Goal: Find specific page/section: Find specific page/section

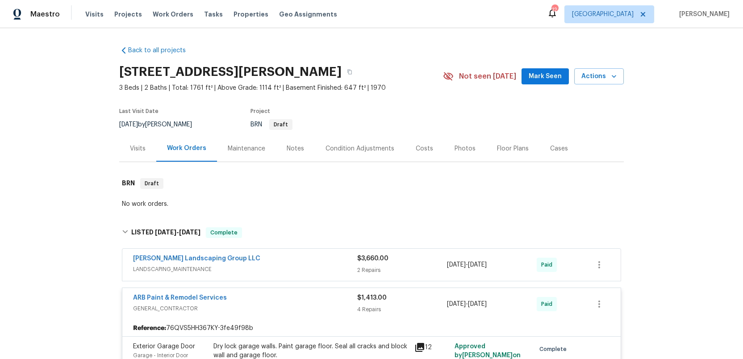
scroll to position [115, 0]
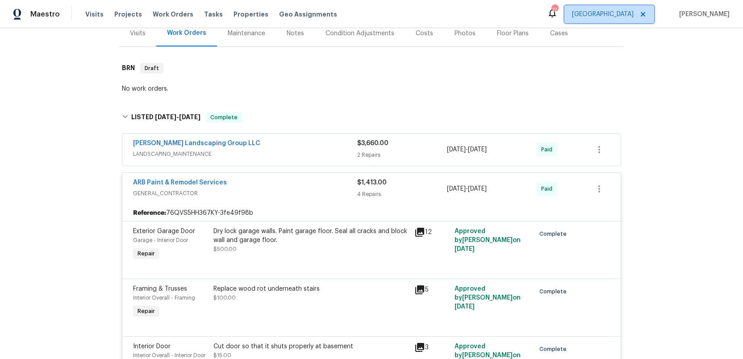
click at [636, 19] on span "[GEOGRAPHIC_DATA]" at bounding box center [609, 14] width 90 height 18
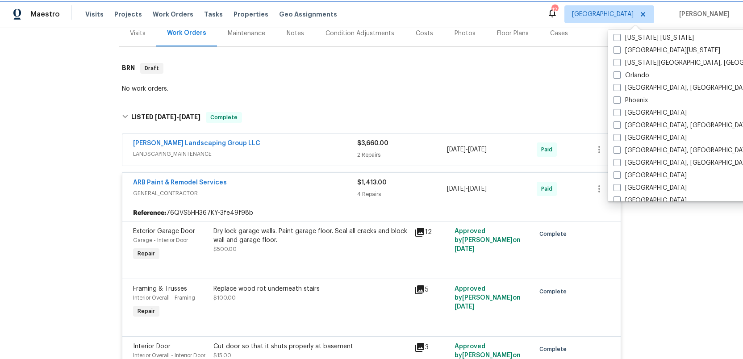
scroll to position [463, 0]
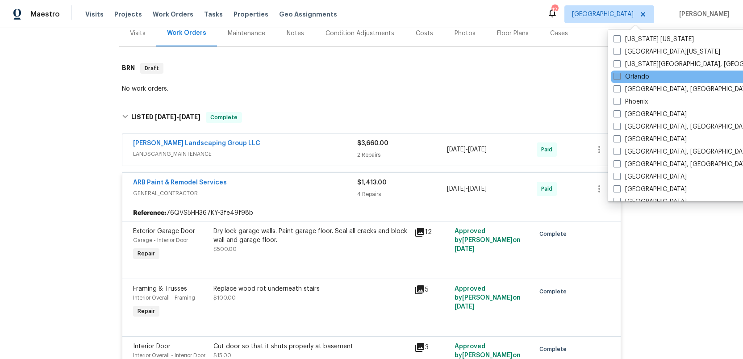
click at [617, 76] on span at bounding box center [616, 76] width 7 height 7
click at [617, 76] on input "Orlando" at bounding box center [616, 75] width 6 height 6
checkbox input "true"
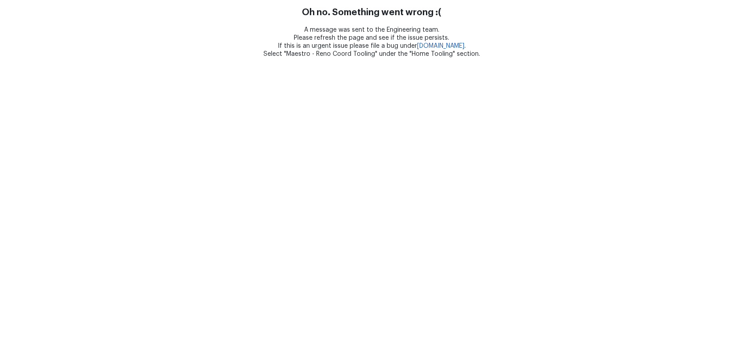
click at [617, 58] on html "Oh no. Something went wrong :( A message was sent to the Engineering team. Plea…" at bounding box center [371, 29] width 743 height 58
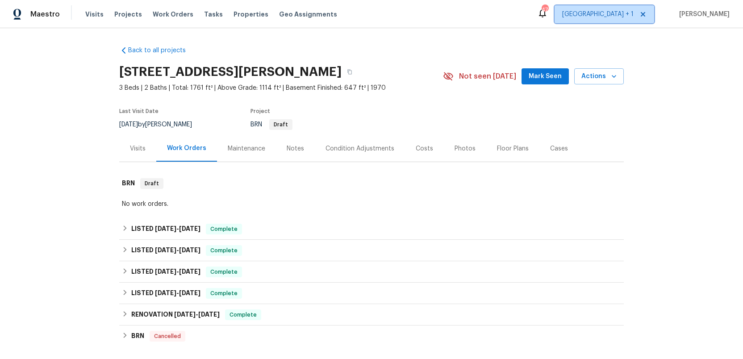
click at [622, 11] on span "[GEOGRAPHIC_DATA] + 1" at bounding box center [597, 14] width 71 height 9
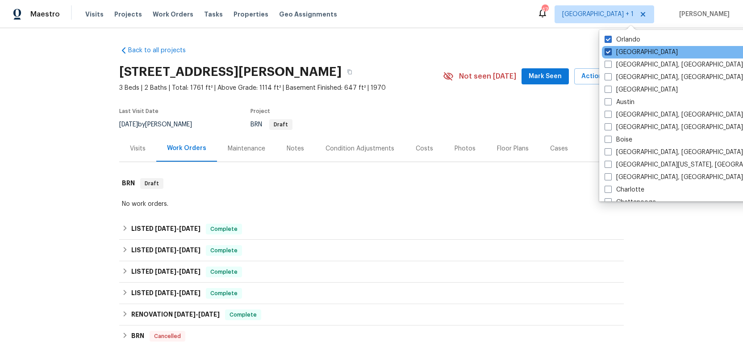
click at [607, 50] on span at bounding box center [607, 51] width 7 height 7
click at [607, 50] on input "[GEOGRAPHIC_DATA]" at bounding box center [607, 51] width 6 height 6
checkbox input "false"
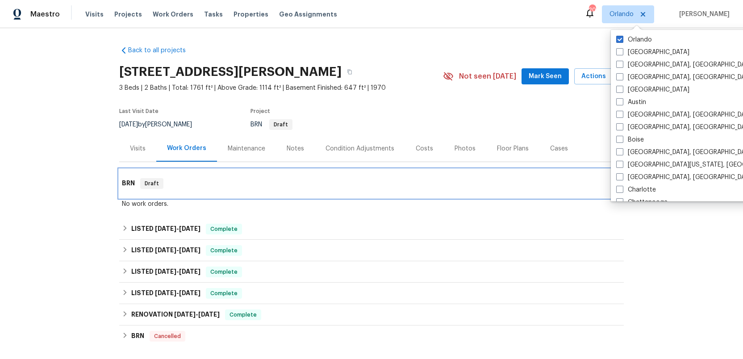
click at [509, 188] on div "BRN Draft" at bounding box center [371, 183] width 499 height 11
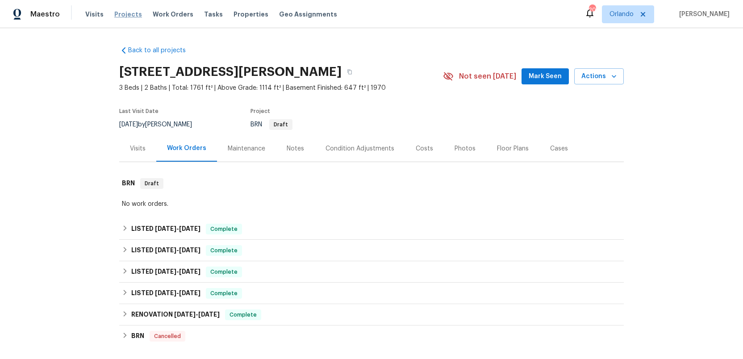
click at [118, 12] on span "Projects" at bounding box center [128, 14] width 28 height 9
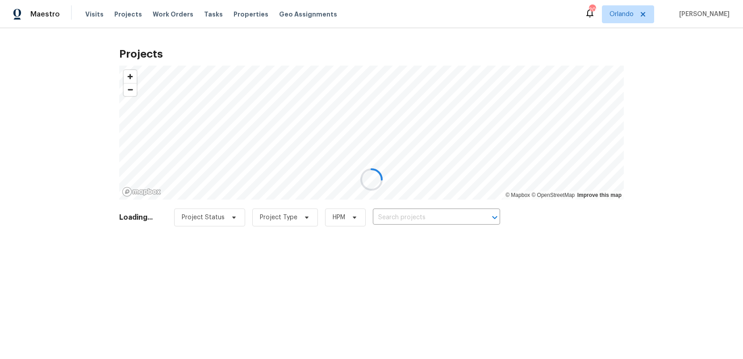
click at [386, 213] on div at bounding box center [371, 179] width 743 height 359
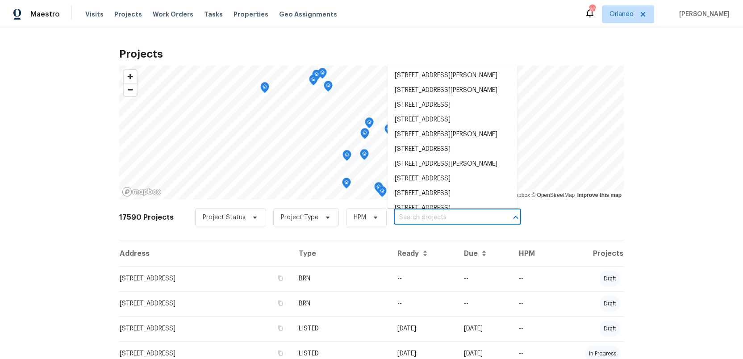
click at [394, 217] on input "text" at bounding box center [445, 218] width 102 height 14
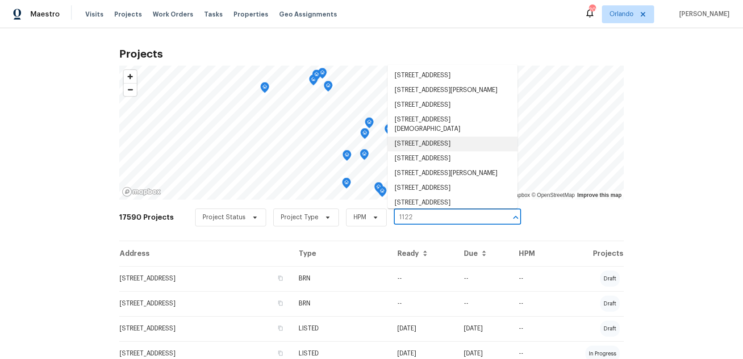
type input "1122"
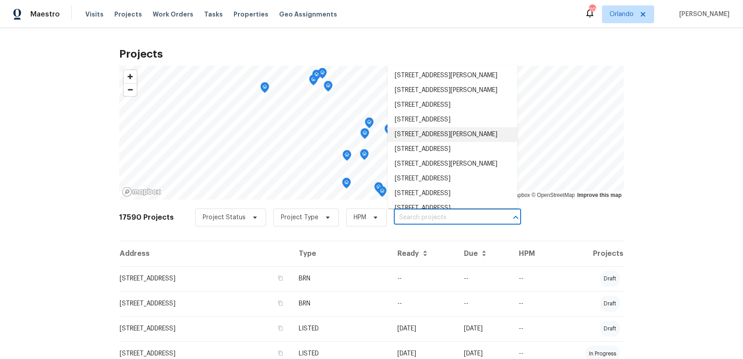
type input "r"
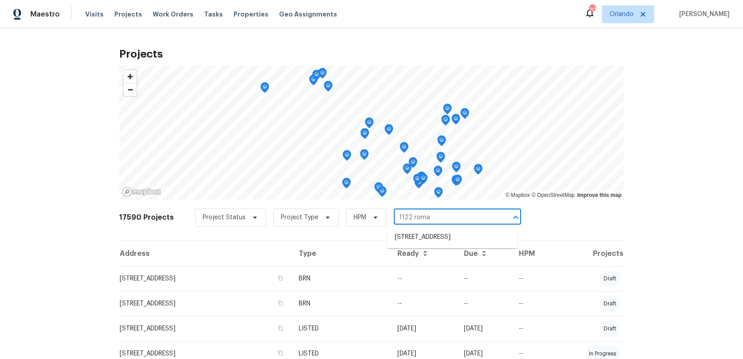
type input "1122 romar"
click at [438, 243] on li "[STREET_ADDRESS]" at bounding box center [452, 237] width 130 height 15
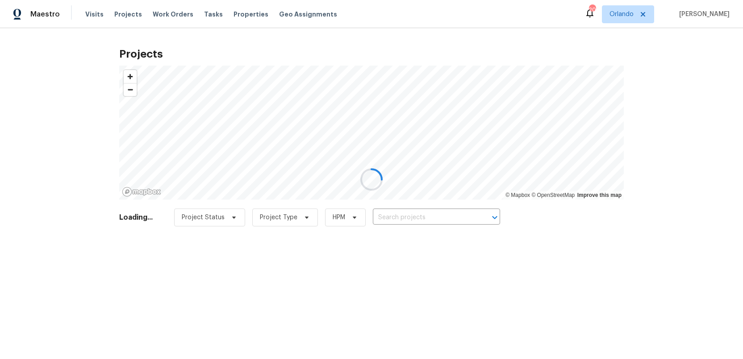
type input "[STREET_ADDRESS]"
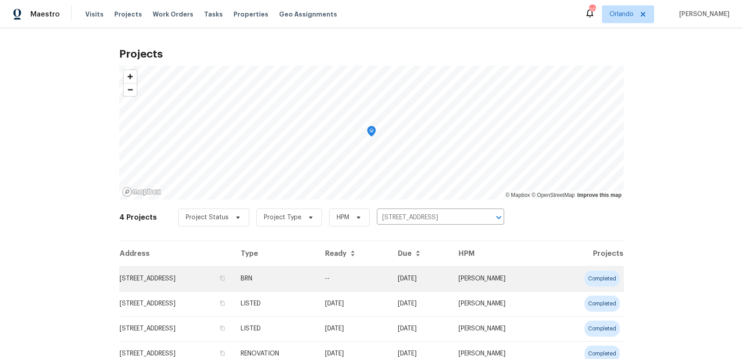
click at [207, 279] on td "[STREET_ADDRESS]" at bounding box center [176, 278] width 114 height 25
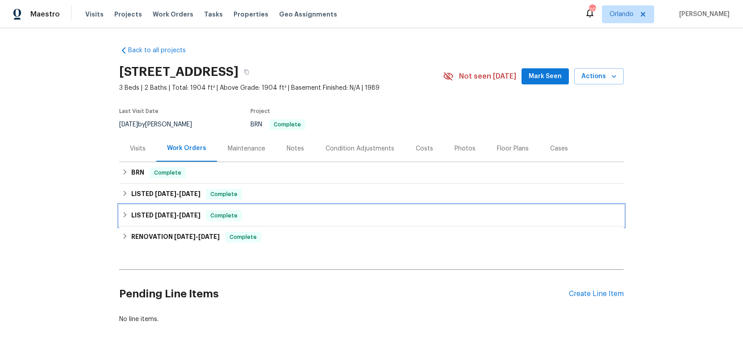
click at [149, 212] on h6 "LISTED [DATE] - [DATE]" at bounding box center [165, 215] width 69 height 11
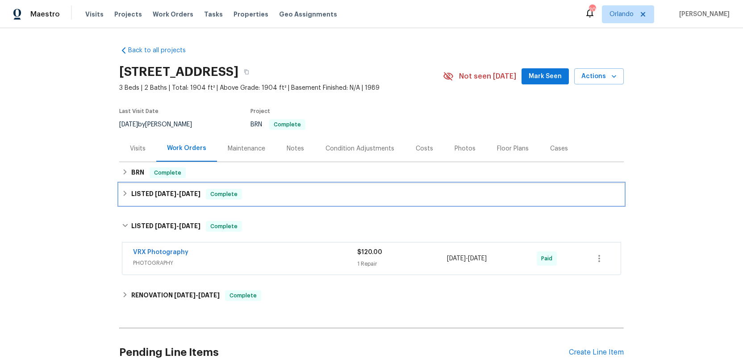
click at [142, 191] on h6 "LISTED [DATE] - [DATE]" at bounding box center [165, 194] width 69 height 11
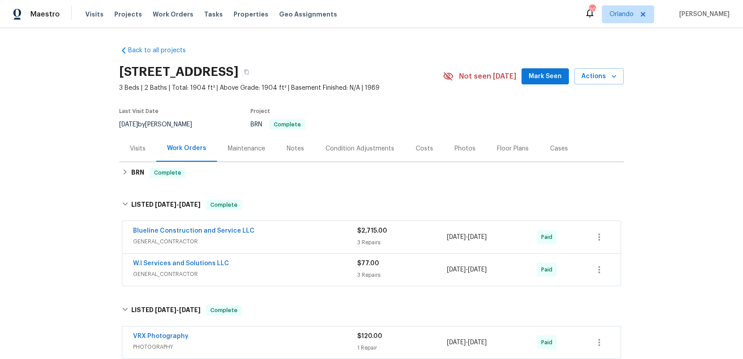
click at [268, 234] on div "Blueline Construction and Service LLC" at bounding box center [245, 231] width 224 height 11
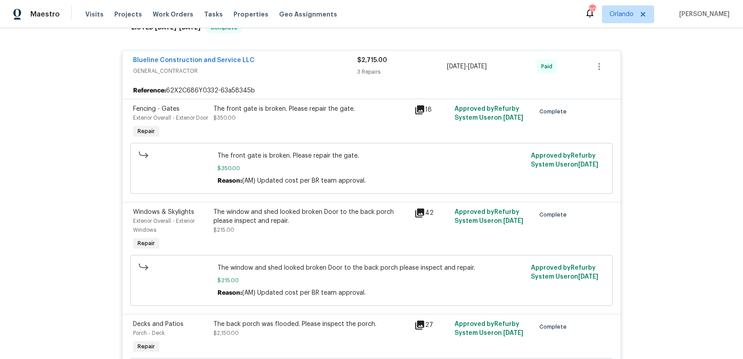
scroll to position [180, 0]
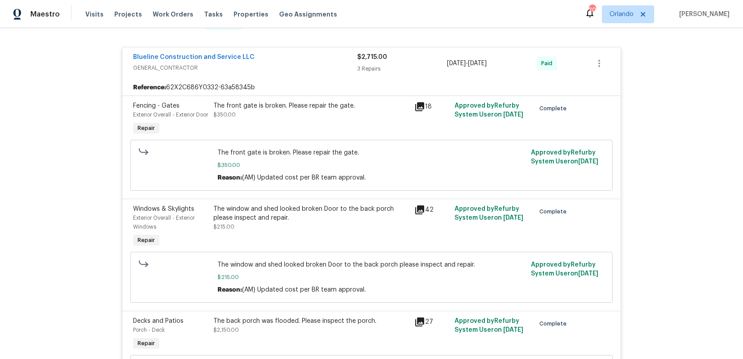
click at [423, 103] on icon at bounding box center [419, 106] width 9 height 9
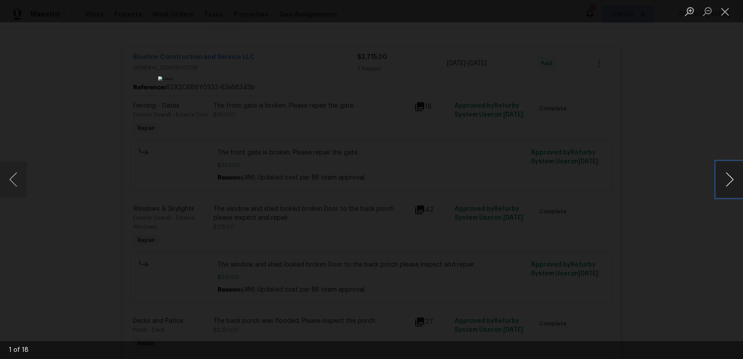
click at [739, 187] on button "Next image" at bounding box center [729, 180] width 27 height 36
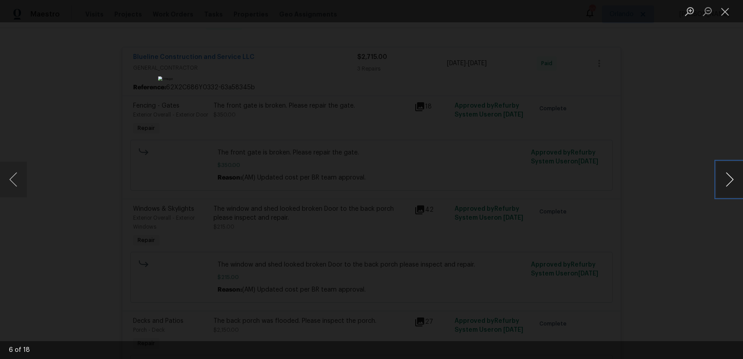
click at [739, 187] on button "Next image" at bounding box center [729, 180] width 27 height 36
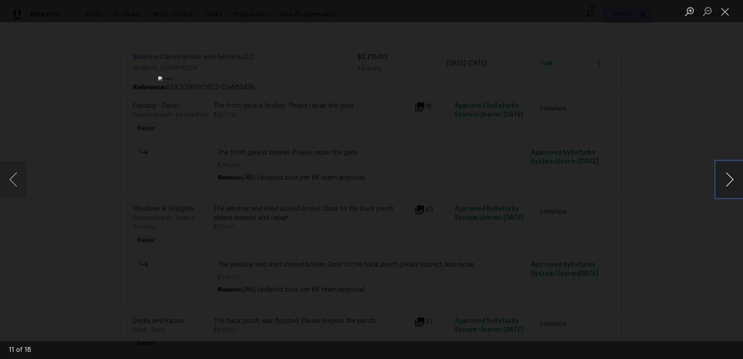
click at [739, 187] on button "Next image" at bounding box center [729, 180] width 27 height 36
click at [725, 15] on button "Close lightbox" at bounding box center [725, 12] width 18 height 16
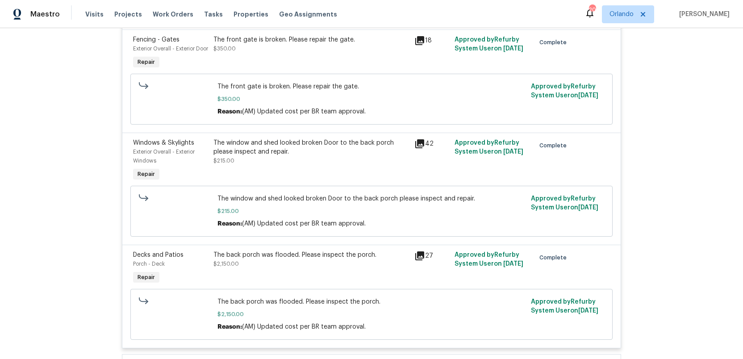
scroll to position [251, 0]
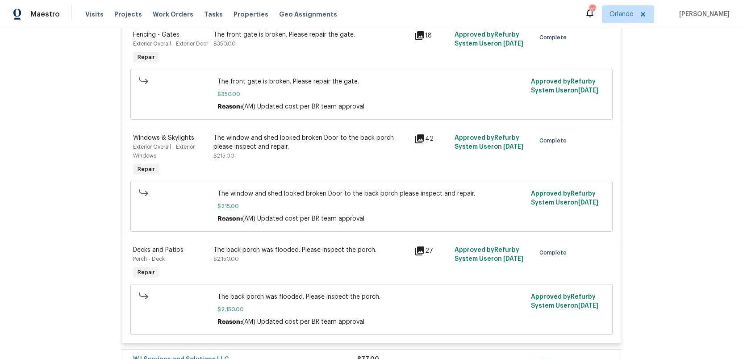
click at [417, 143] on icon at bounding box center [419, 138] width 9 height 9
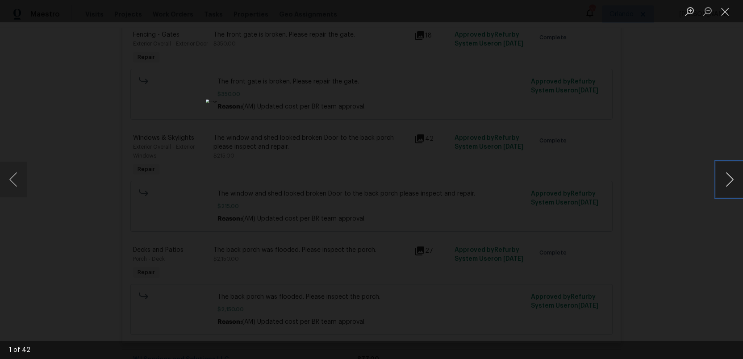
click at [739, 184] on button "Next image" at bounding box center [729, 180] width 27 height 36
click at [24, 183] on button "Previous image" at bounding box center [13, 180] width 27 height 36
click at [728, 12] on button "Close lightbox" at bounding box center [725, 12] width 18 height 16
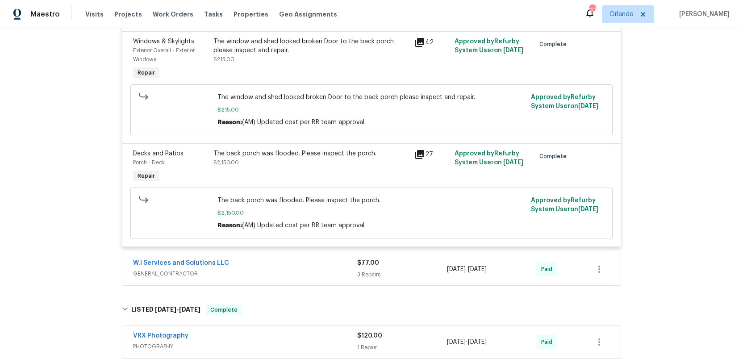
scroll to position [353, 0]
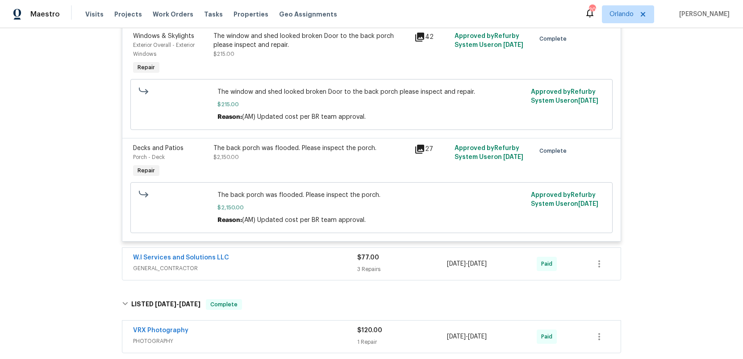
click at [418, 154] on icon at bounding box center [419, 149] width 11 height 11
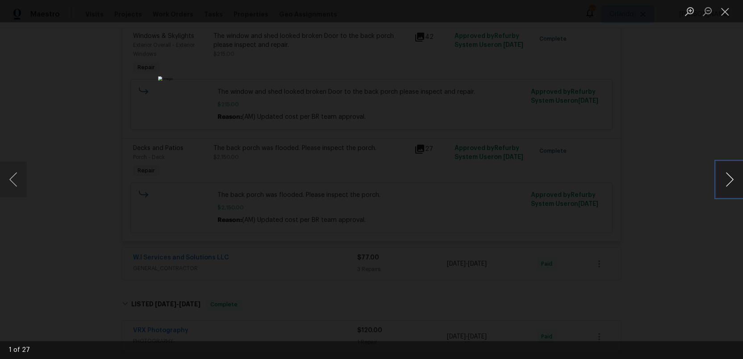
click at [727, 181] on button "Next image" at bounding box center [729, 180] width 27 height 36
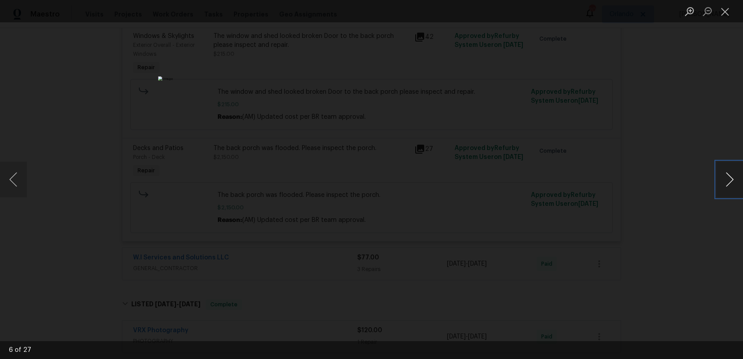
click at [727, 181] on button "Next image" at bounding box center [729, 180] width 27 height 36
click at [726, 8] on button "Close lightbox" at bounding box center [725, 12] width 18 height 16
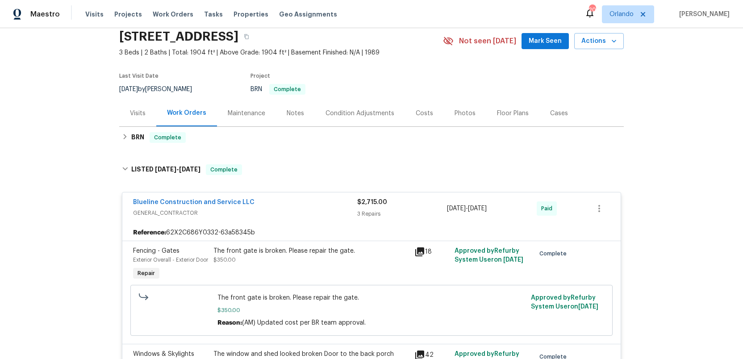
scroll to position [0, 0]
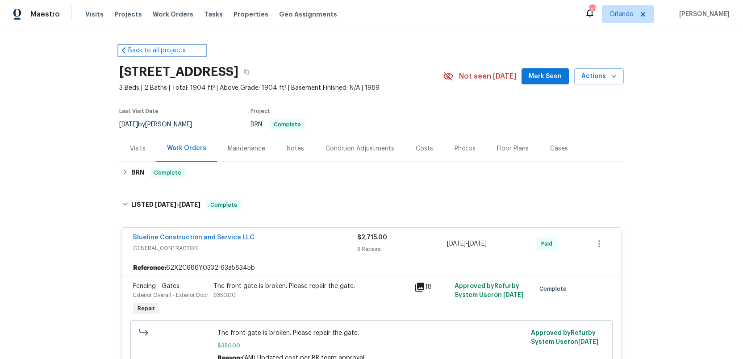
click at [154, 50] on link "Back to all projects" at bounding box center [162, 50] width 86 height 9
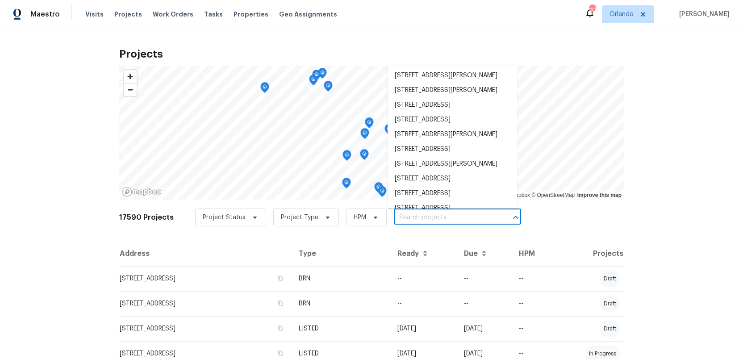
click at [404, 218] on input "text" at bounding box center [445, 218] width 102 height 14
type input "1"
type input "2318"
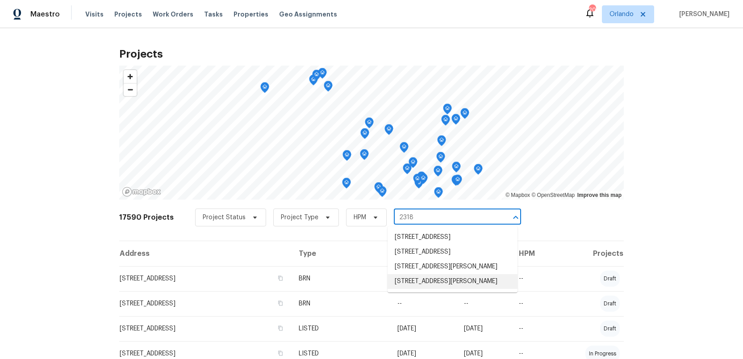
click at [420, 289] on li "[STREET_ADDRESS][PERSON_NAME]" at bounding box center [452, 281] width 130 height 15
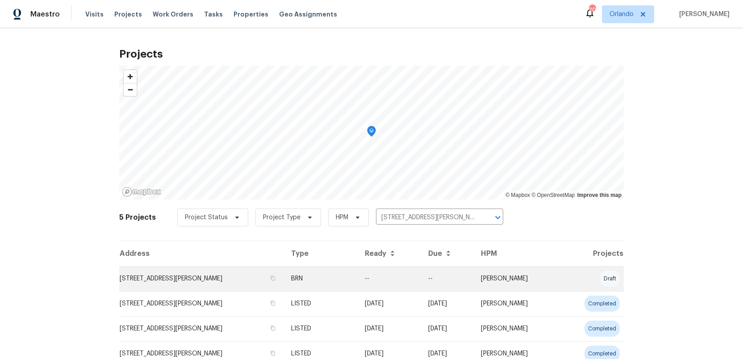
click at [150, 279] on td "[STREET_ADDRESS][PERSON_NAME]" at bounding box center [201, 278] width 165 height 25
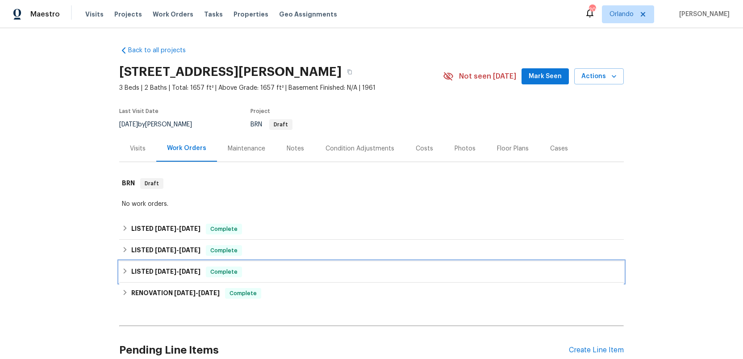
click at [155, 269] on span "[DATE]" at bounding box center [165, 271] width 21 height 6
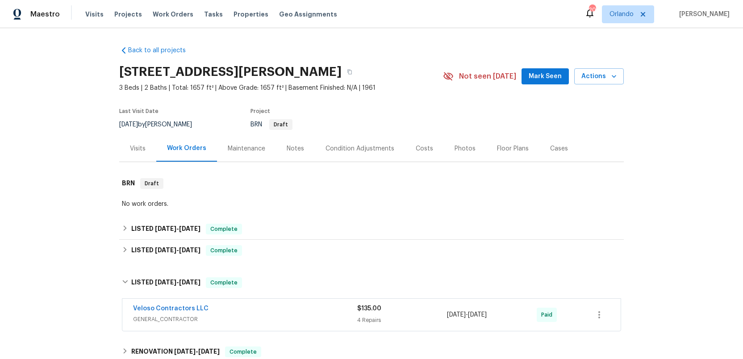
click at [254, 313] on div "Veloso Contractors LLC" at bounding box center [245, 309] width 224 height 11
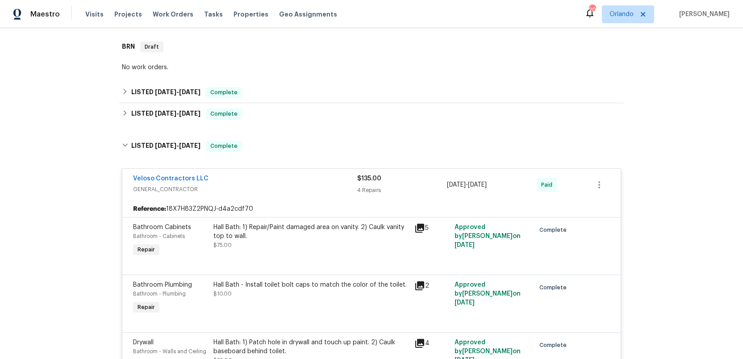
scroll to position [128, 0]
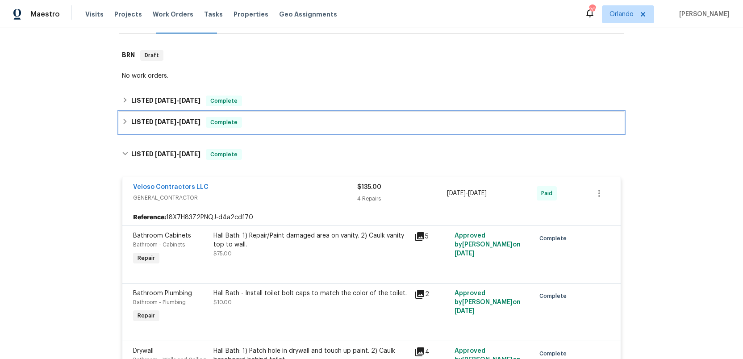
click at [149, 118] on h6 "LISTED [DATE] - [DATE]" at bounding box center [165, 122] width 69 height 11
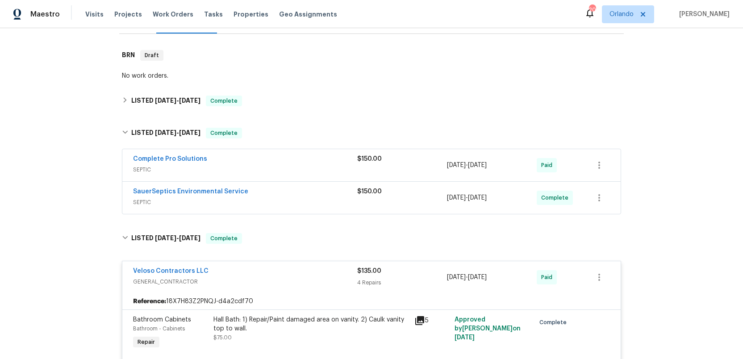
click at [269, 162] on div "Complete Pro Solutions" at bounding box center [245, 159] width 224 height 11
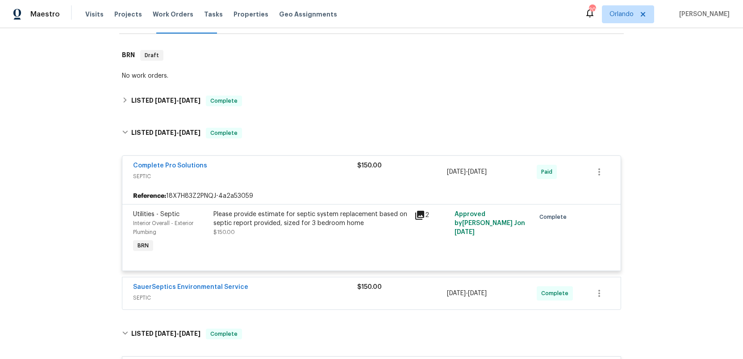
click at [304, 174] on span "SEPTIC" at bounding box center [245, 176] width 224 height 9
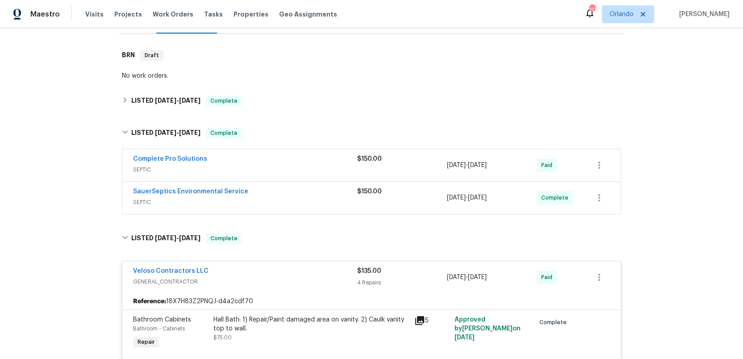
click at [306, 198] on span "SEPTIC" at bounding box center [245, 202] width 224 height 9
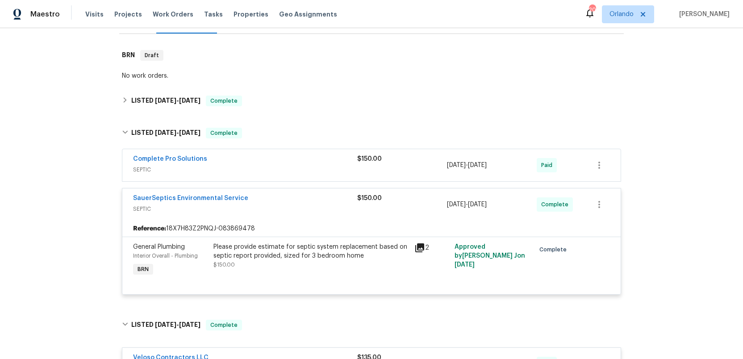
click at [289, 162] on div "Complete Pro Solutions" at bounding box center [245, 159] width 224 height 11
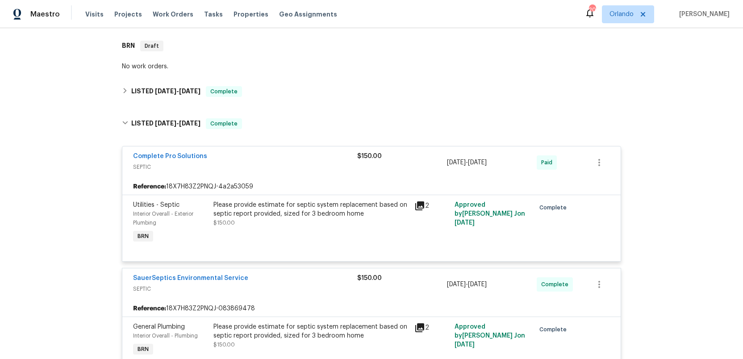
scroll to position [140, 0]
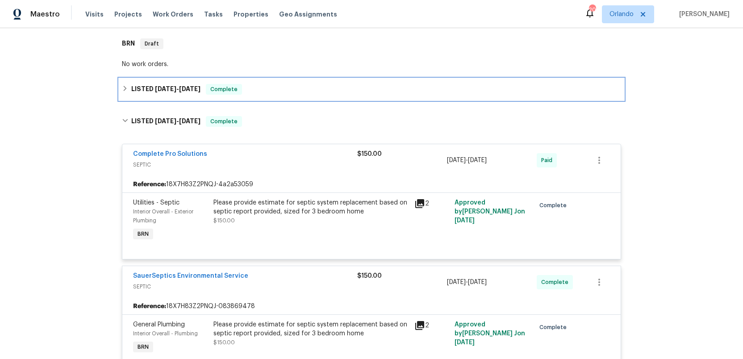
click at [148, 90] on h6 "LISTED [DATE] - [DATE]" at bounding box center [165, 89] width 69 height 11
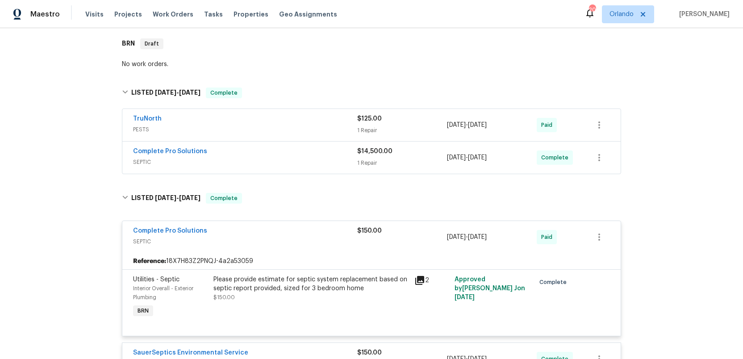
click at [275, 154] on div "Complete Pro Solutions" at bounding box center [245, 152] width 224 height 11
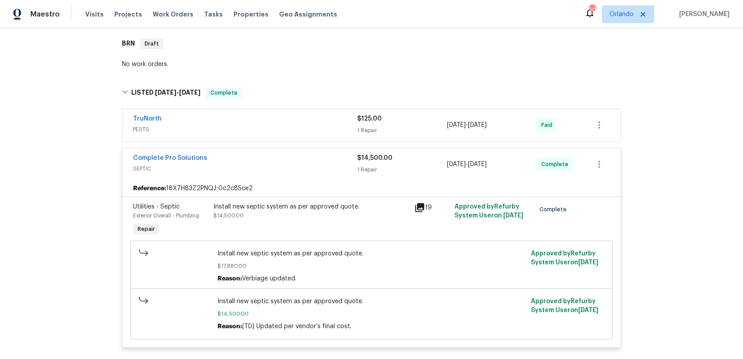
click at [287, 120] on div "TruNorth" at bounding box center [245, 119] width 224 height 11
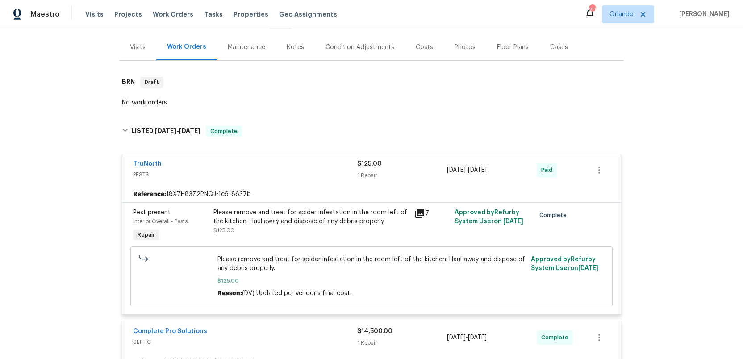
scroll to position [96, 0]
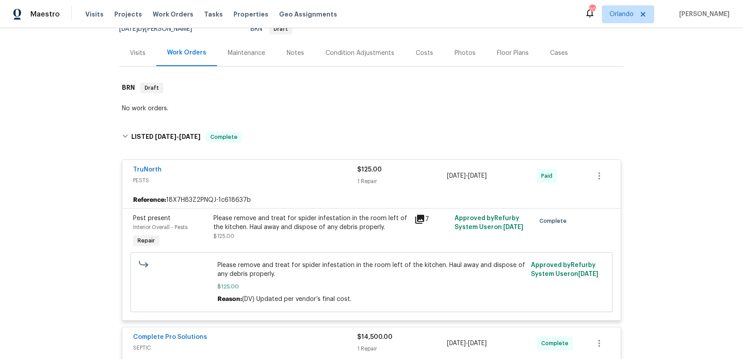
click at [459, 55] on div "Photos" at bounding box center [464, 53] width 21 height 9
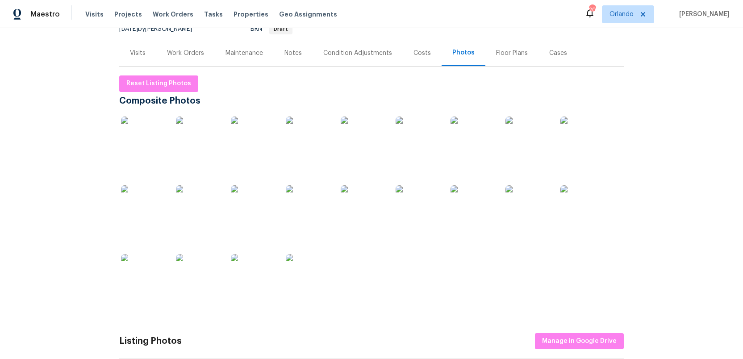
click at [420, 50] on div "Costs" at bounding box center [421, 53] width 17 height 9
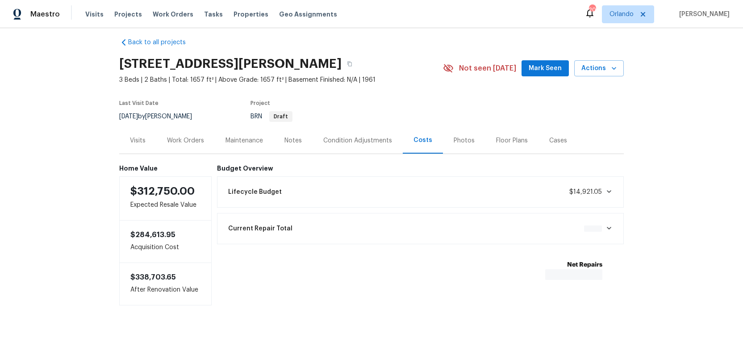
scroll to position [8, 0]
click at [118, 13] on span "Projects" at bounding box center [128, 14] width 28 height 9
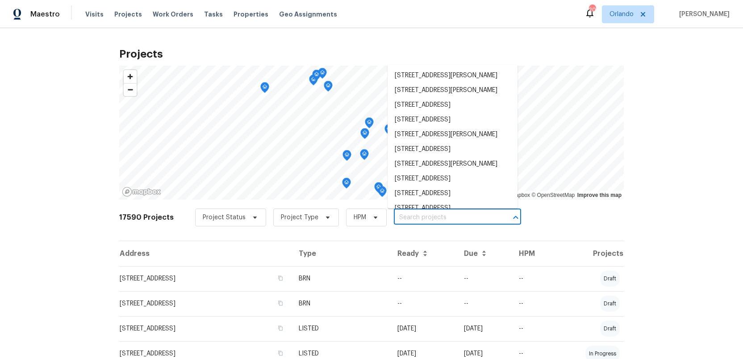
click at [407, 215] on input "text" at bounding box center [445, 218] width 102 height 14
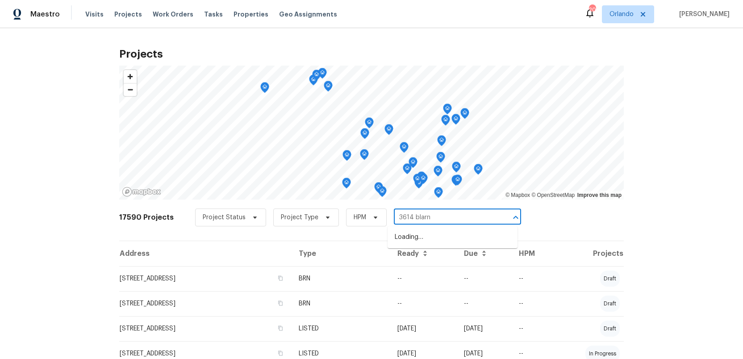
type input "3614 blarne"
click at [408, 238] on li "[STREET_ADDRESS][PERSON_NAME]" at bounding box center [452, 237] width 130 height 15
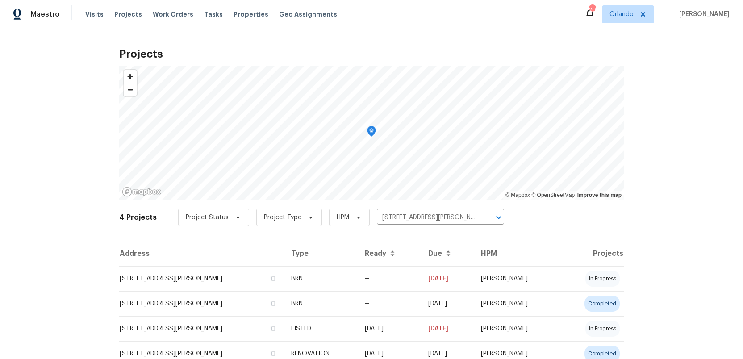
scroll to position [36, 0]
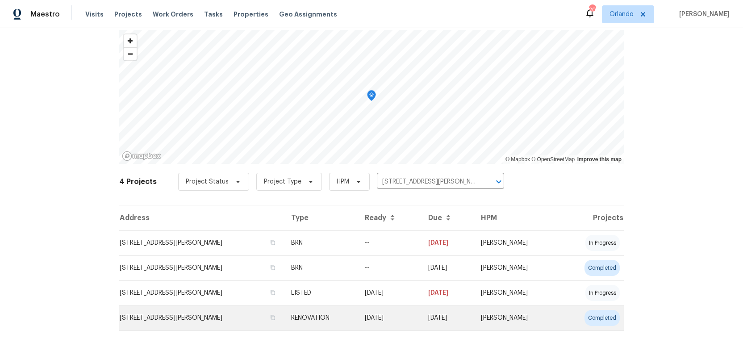
click at [154, 316] on td "[STREET_ADDRESS][PERSON_NAME]" at bounding box center [201, 317] width 165 height 25
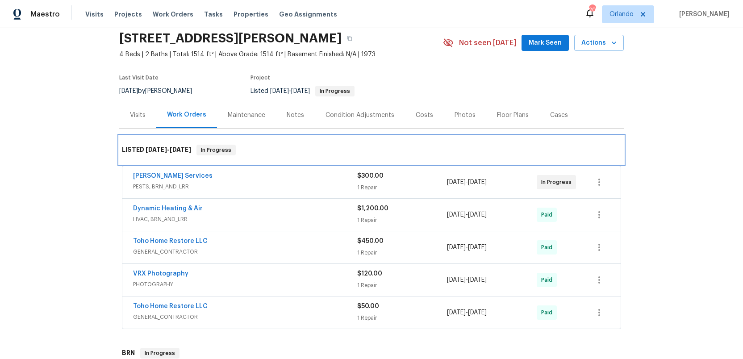
scroll to position [59, 0]
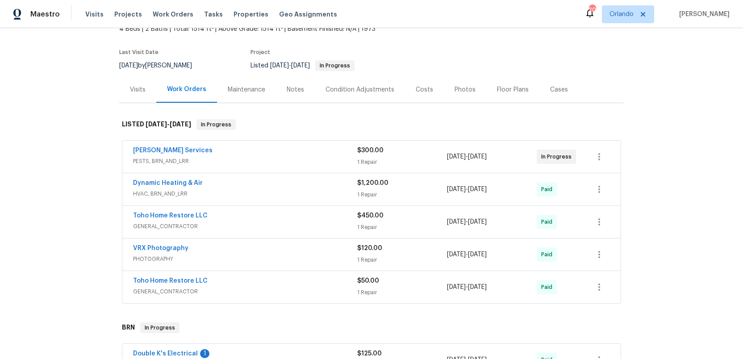
click at [230, 279] on div "Toho Home Restore LLC" at bounding box center [245, 281] width 224 height 11
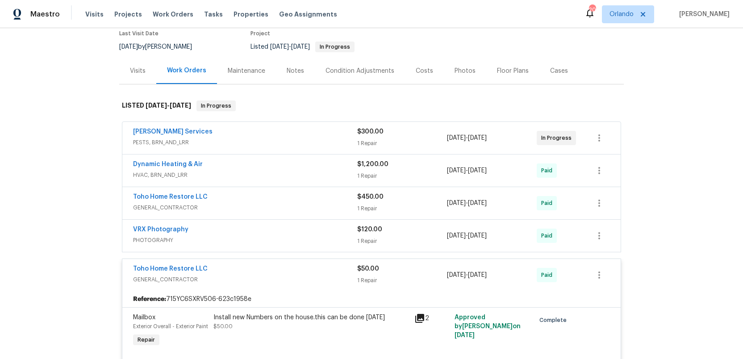
scroll to position [88, 0]
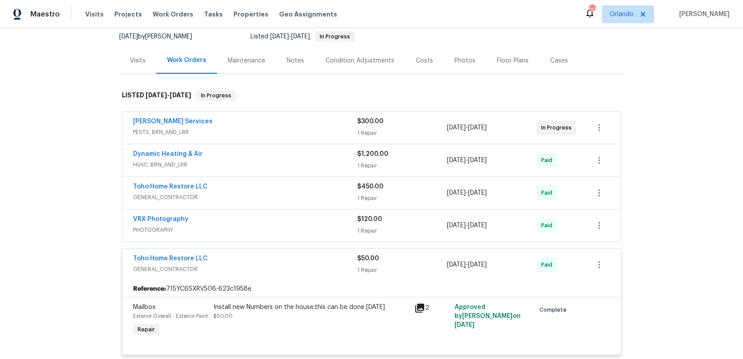
click at [232, 278] on div "Toho Home Restore LLC GENERAL_CONTRACTOR $50.00 1 Repair [DATE] - [DATE] Paid" at bounding box center [371, 265] width 498 height 32
click at [248, 188] on div "Toho Home Restore LLC" at bounding box center [245, 187] width 224 height 11
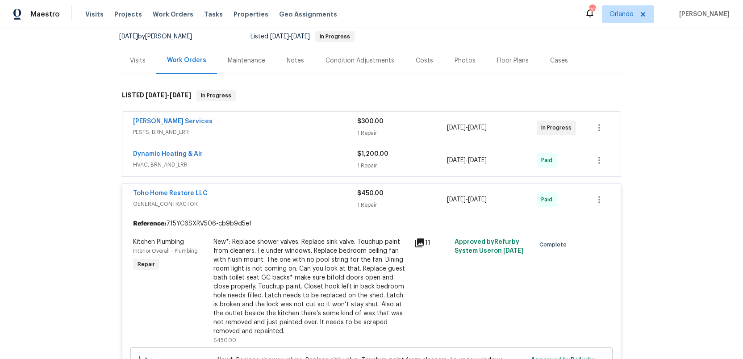
click at [254, 158] on div "Dynamic Heating & Air" at bounding box center [245, 155] width 224 height 11
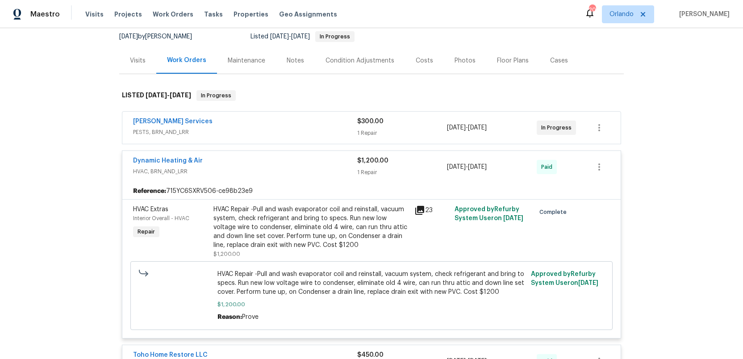
click at [254, 158] on div "Dynamic Heating & Air" at bounding box center [245, 161] width 224 height 11
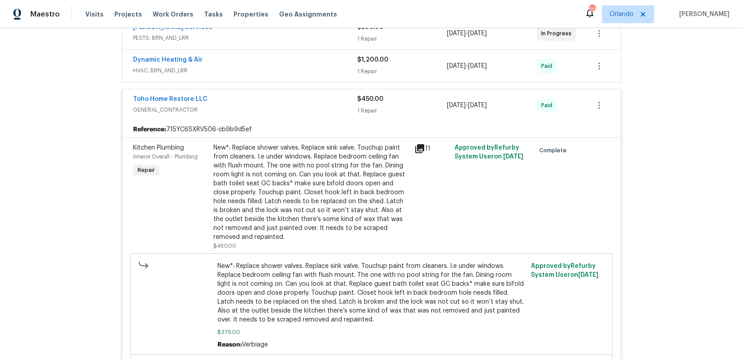
scroll to position [0, 0]
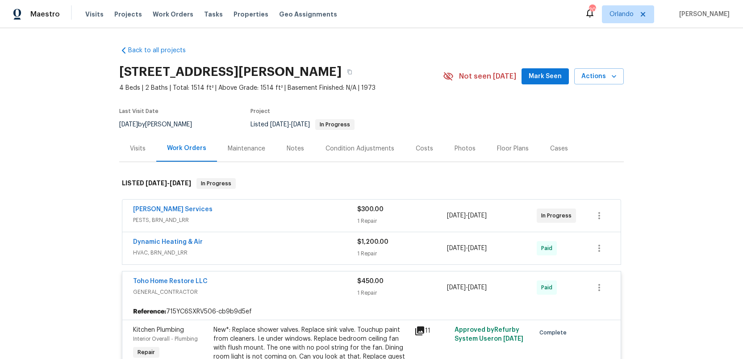
click at [416, 148] on div "Costs" at bounding box center [424, 148] width 17 height 9
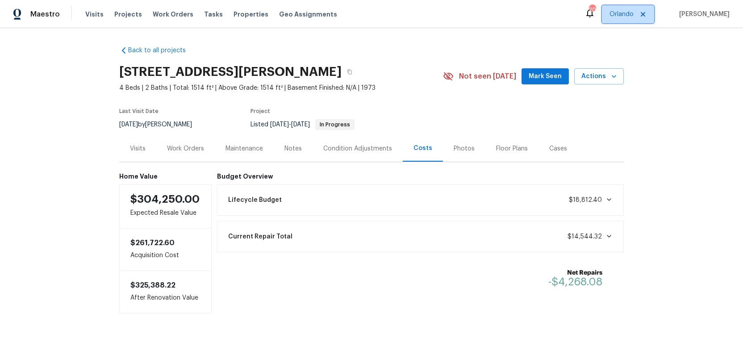
click at [643, 10] on span "Orlando" at bounding box center [628, 14] width 52 height 18
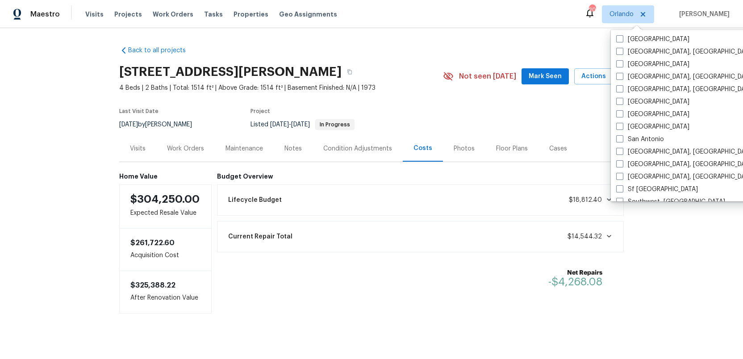
scroll to position [598, 0]
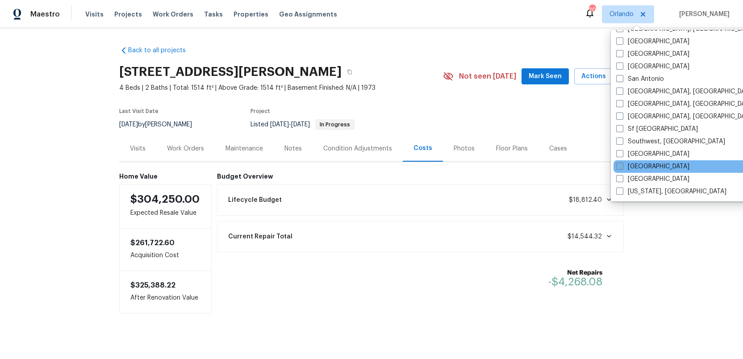
click at [618, 168] on span at bounding box center [619, 165] width 7 height 7
click at [618, 168] on input "[GEOGRAPHIC_DATA]" at bounding box center [619, 165] width 6 height 6
checkbox input "true"
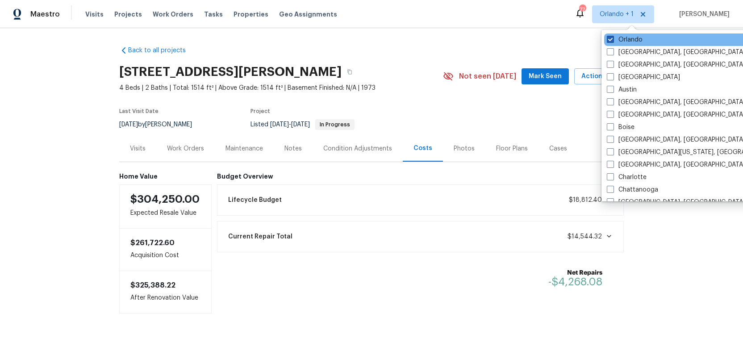
click at [610, 40] on span at bounding box center [610, 39] width 7 height 7
click at [610, 40] on input "Orlando" at bounding box center [610, 38] width 6 height 6
checkbox input "false"
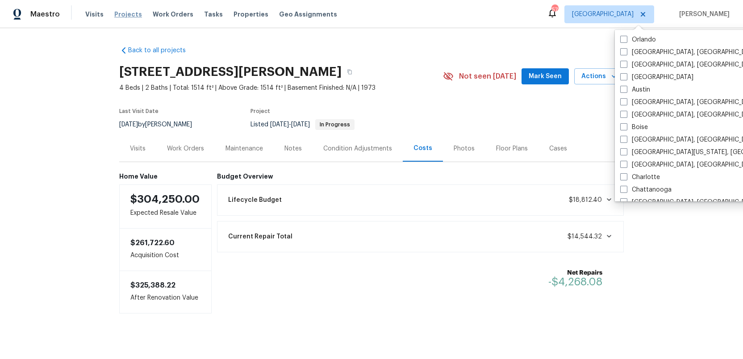
click at [116, 13] on span "Projects" at bounding box center [128, 14] width 28 height 9
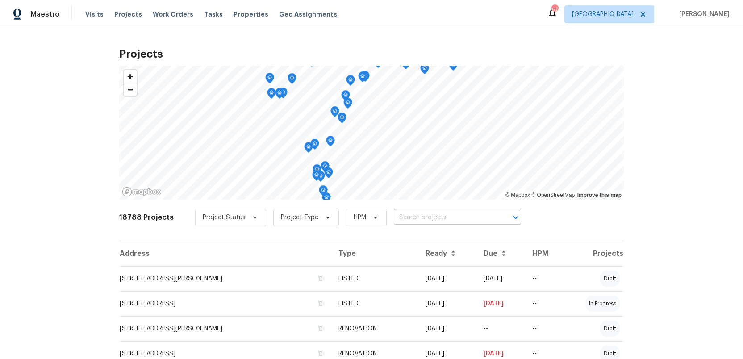
click at [398, 219] on input "text" at bounding box center [445, 218] width 102 height 14
type input "1222 druid"
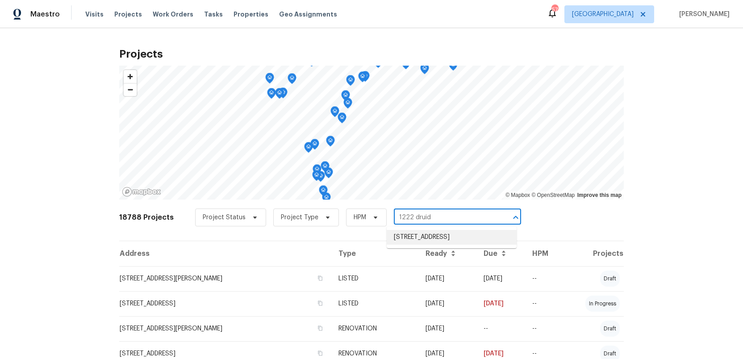
click at [408, 237] on li "[STREET_ADDRESS]" at bounding box center [452, 237] width 130 height 15
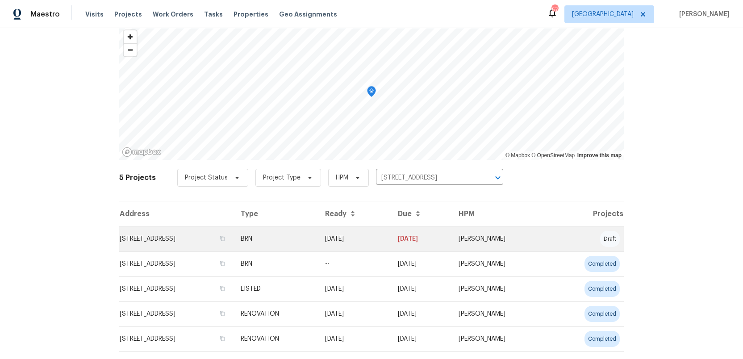
scroll to position [61, 0]
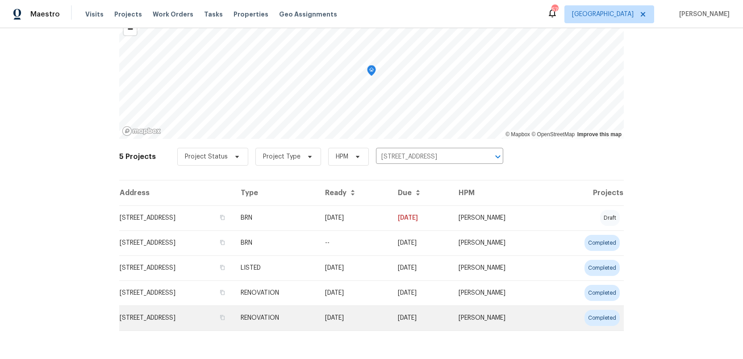
click at [175, 312] on td "[STREET_ADDRESS]" at bounding box center [176, 317] width 114 height 25
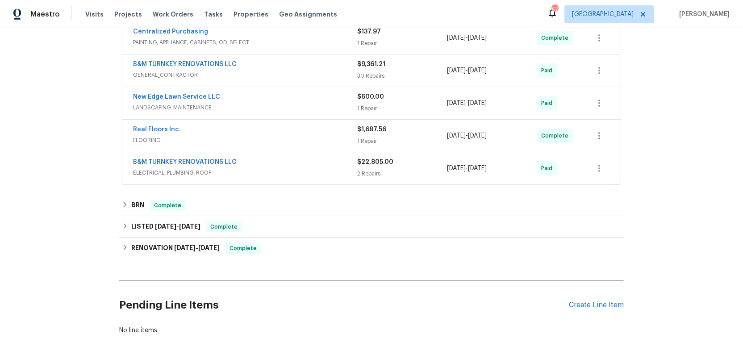
scroll to position [416, 0]
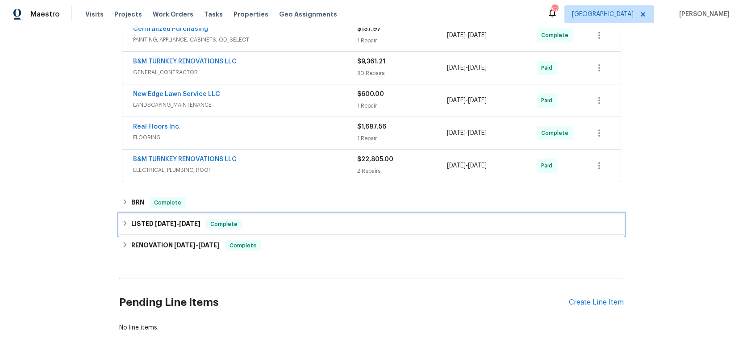
click at [146, 221] on h6 "LISTED [DATE] - [DATE]" at bounding box center [165, 224] width 69 height 11
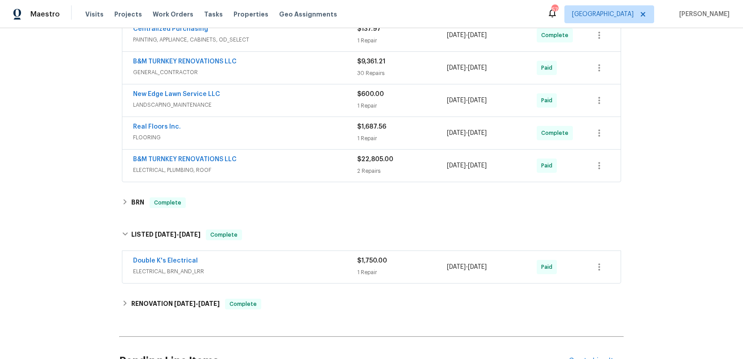
click at [263, 260] on div "Double K's Electrical" at bounding box center [245, 261] width 224 height 11
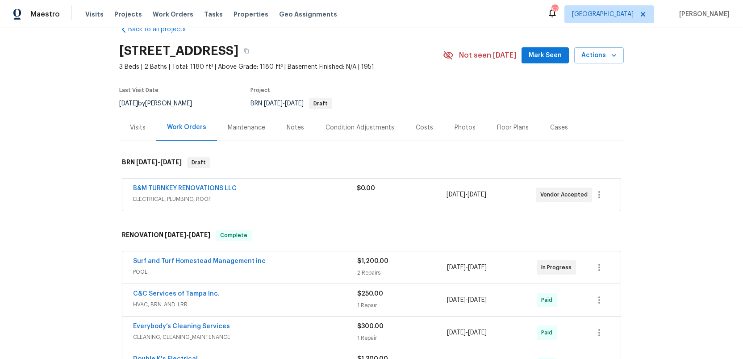
scroll to position [0, 0]
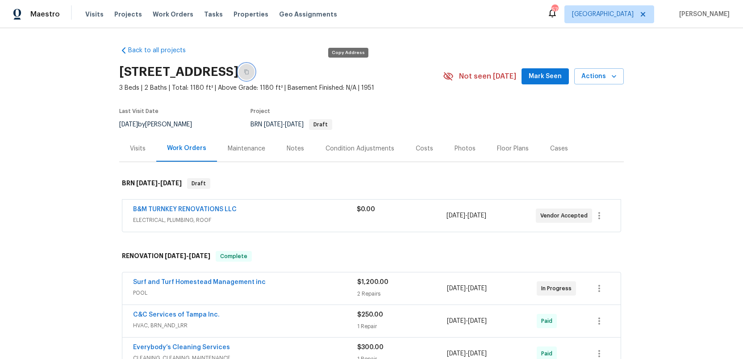
click at [249, 71] on icon "button" at bounding box center [246, 72] width 4 height 5
click at [148, 50] on link "Back to all projects" at bounding box center [162, 50] width 86 height 9
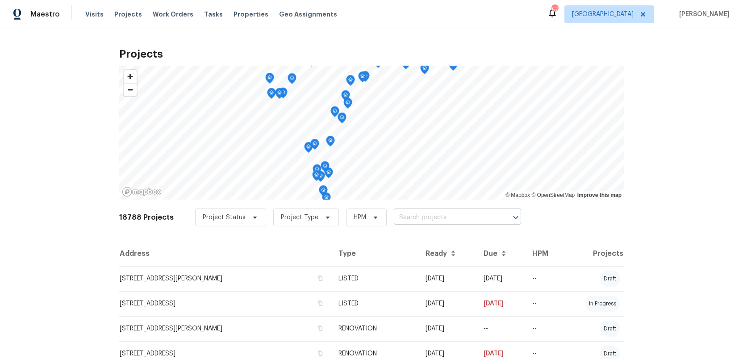
click at [399, 218] on input "text" at bounding box center [445, 218] width 102 height 14
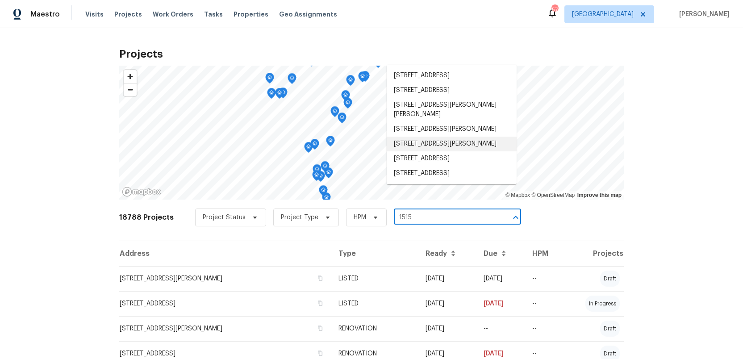
scroll to position [4, 0]
type input "1515"
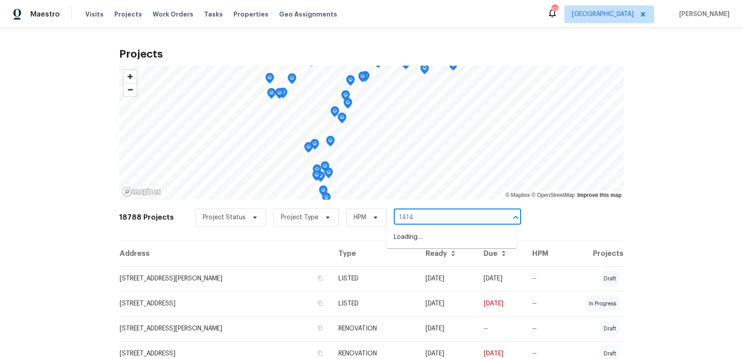
type input "1414 w"
click at [422, 241] on li "[STREET_ADDRESS][PERSON_NAME]" at bounding box center [452, 237] width 130 height 15
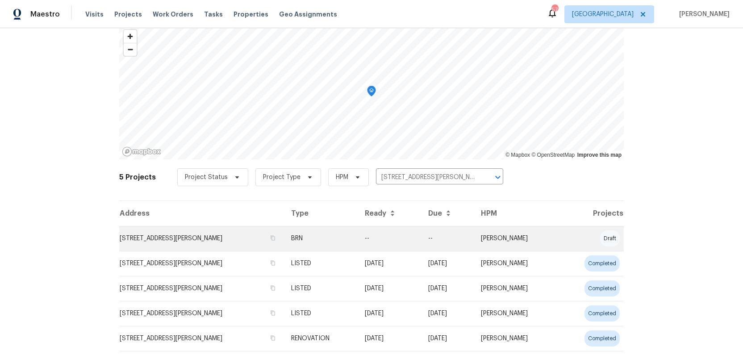
scroll to position [61, 0]
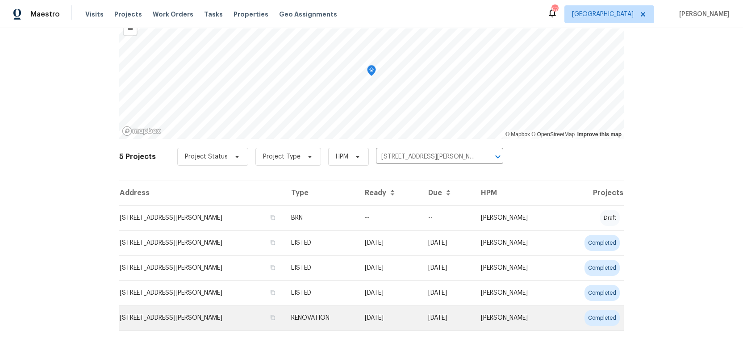
click at [179, 317] on td "[STREET_ADDRESS][PERSON_NAME]" at bounding box center [201, 317] width 165 height 25
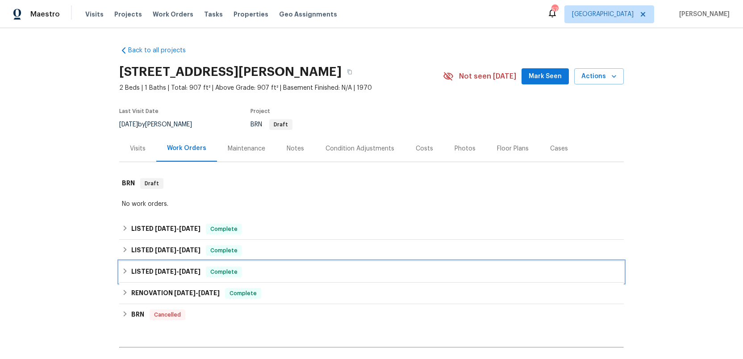
click at [151, 275] on h6 "LISTED [DATE] - [DATE]" at bounding box center [165, 271] width 69 height 11
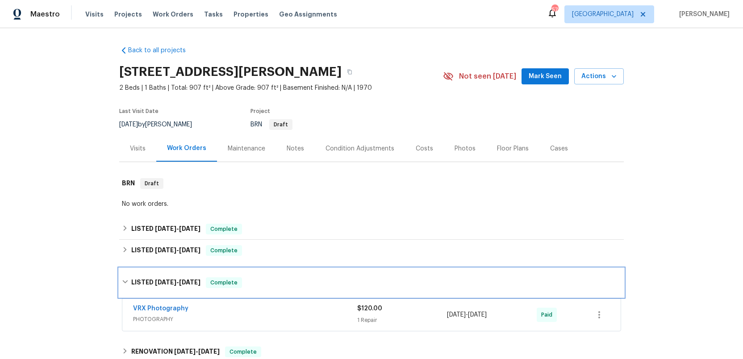
click at [151, 275] on div "LISTED [DATE] - [DATE] Complete" at bounding box center [371, 282] width 504 height 29
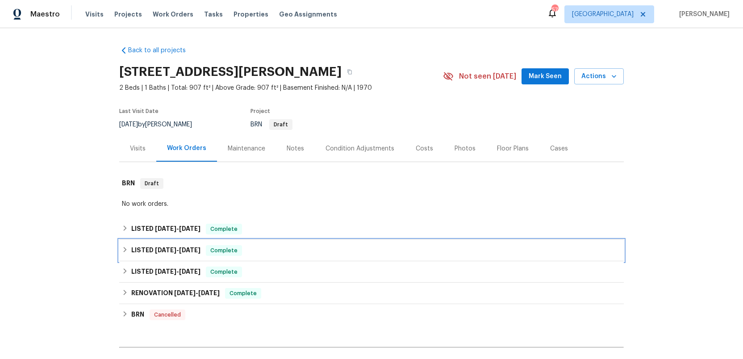
click at [148, 246] on h6 "LISTED [DATE] - [DATE]" at bounding box center [165, 250] width 69 height 11
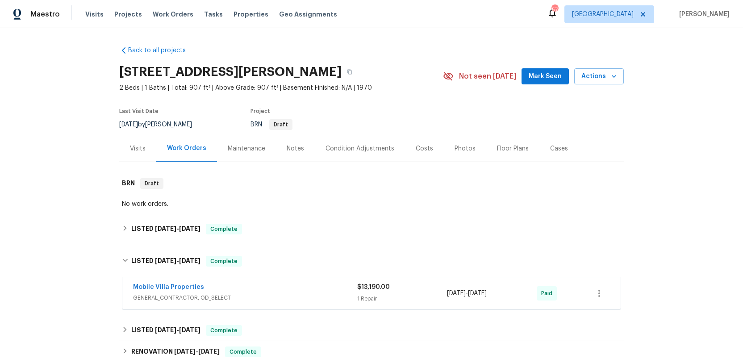
click at [268, 297] on span "GENERAL_CONTRACTOR, OD_SELECT" at bounding box center [245, 297] width 224 height 9
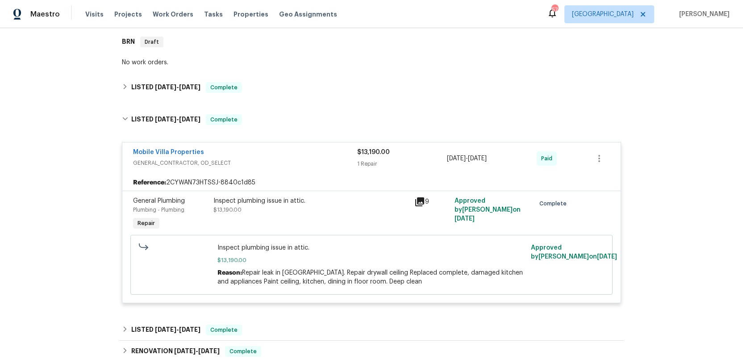
scroll to position [141, 0]
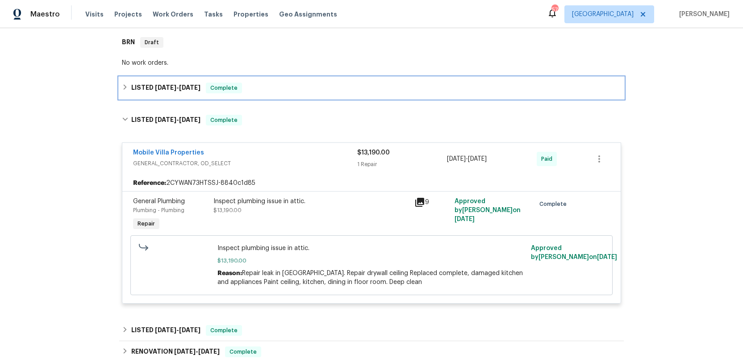
click at [155, 90] on span "[DATE]" at bounding box center [165, 87] width 21 height 6
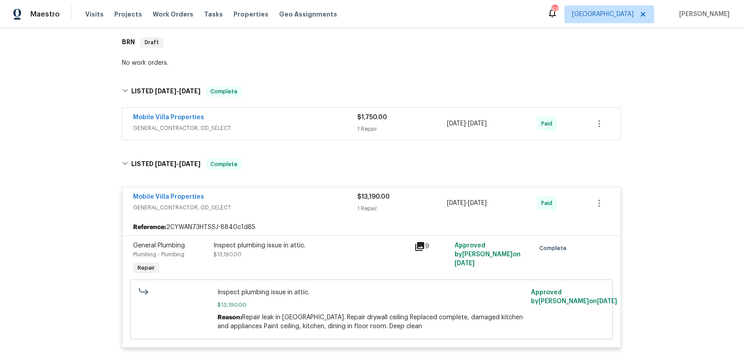
click at [247, 121] on div "Mobile Villa Properties" at bounding box center [245, 118] width 224 height 11
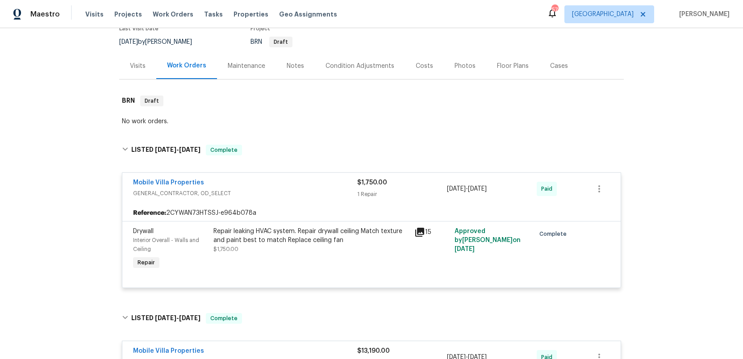
scroll to position [0, 0]
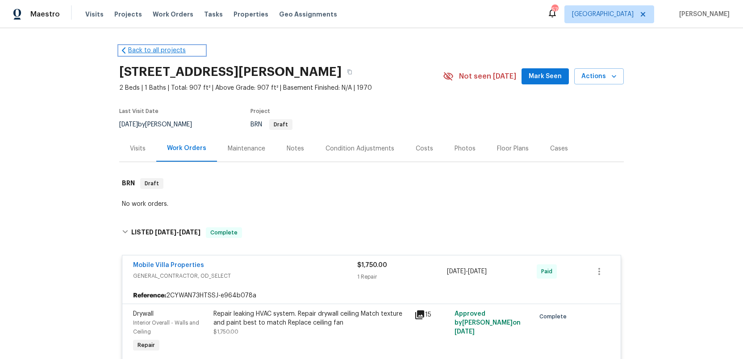
click at [152, 47] on link "Back to all projects" at bounding box center [162, 50] width 86 height 9
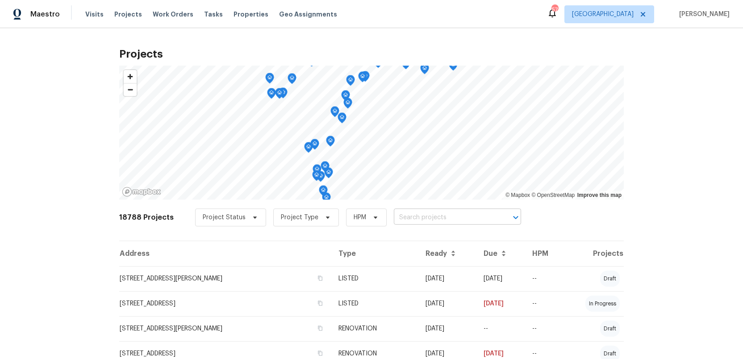
click at [412, 216] on input "text" at bounding box center [445, 218] width 102 height 14
type input "15452 long"
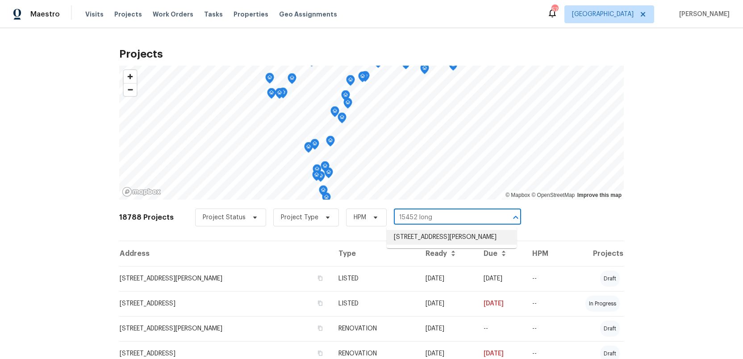
click at [411, 242] on li "[STREET_ADDRESS][PERSON_NAME]" at bounding box center [452, 237] width 130 height 15
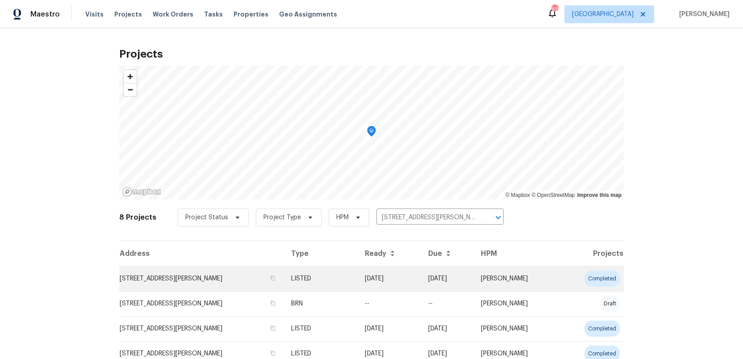
click at [205, 274] on td "[STREET_ADDRESS][PERSON_NAME]" at bounding box center [201, 278] width 165 height 25
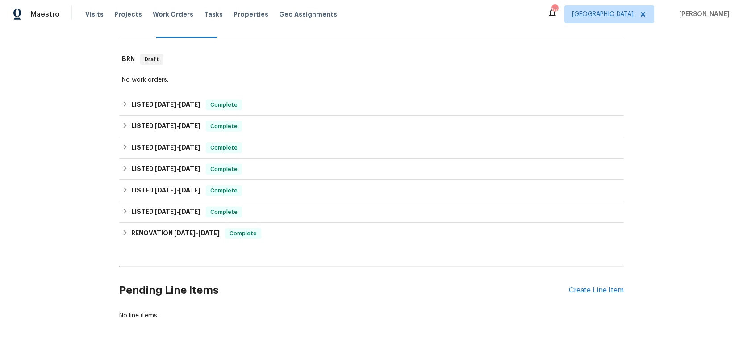
scroll to position [124, 0]
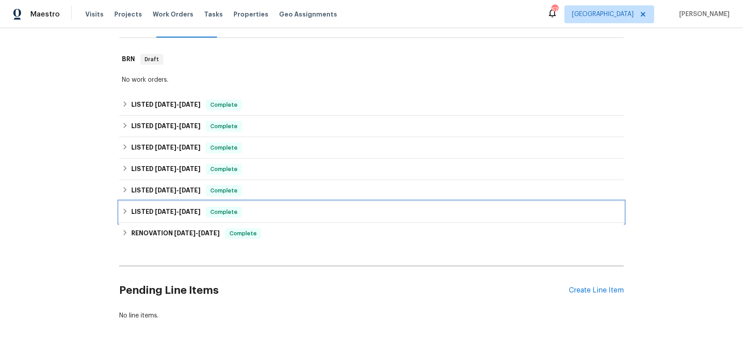
click at [150, 213] on h6 "LISTED [DATE] - [DATE]" at bounding box center [165, 212] width 69 height 11
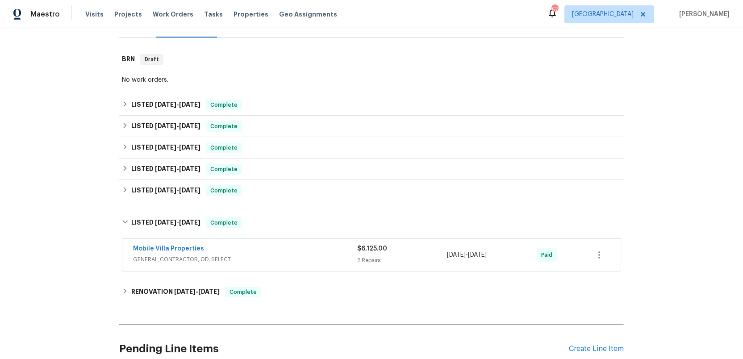
click at [274, 254] on div "Mobile Villa Properties" at bounding box center [245, 249] width 224 height 11
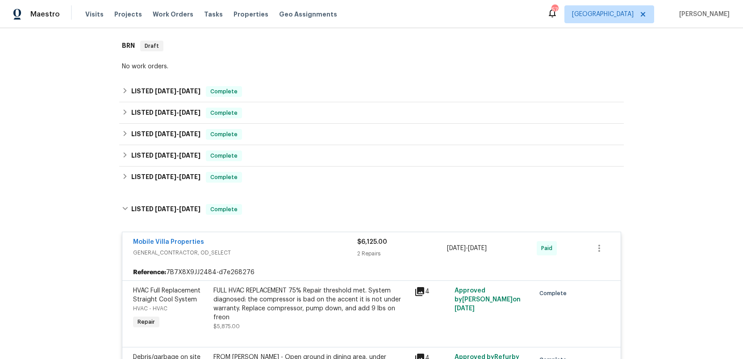
scroll to position [138, 0]
click at [274, 252] on span "GENERAL_CONTRACTOR, OD_SELECT" at bounding box center [245, 251] width 224 height 9
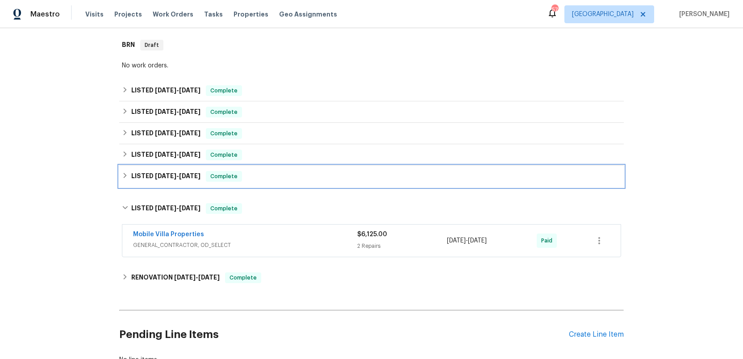
click at [161, 181] on h6 "LISTED [DATE] - [DATE]" at bounding box center [165, 176] width 69 height 11
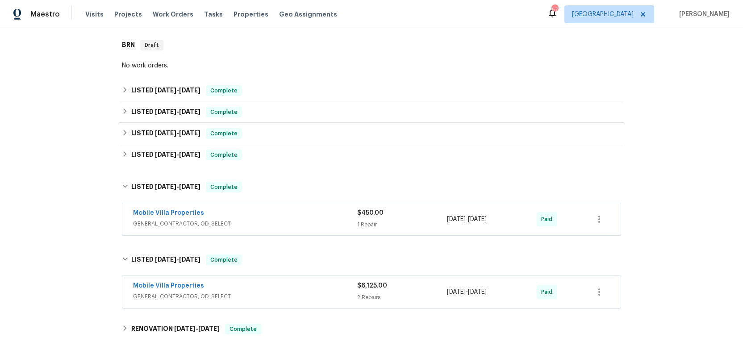
click at [245, 229] on div "Mobile Villa Properties GENERAL_CONTRACTOR, OD_SELECT" at bounding box center [245, 218] width 224 height 21
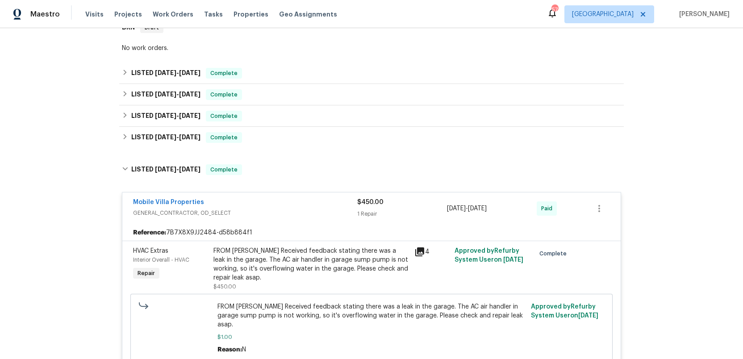
scroll to position [151, 0]
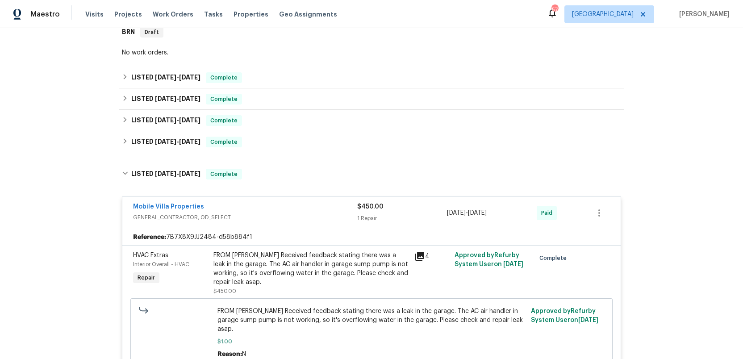
click at [293, 221] on span "GENERAL_CONTRACTOR, OD_SELECT" at bounding box center [245, 217] width 224 height 9
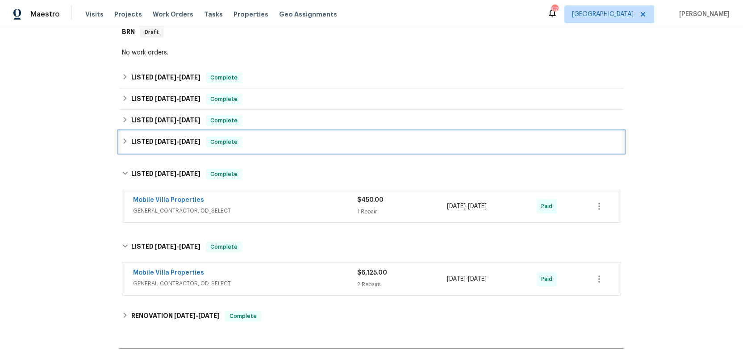
click at [145, 142] on h6 "LISTED [DATE] - [DATE]" at bounding box center [165, 142] width 69 height 11
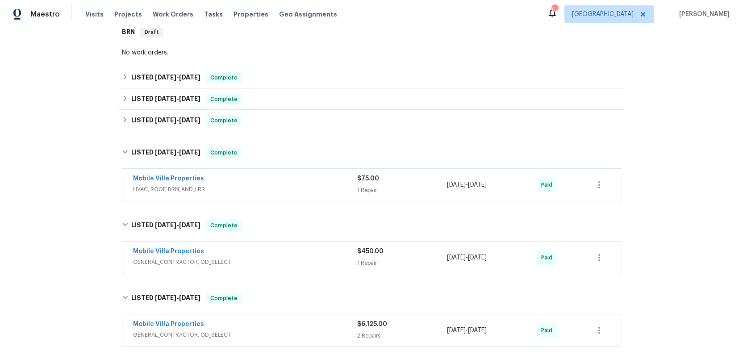
click at [255, 181] on div "Mobile Villa Properties" at bounding box center [245, 179] width 224 height 11
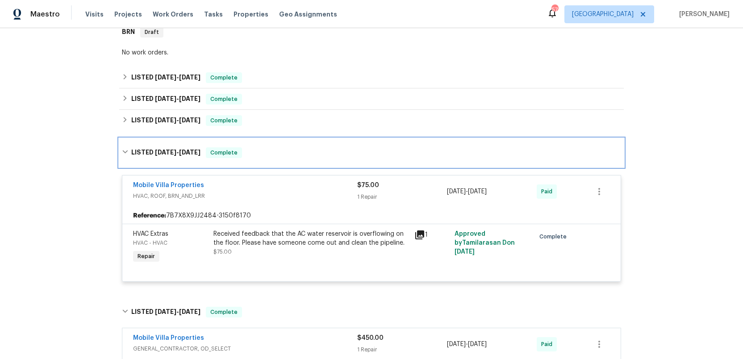
click at [161, 149] on h6 "LISTED [DATE] - [DATE]" at bounding box center [165, 152] width 69 height 11
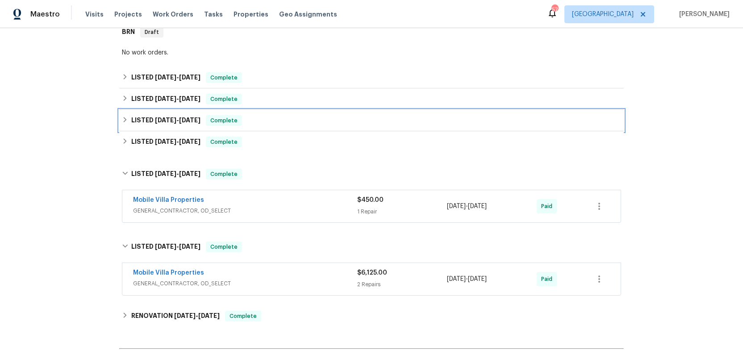
click at [159, 120] on span "[DATE]" at bounding box center [165, 120] width 21 height 6
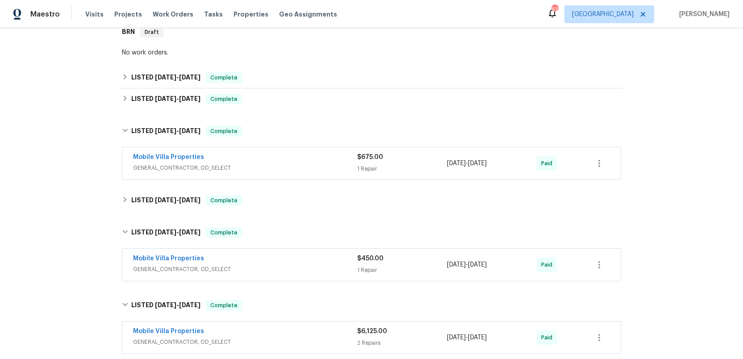
click at [268, 166] on span "GENERAL_CONTRACTOR, OD_SELECT" at bounding box center [245, 167] width 224 height 9
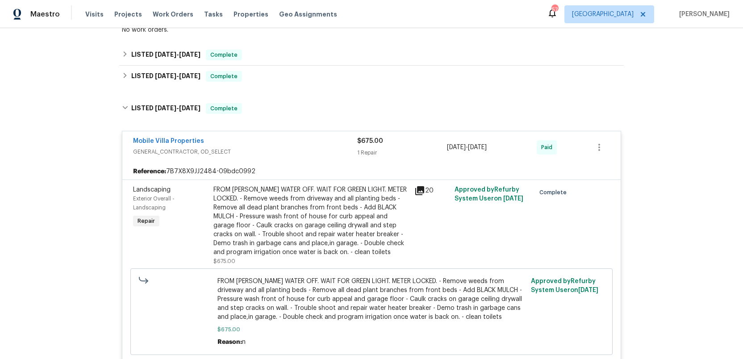
scroll to position [172, 0]
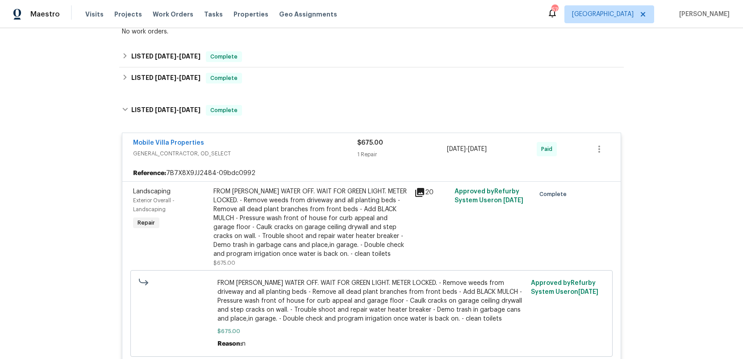
click at [267, 152] on span "GENERAL_CONTRACTOR, OD_SELECT" at bounding box center [245, 153] width 224 height 9
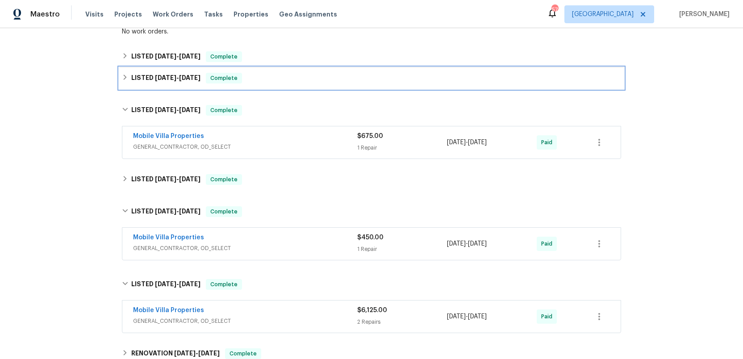
click at [166, 80] on span "[DATE]" at bounding box center [165, 78] width 21 height 6
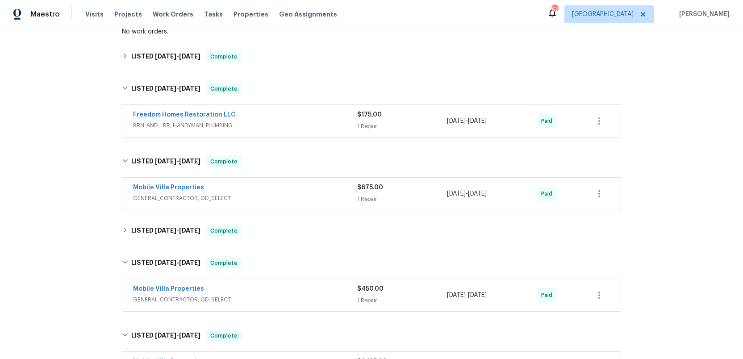
click at [279, 117] on div "Freedom Homes Restoration LLC" at bounding box center [245, 115] width 224 height 11
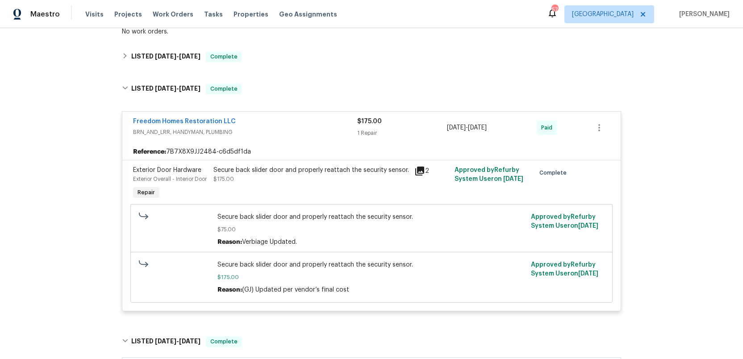
click at [194, 125] on span "Freedom Homes Restoration LLC" at bounding box center [184, 121] width 103 height 9
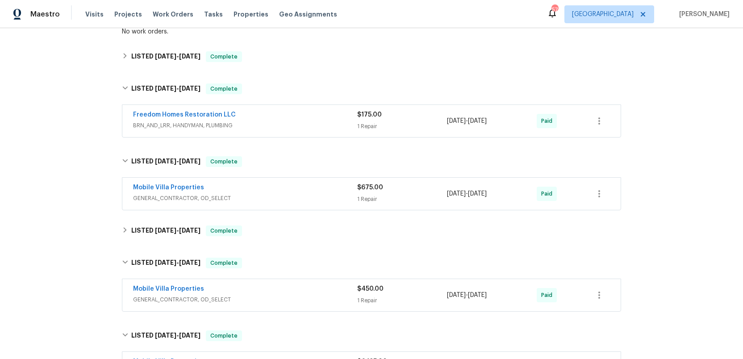
click at [304, 190] on div "Mobile Villa Properties" at bounding box center [245, 188] width 224 height 11
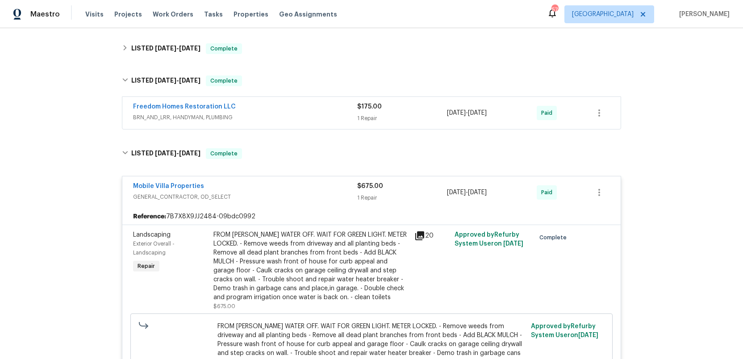
scroll to position [175, 0]
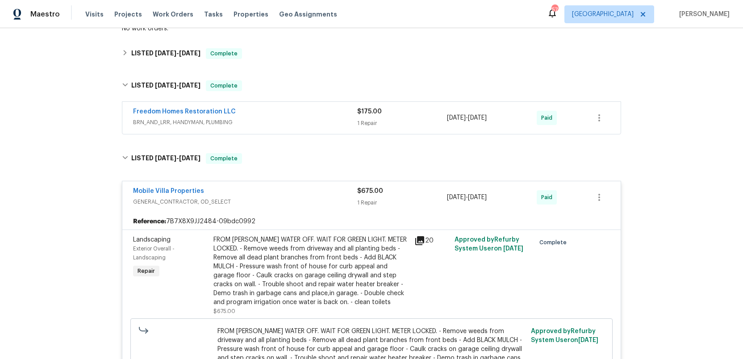
click at [300, 204] on span "GENERAL_CONTRACTOR, OD_SELECT" at bounding box center [245, 201] width 224 height 9
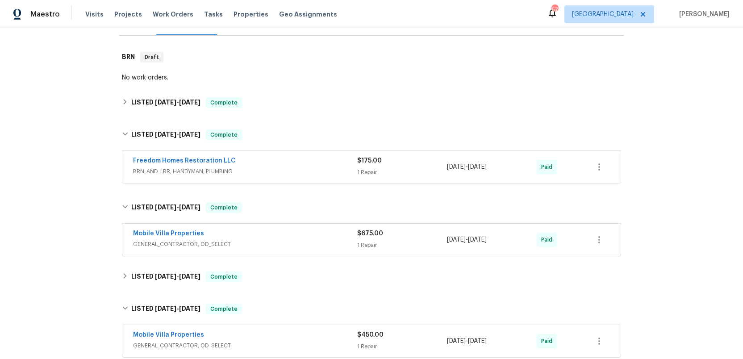
scroll to position [117, 0]
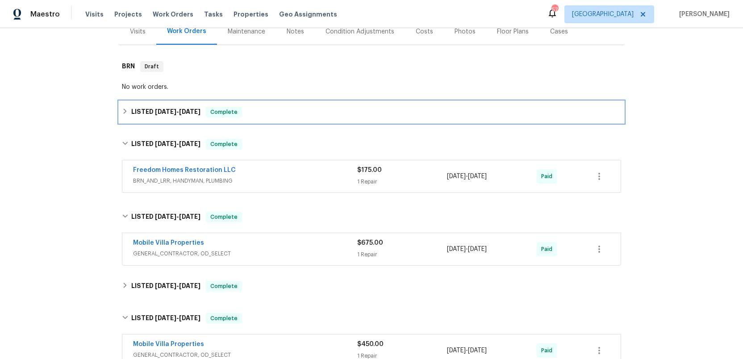
click at [160, 110] on span "[DATE]" at bounding box center [165, 111] width 21 height 6
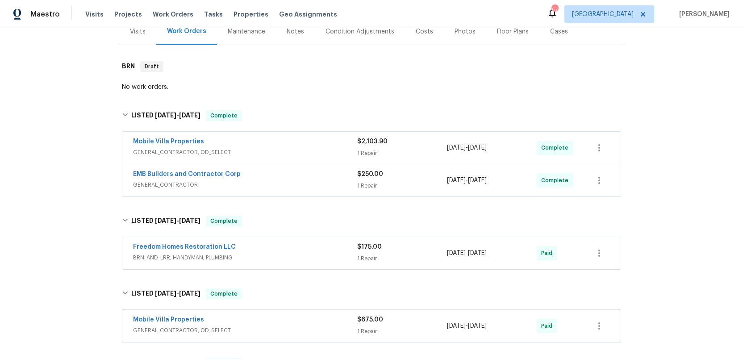
click at [296, 150] on span "GENERAL_CONTRACTOR, OD_SELECT" at bounding box center [245, 152] width 224 height 9
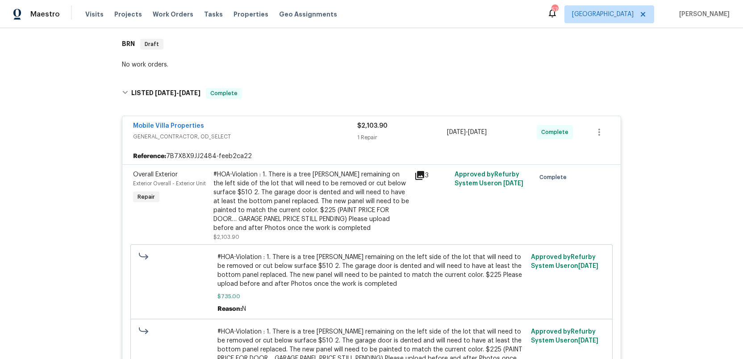
scroll to position [141, 0]
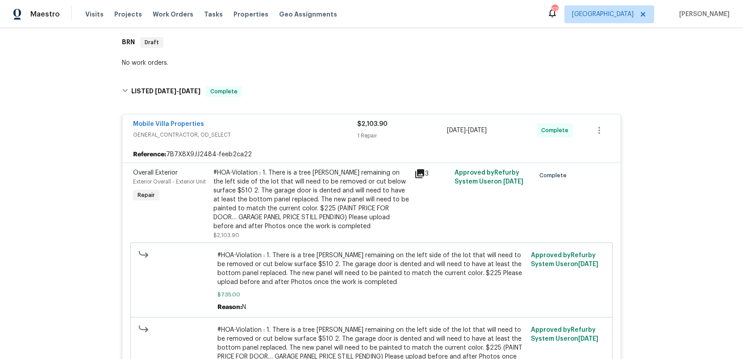
click at [300, 140] on div "Mobile Villa Properties GENERAL_CONTRACTOR, OD_SELECT" at bounding box center [245, 130] width 224 height 21
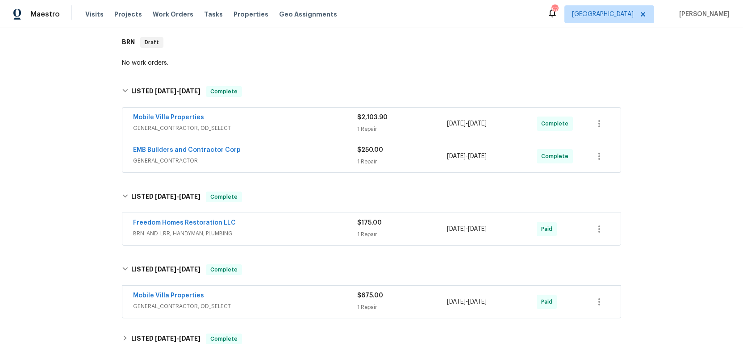
click at [302, 158] on span "GENERAL_CONTRACTOR" at bounding box center [245, 160] width 224 height 9
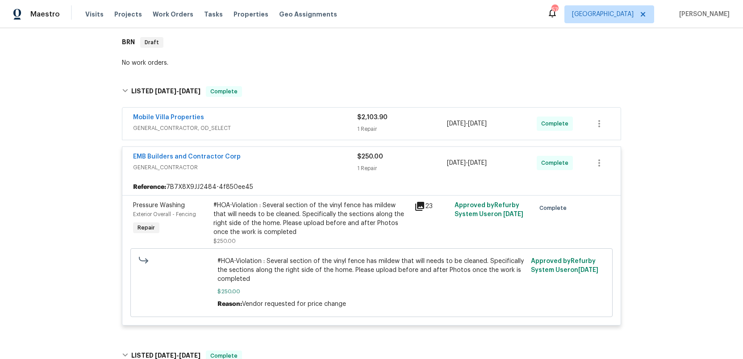
click at [303, 161] on div "EMB Builders and Contractor Corp" at bounding box center [245, 157] width 224 height 11
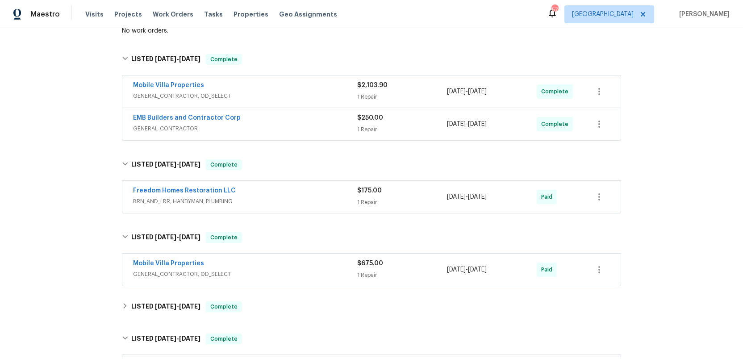
scroll to position [214, 0]
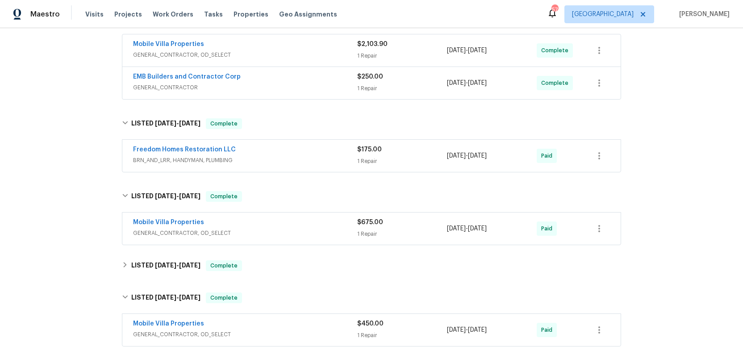
click at [304, 159] on span "BRN_AND_LRR, HANDYMAN, PLUMBING" at bounding box center [245, 160] width 224 height 9
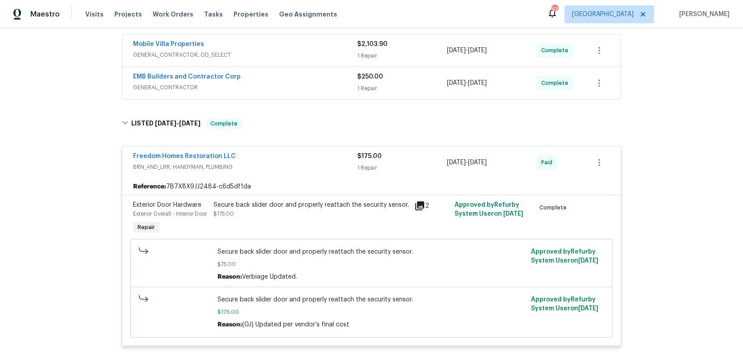
click at [304, 159] on div "Freedom Homes Restoration LLC" at bounding box center [245, 157] width 224 height 11
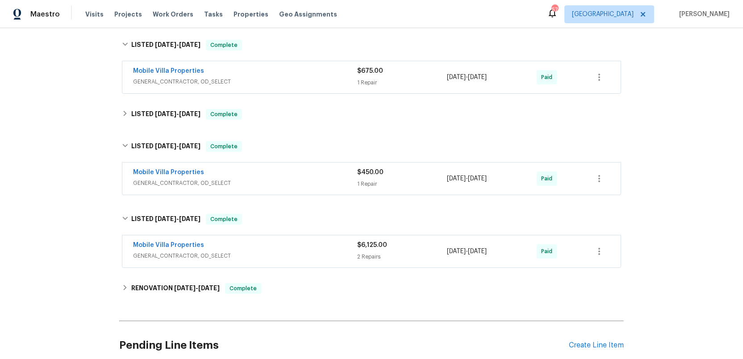
scroll to position [373, 0]
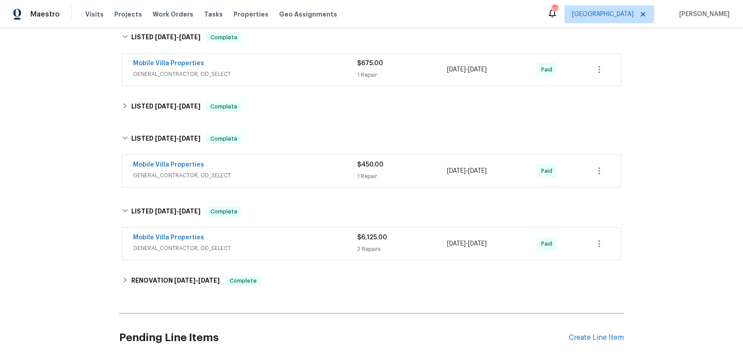
click at [285, 167] on div "Mobile Villa Properties" at bounding box center [245, 165] width 224 height 11
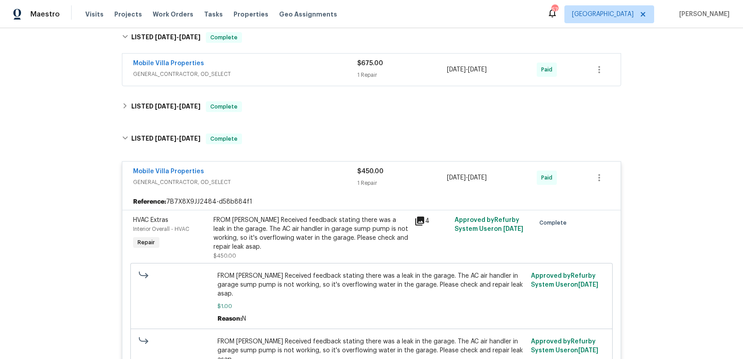
click at [287, 171] on div "Mobile Villa Properties" at bounding box center [245, 172] width 224 height 11
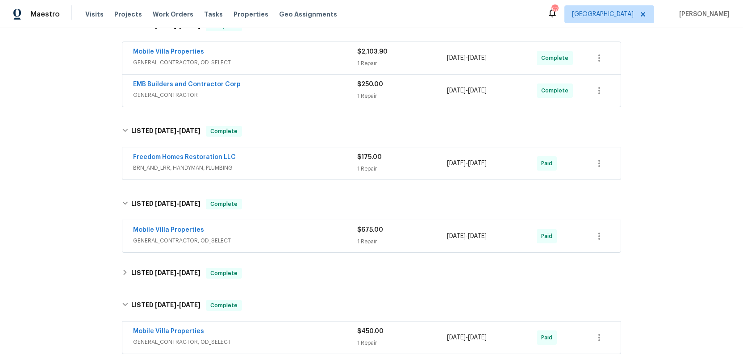
scroll to position [209, 0]
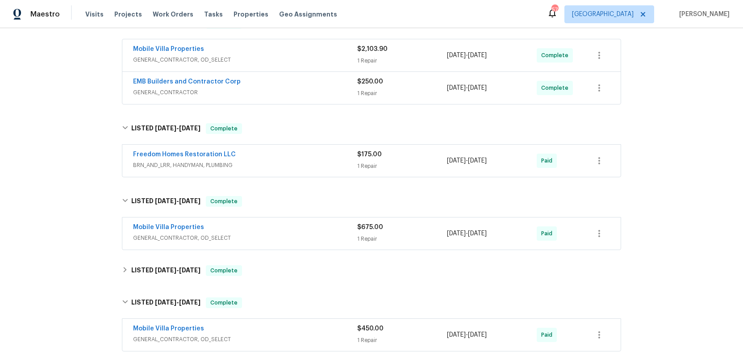
click at [316, 163] on span "BRN_AND_LRR, HANDYMAN, PLUMBING" at bounding box center [245, 165] width 224 height 9
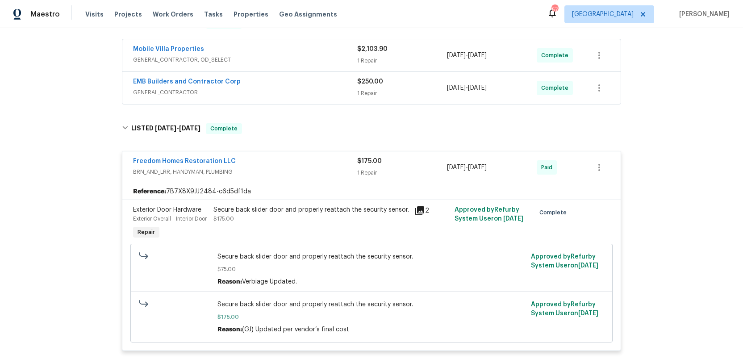
click at [316, 163] on div "Freedom Homes Restoration LLC" at bounding box center [245, 162] width 224 height 11
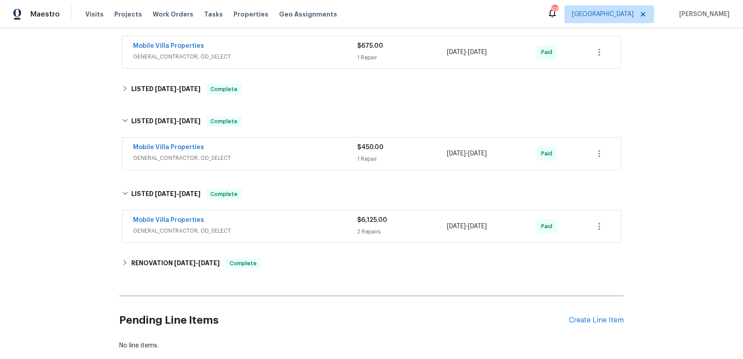
scroll to position [398, 0]
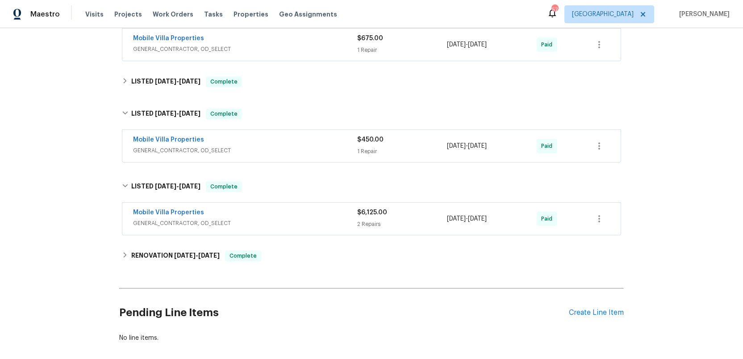
click at [322, 156] on div "Mobile Villa Properties GENERAL_CONTRACTOR, OD_SELECT" at bounding box center [245, 145] width 224 height 21
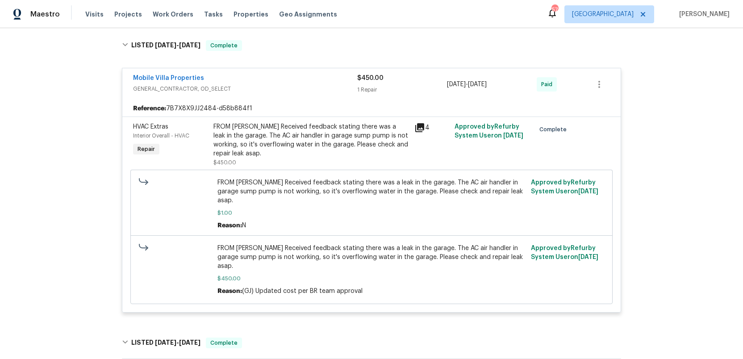
click at [306, 81] on div "Mobile Villa Properties" at bounding box center [245, 79] width 224 height 11
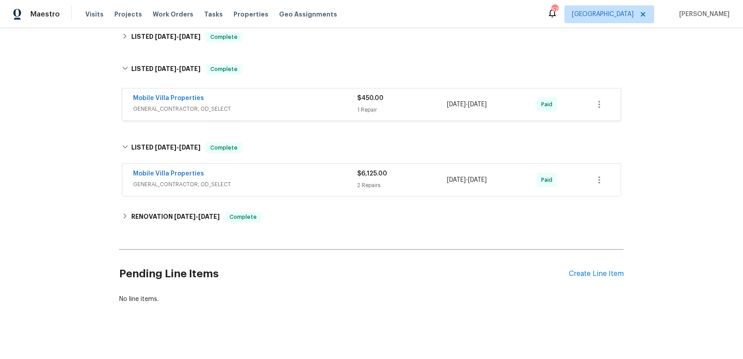
scroll to position [442, 0]
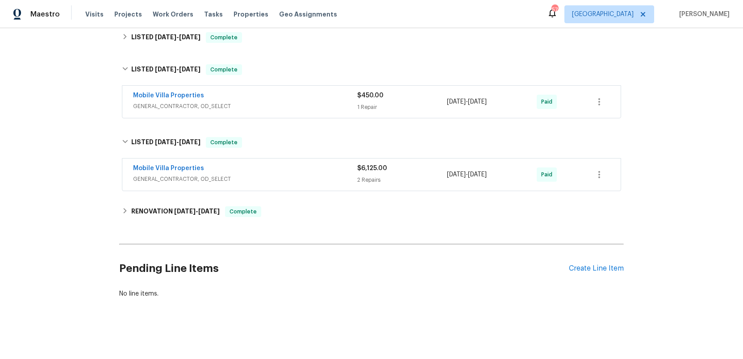
click at [315, 179] on span "GENERAL_CONTRACTOR, OD_SELECT" at bounding box center [245, 179] width 224 height 9
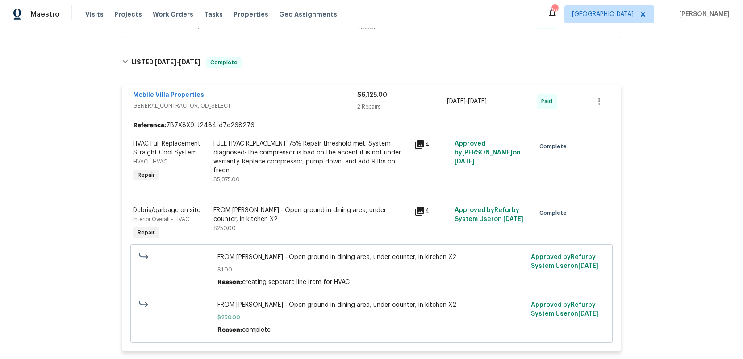
scroll to position [526, 0]
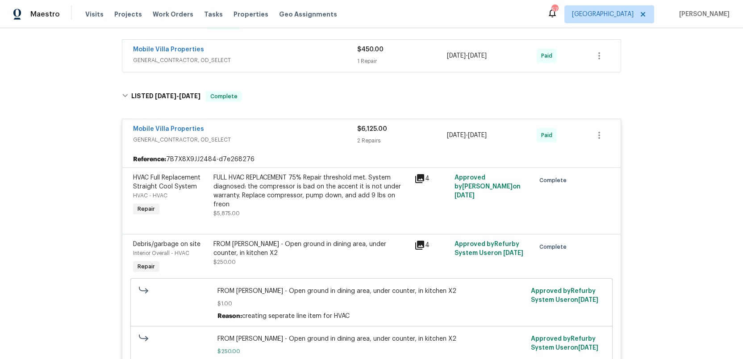
click at [303, 137] on span "GENERAL_CONTRACTOR, OD_SELECT" at bounding box center [245, 139] width 224 height 9
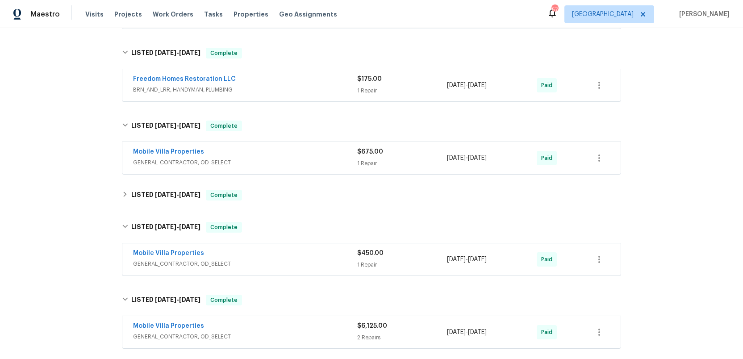
scroll to position [284, 0]
click at [307, 156] on div "Mobile Villa Properties" at bounding box center [245, 153] width 224 height 11
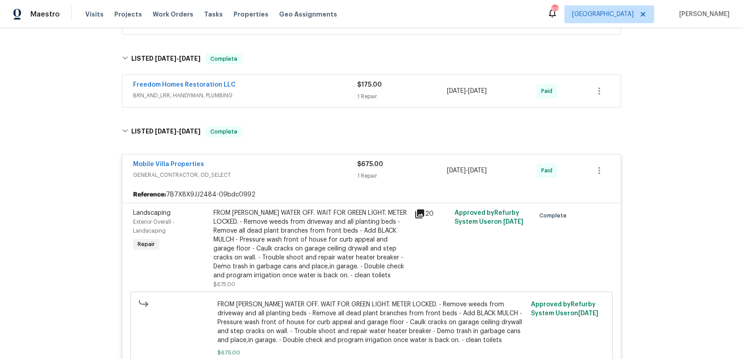
scroll to position [247, 0]
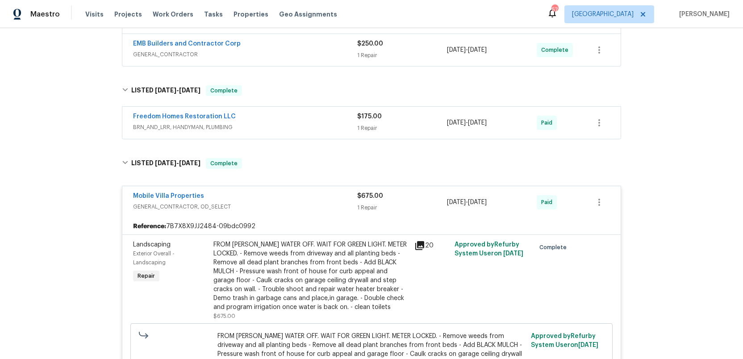
click at [414, 121] on div "$175.00 1 Repair" at bounding box center [402, 122] width 90 height 21
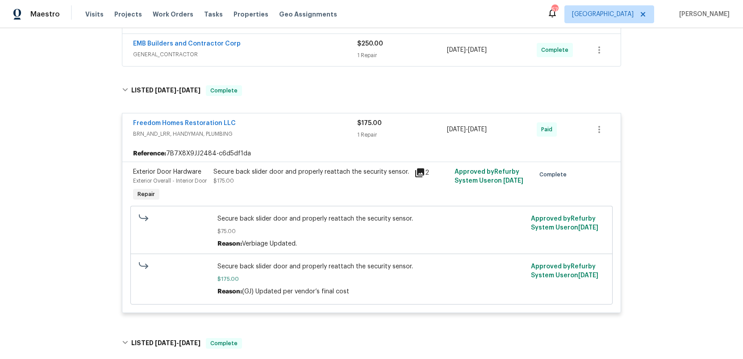
click at [406, 128] on div "$175.00 1 Repair" at bounding box center [402, 129] width 90 height 21
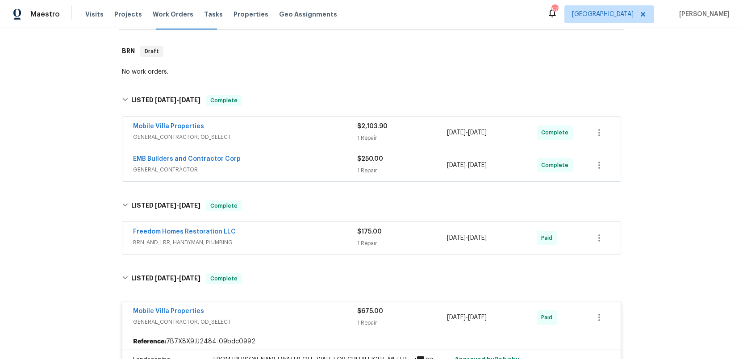
scroll to position [131, 0]
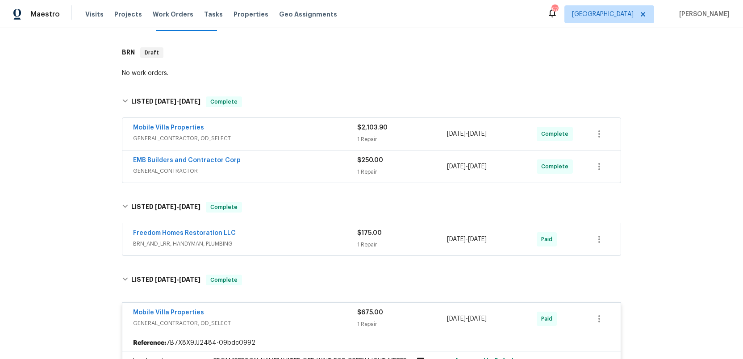
click at [291, 169] on span "GENERAL_CONTRACTOR" at bounding box center [245, 170] width 224 height 9
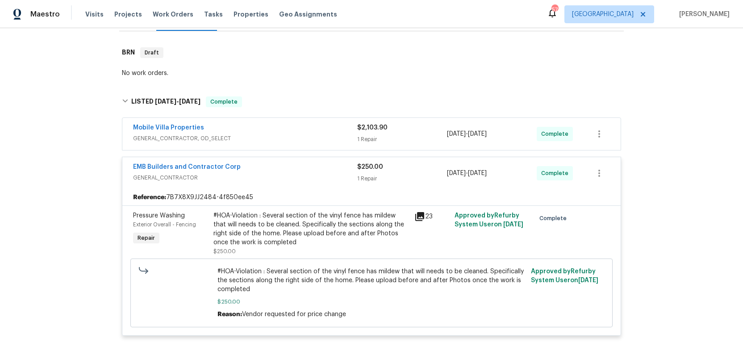
click at [291, 169] on div "EMB Builders and Contractor Corp" at bounding box center [245, 167] width 224 height 11
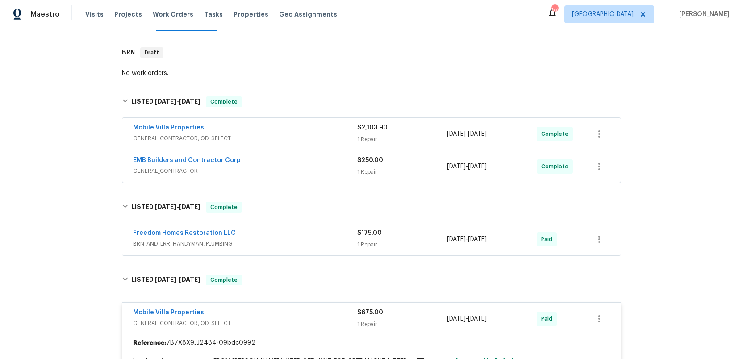
click at [291, 140] on span "GENERAL_CONTRACTOR, OD_SELECT" at bounding box center [245, 138] width 224 height 9
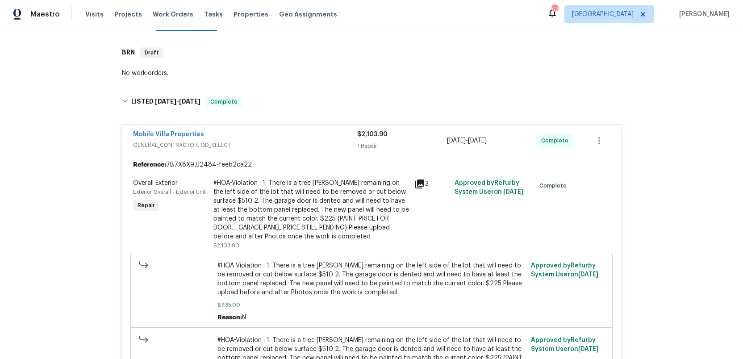
click at [291, 140] on div "Mobile Villa Properties" at bounding box center [245, 135] width 224 height 11
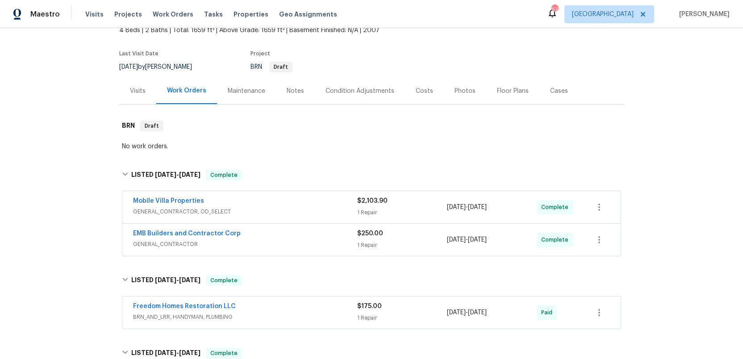
scroll to position [0, 0]
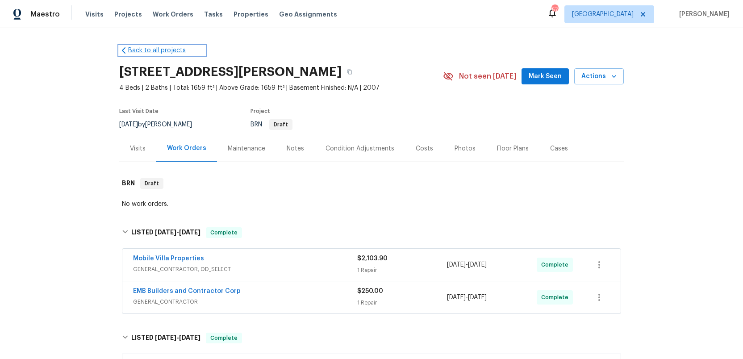
click at [142, 51] on link "Back to all projects" at bounding box center [162, 50] width 86 height 9
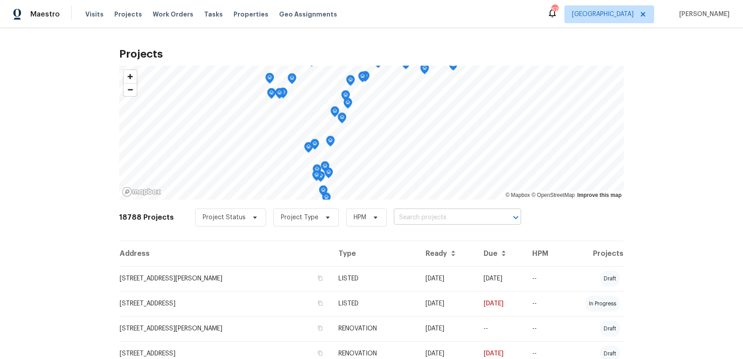
click at [396, 217] on input "text" at bounding box center [445, 218] width 102 height 14
type input "225 arb"
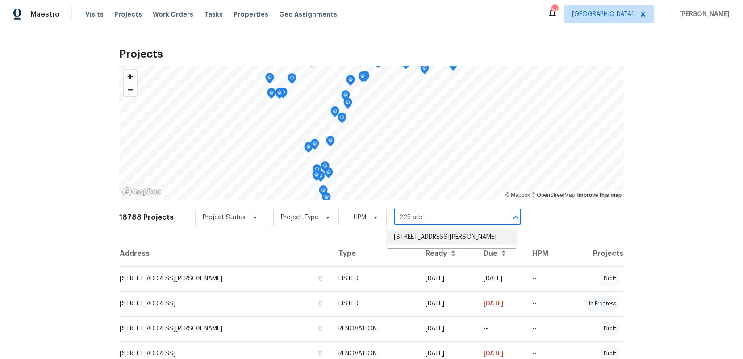
click at [399, 237] on li "[STREET_ADDRESS][PERSON_NAME]" at bounding box center [452, 237] width 130 height 15
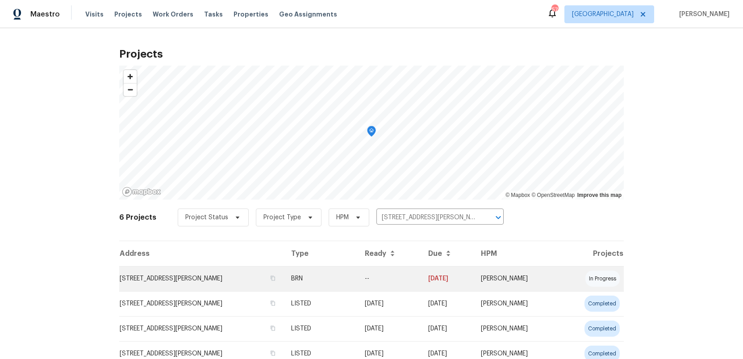
click at [169, 280] on td "[STREET_ADDRESS][PERSON_NAME]" at bounding box center [201, 278] width 165 height 25
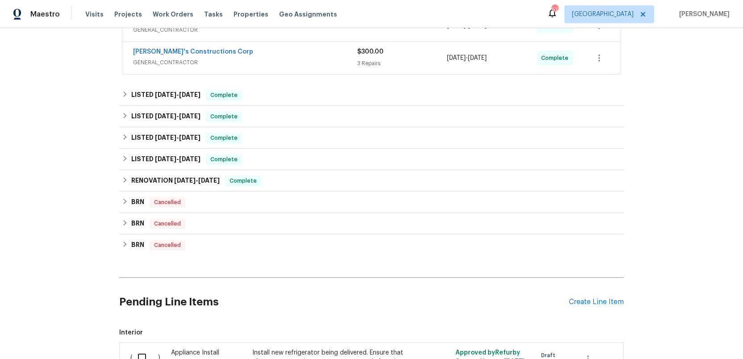
scroll to position [121, 0]
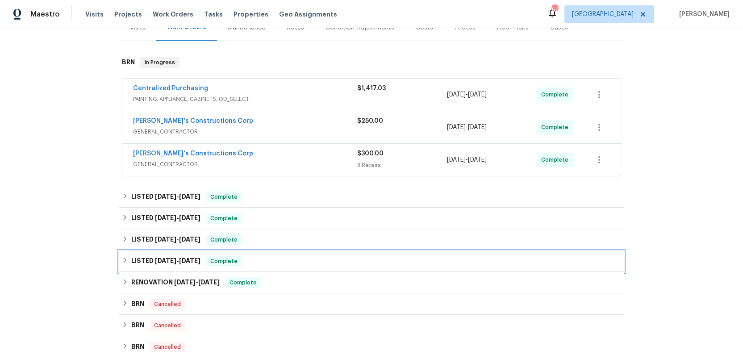
click at [151, 257] on h6 "LISTED [DATE] - [DATE]" at bounding box center [165, 261] width 69 height 11
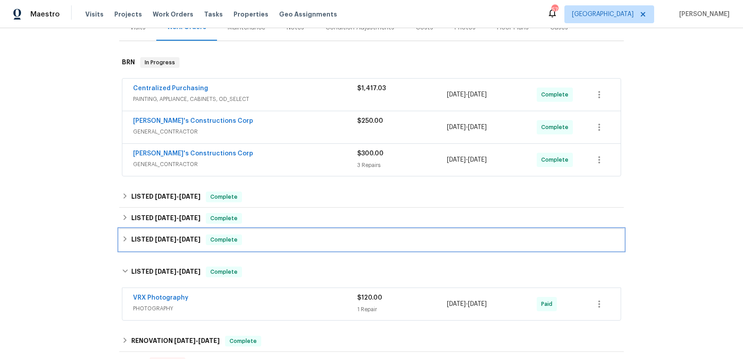
click at [147, 237] on h6 "LISTED [DATE] - [DATE]" at bounding box center [165, 239] width 69 height 11
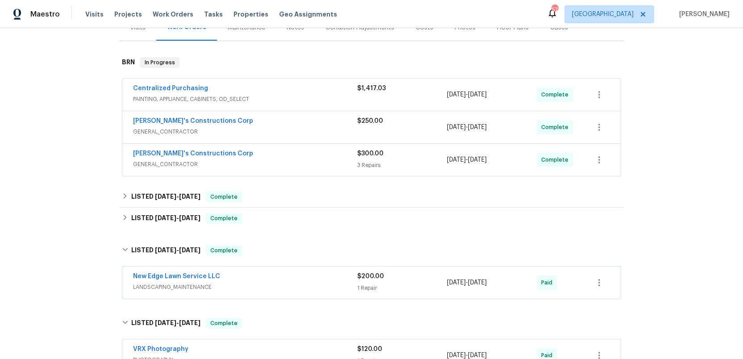
click at [270, 276] on div "New Edge Lawn Service LLC" at bounding box center [245, 277] width 224 height 11
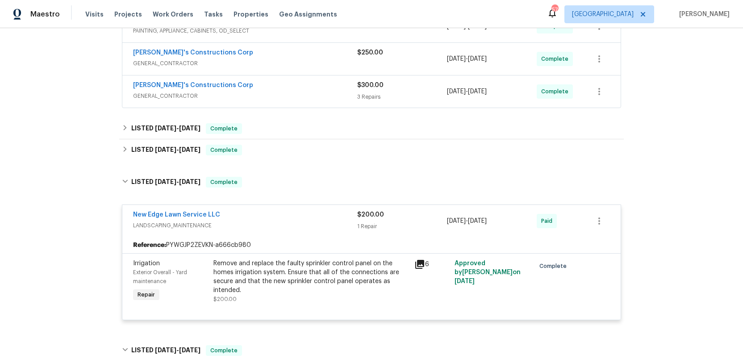
scroll to position [196, 0]
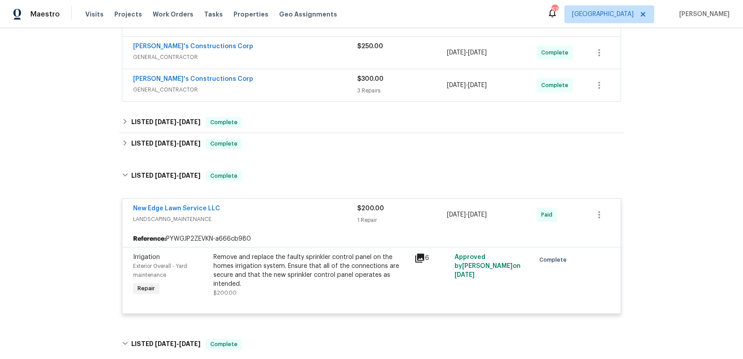
click at [262, 213] on div "New Edge Lawn Service LLC" at bounding box center [245, 209] width 224 height 11
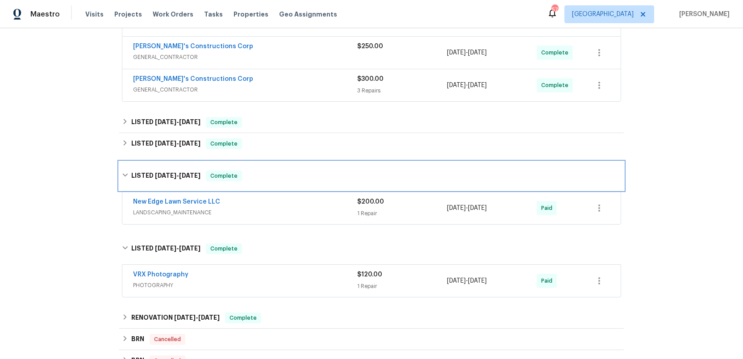
click at [167, 176] on span "[DATE]" at bounding box center [165, 175] width 21 height 6
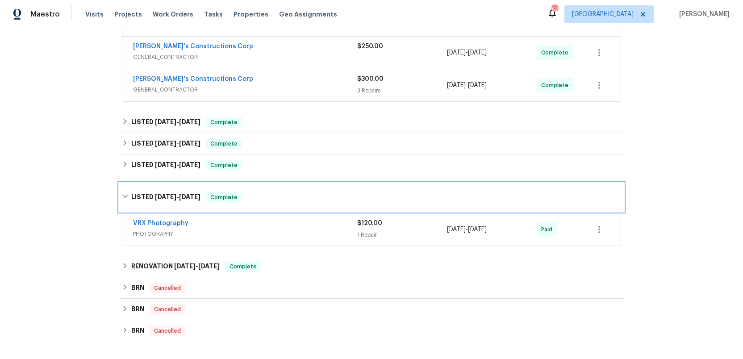
click at [162, 192] on h6 "LISTED [DATE] - [DATE]" at bounding box center [165, 197] width 69 height 11
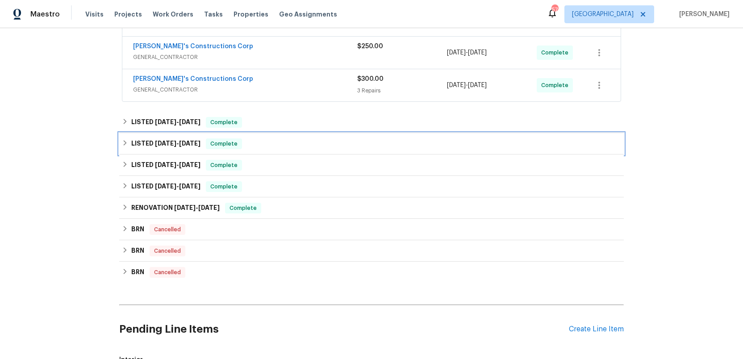
click at [155, 141] on span "[DATE]" at bounding box center [165, 143] width 21 height 6
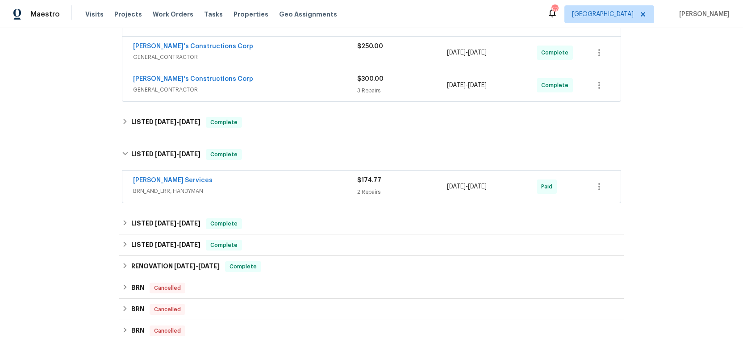
click at [238, 182] on div "[PERSON_NAME] Services" at bounding box center [245, 181] width 224 height 11
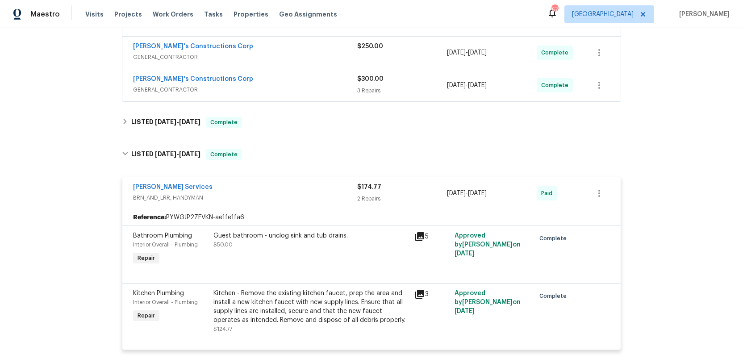
click at [251, 190] on div "[PERSON_NAME] Services" at bounding box center [245, 188] width 224 height 11
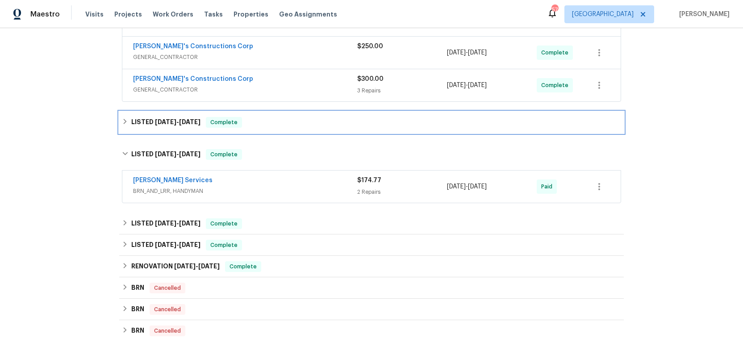
click at [155, 124] on span "[DATE]" at bounding box center [165, 122] width 21 height 6
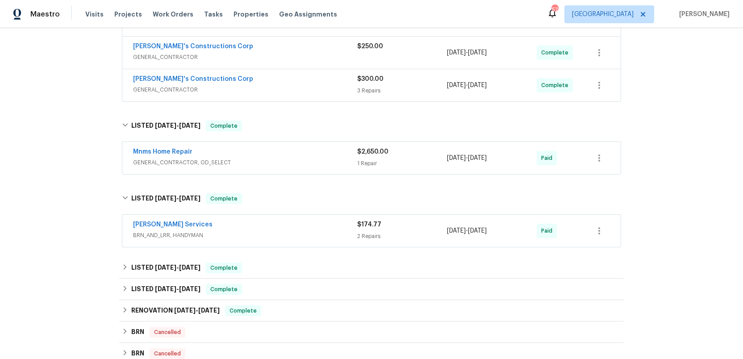
click at [283, 159] on span "GENERAL_CONTRACTOR, OD_SELECT" at bounding box center [245, 162] width 224 height 9
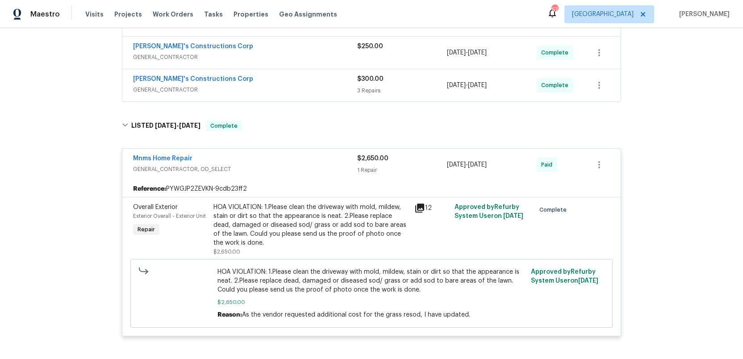
click at [283, 159] on div "Mnms Home Repair" at bounding box center [245, 159] width 224 height 11
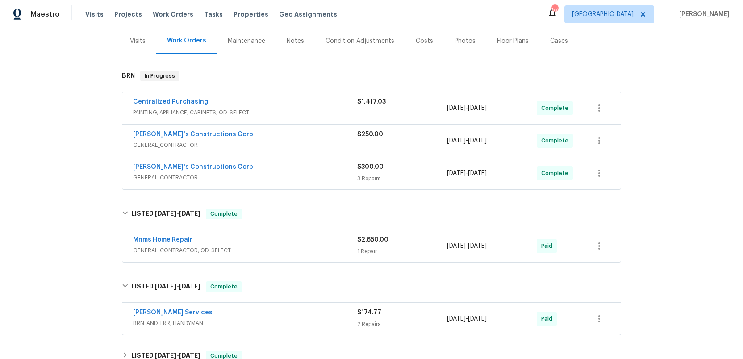
scroll to position [104, 0]
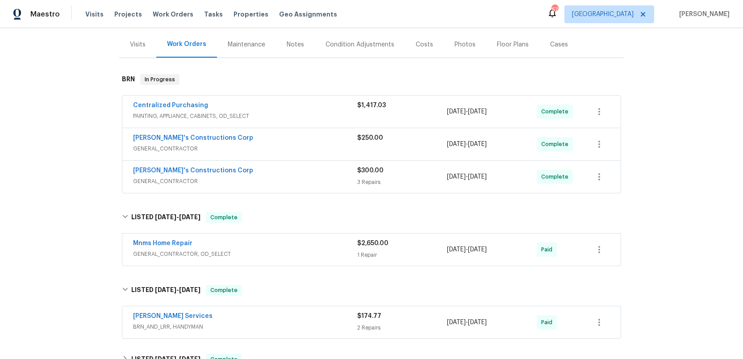
click at [314, 184] on span "GENERAL_CONTRACTOR" at bounding box center [245, 181] width 224 height 9
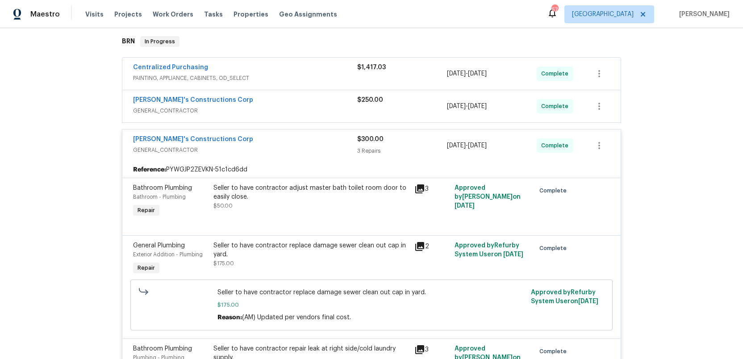
scroll to position [140, 0]
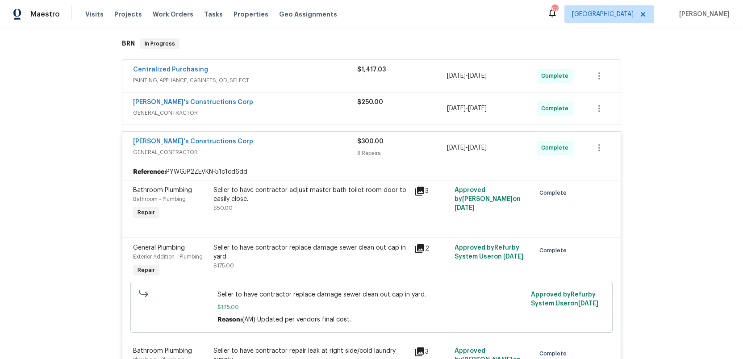
click at [306, 159] on div "[PERSON_NAME]'s Constructions Corp GENERAL_CONTRACTOR $300.00 3 Repairs [DATE] …" at bounding box center [371, 148] width 498 height 32
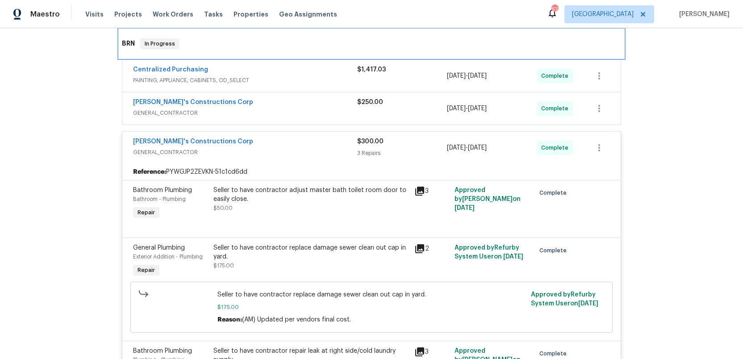
click at [242, 55] on div "BRN In Progress" at bounding box center [371, 43] width 504 height 29
click at [125, 43] on h6 "BRN" at bounding box center [128, 43] width 13 height 11
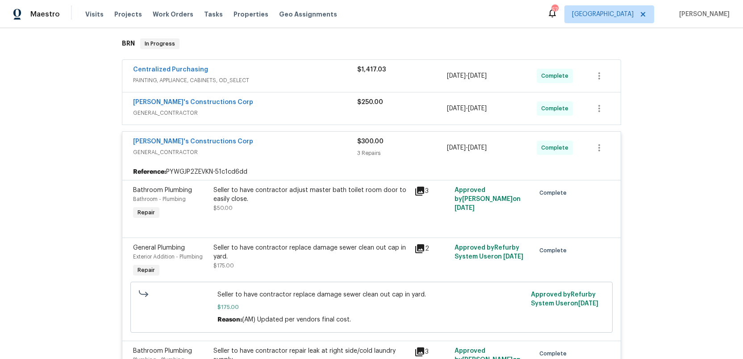
click at [72, 183] on div "Back to all projects [STREET_ADDRESS][PERSON_NAME] 4 Beds | 2 Baths | Total: 19…" at bounding box center [371, 193] width 743 height 331
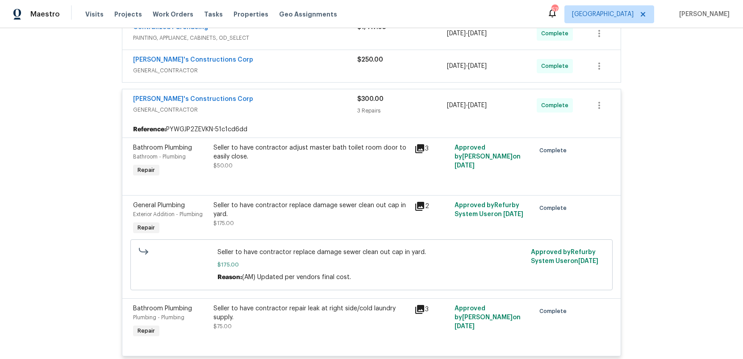
scroll to position [183, 0]
click at [248, 106] on span "GENERAL_CONTRACTOR" at bounding box center [245, 108] width 224 height 9
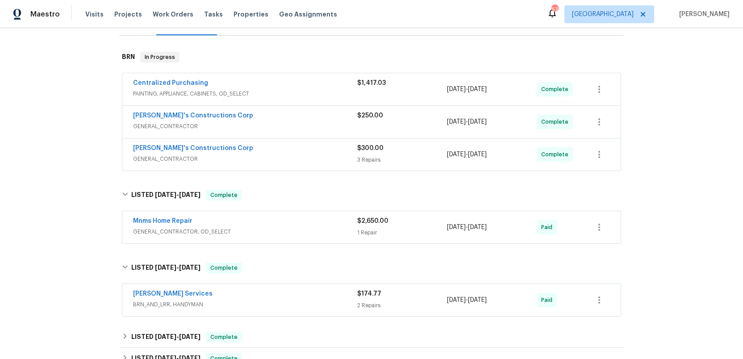
scroll to position [89, 0]
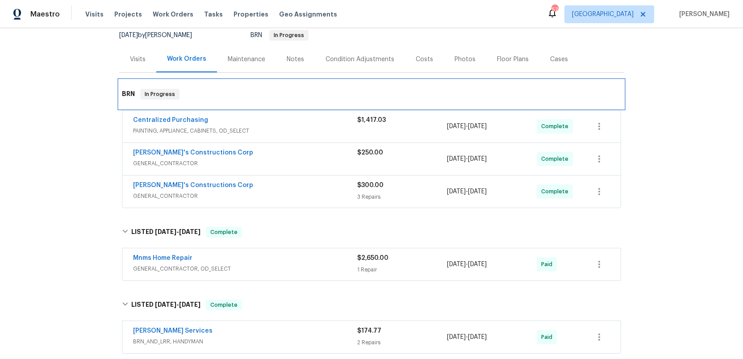
click at [212, 96] on div "BRN In Progress" at bounding box center [371, 94] width 499 height 11
click at [120, 94] on div "BRN In Progress" at bounding box center [371, 94] width 504 height 29
click at [127, 93] on h6 "BRN" at bounding box center [128, 94] width 13 height 11
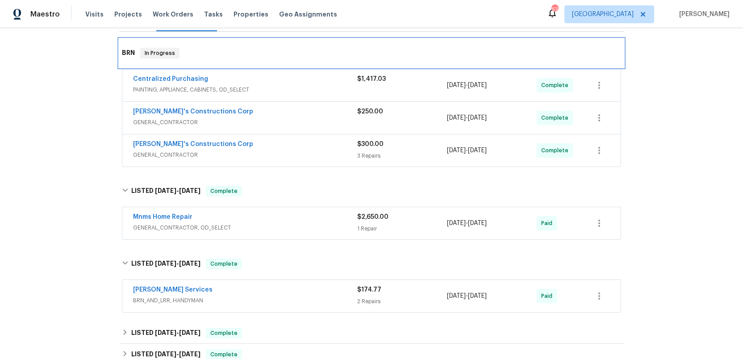
scroll to position [151, 0]
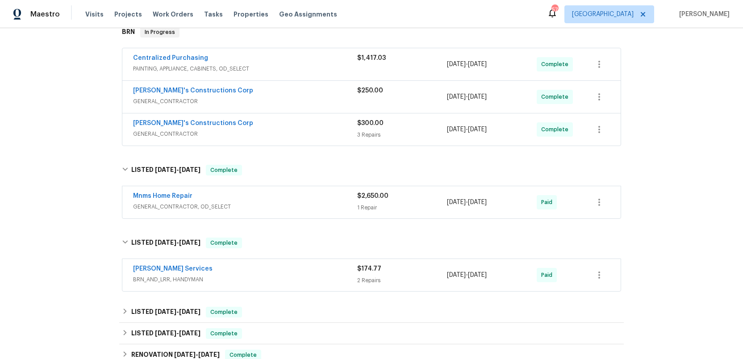
click at [312, 202] on div "Mnms Home Repair" at bounding box center [245, 196] width 224 height 11
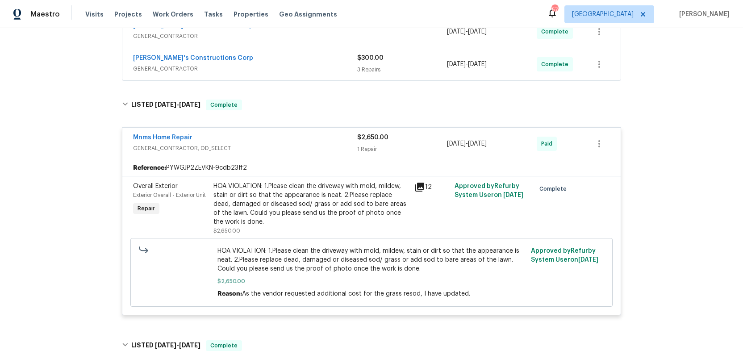
scroll to position [242, 0]
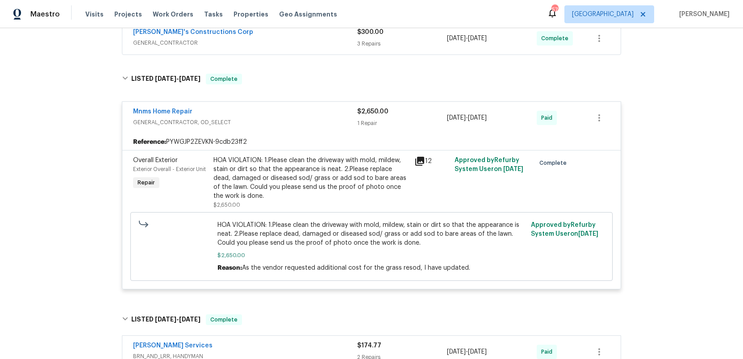
click at [298, 125] on span "GENERAL_CONTRACTOR, OD_SELECT" at bounding box center [245, 122] width 224 height 9
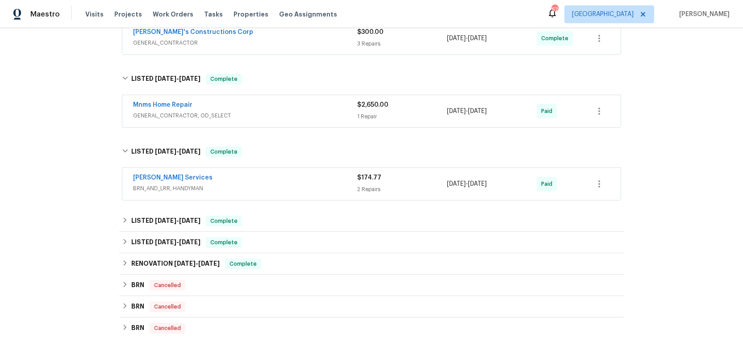
click at [287, 194] on div "[PERSON_NAME] Services BRN_AND_LRR, HANDYMAN" at bounding box center [245, 183] width 224 height 21
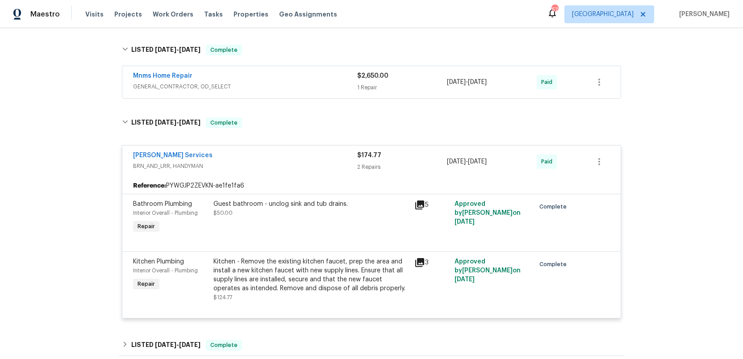
scroll to position [274, 0]
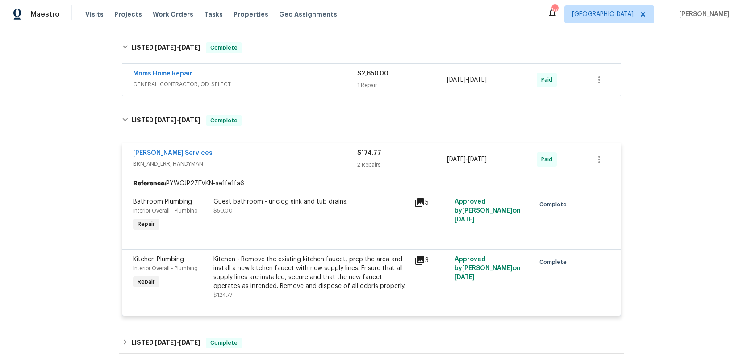
click at [294, 166] on span "BRN_AND_LRR, HANDYMAN" at bounding box center [245, 163] width 224 height 9
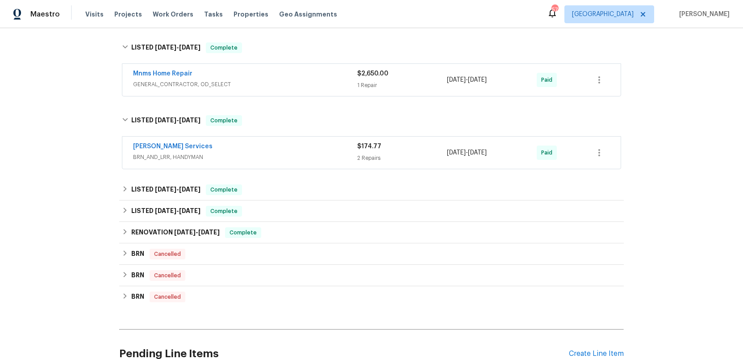
scroll to position [0, 0]
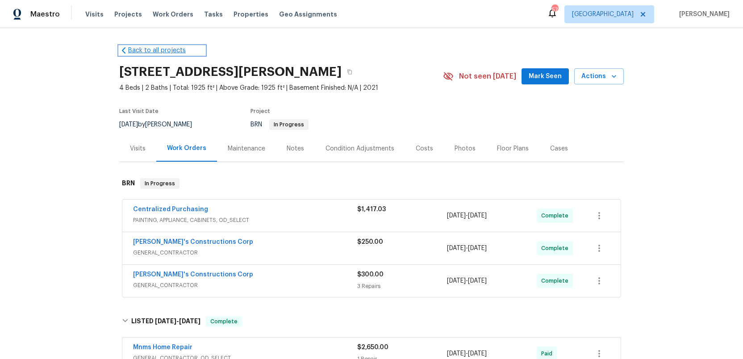
click at [141, 47] on link "Back to all projects" at bounding box center [162, 50] width 86 height 9
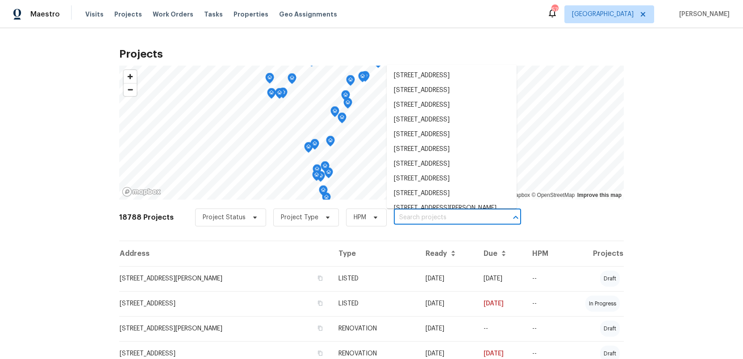
click at [395, 213] on input "text" at bounding box center [445, 218] width 102 height 14
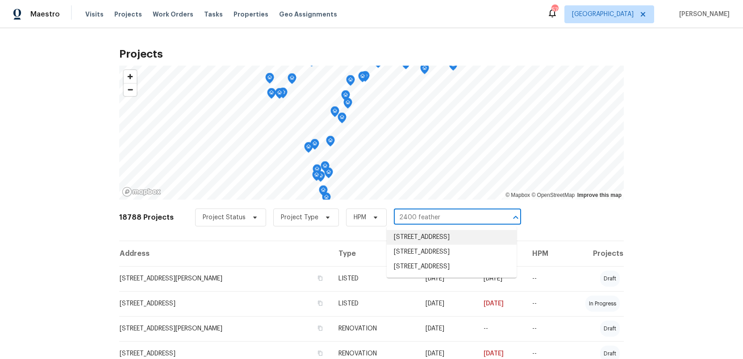
type input "2400 feather"
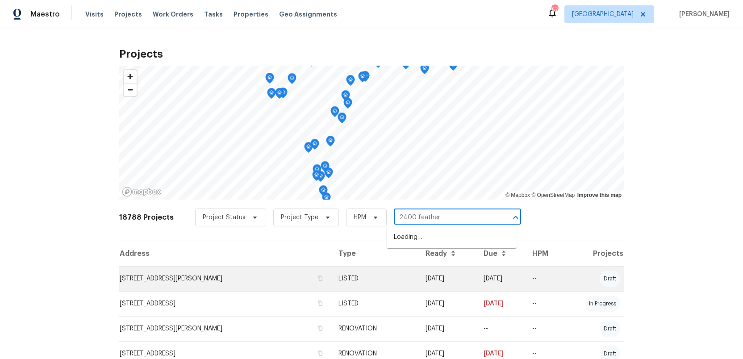
type input "2400 feather"
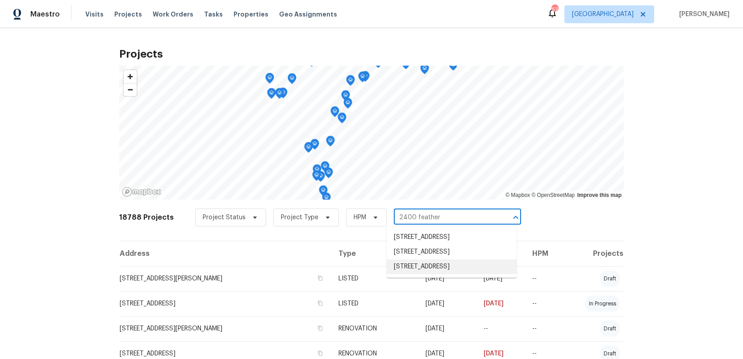
click at [409, 274] on li "[STREET_ADDRESS]" at bounding box center [452, 266] width 130 height 15
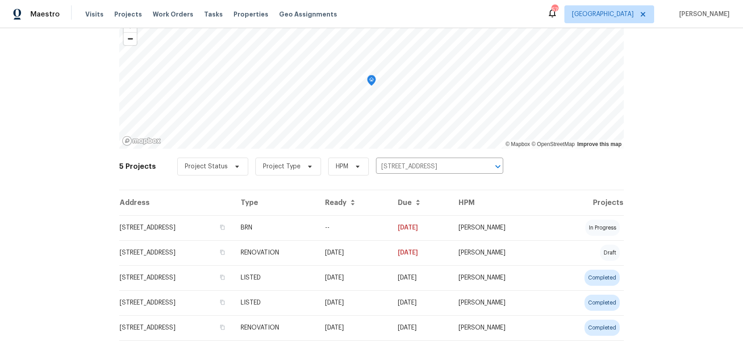
scroll to position [61, 0]
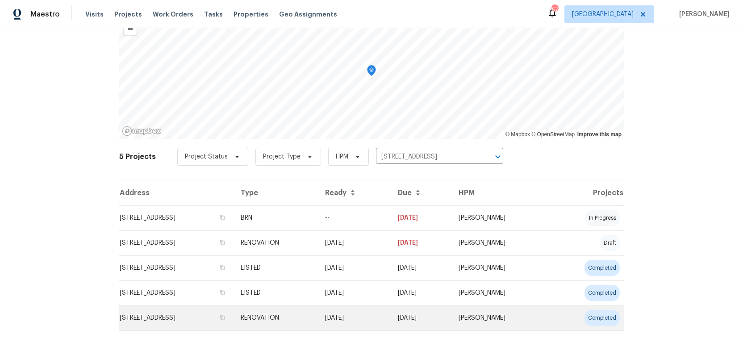
click at [159, 320] on td "[STREET_ADDRESS]" at bounding box center [176, 317] width 114 height 25
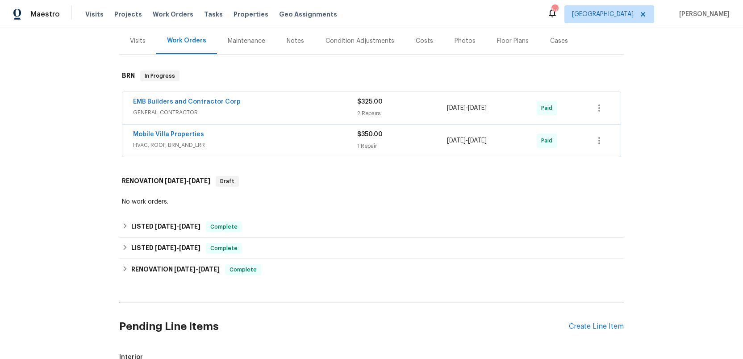
scroll to position [118, 0]
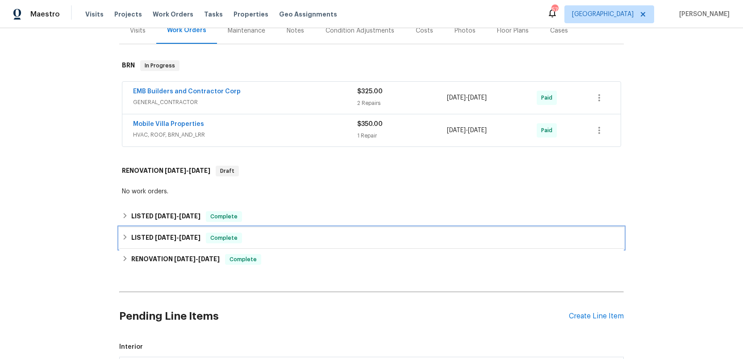
click at [163, 241] on span "[DATE]" at bounding box center [165, 237] width 21 height 6
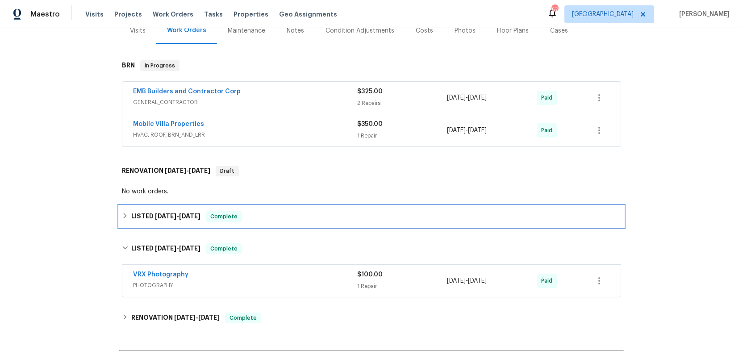
click at [164, 221] on h6 "LISTED [DATE] - [DATE]" at bounding box center [165, 216] width 69 height 11
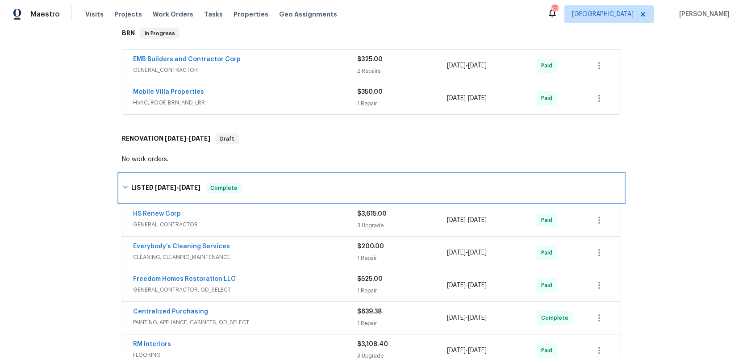
scroll to position [18, 0]
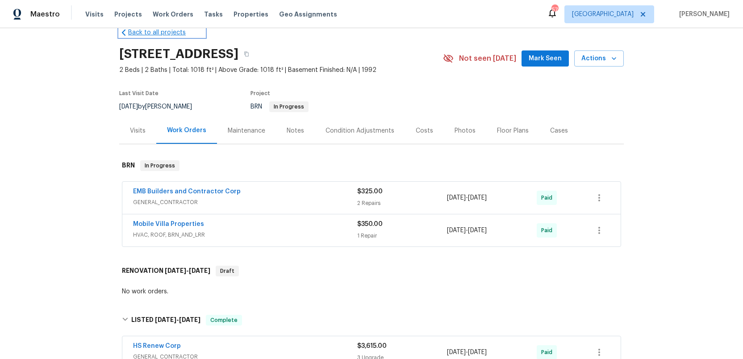
click at [145, 32] on link "Back to all projects" at bounding box center [162, 32] width 86 height 9
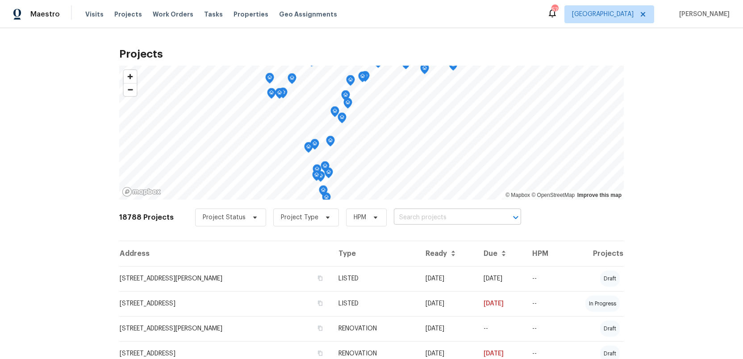
click at [400, 216] on input "text" at bounding box center [445, 218] width 102 height 14
type input "2585 15"
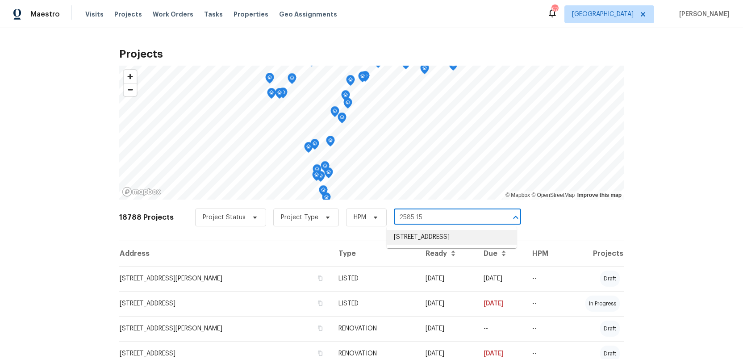
click at [400, 240] on li "[STREET_ADDRESS]" at bounding box center [452, 237] width 130 height 15
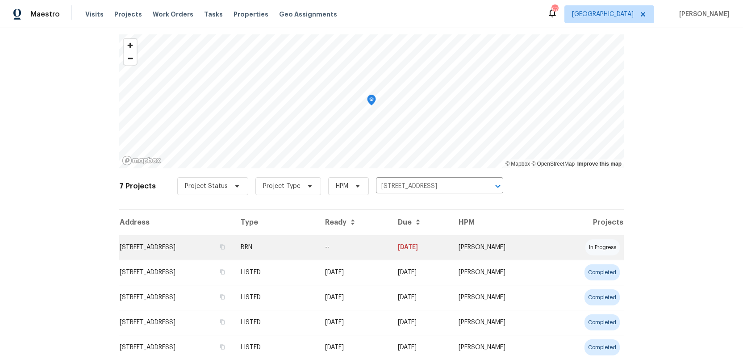
scroll to position [39, 0]
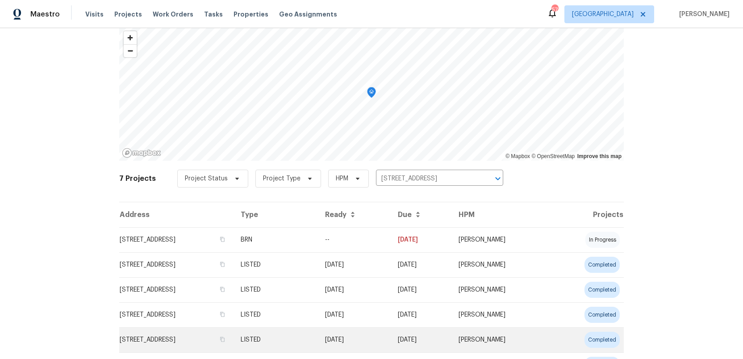
click at [164, 341] on td "[STREET_ADDRESS]" at bounding box center [176, 339] width 114 height 25
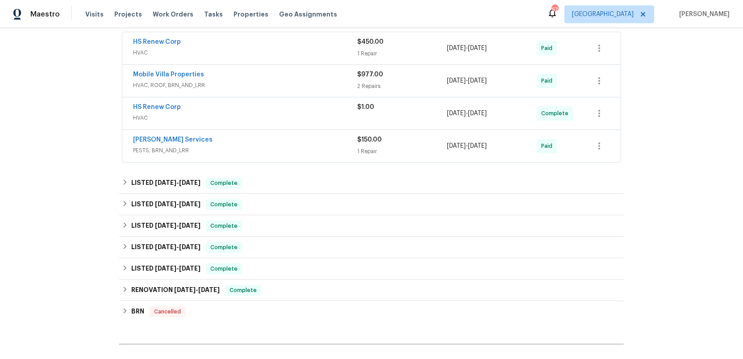
scroll to position [170, 0]
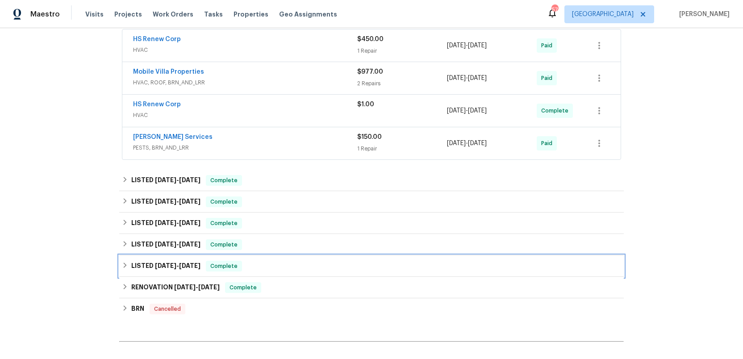
click at [143, 268] on h6 "LISTED [DATE] - [DATE]" at bounding box center [165, 266] width 69 height 11
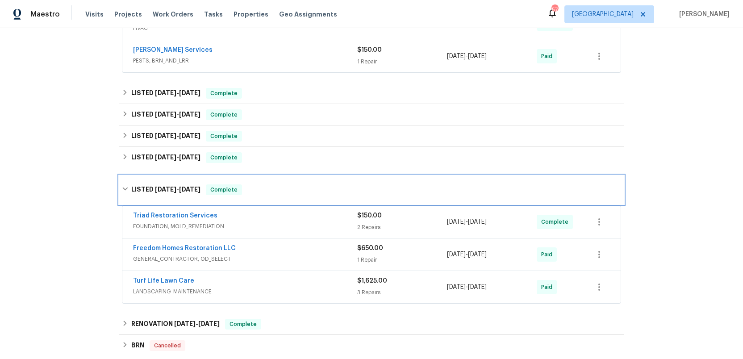
scroll to position [258, 0]
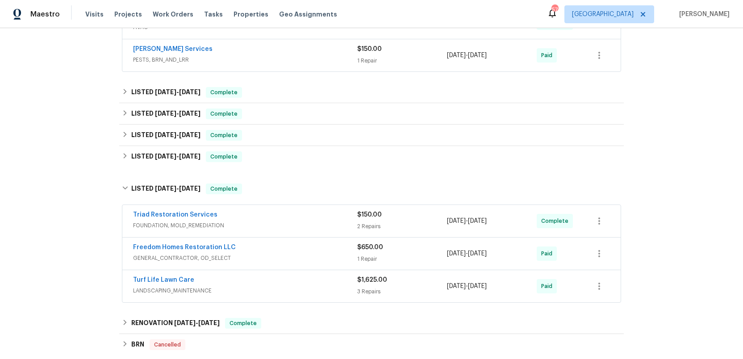
click at [310, 224] on span "FOUNDATION, MOLD_REMEDIATION" at bounding box center [245, 225] width 224 height 9
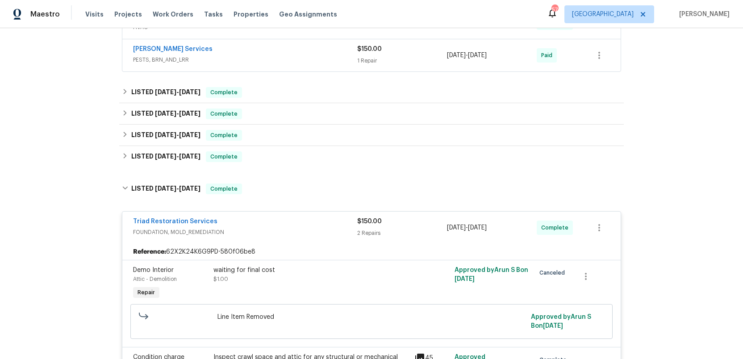
click at [310, 226] on div "Triad Restoration Services" at bounding box center [245, 222] width 224 height 11
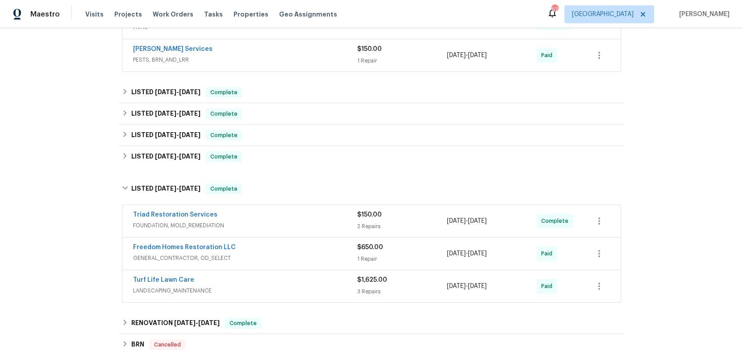
click at [310, 258] on span "GENERAL_CONTRACTOR, OD_SELECT" at bounding box center [245, 258] width 224 height 9
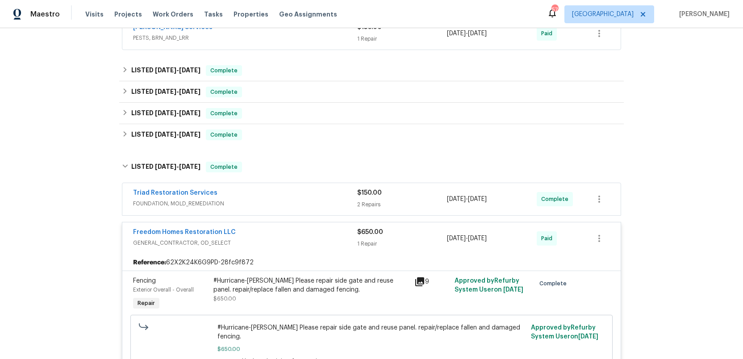
scroll to position [289, 0]
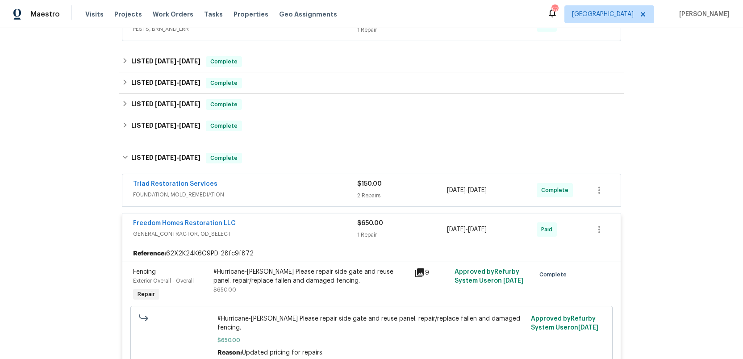
click at [308, 243] on div "Freedom Homes Restoration LLC GENERAL_CONTRACTOR, OD_SELECT $650.00 1 Repair [D…" at bounding box center [371, 229] width 498 height 32
click at [304, 221] on div "Freedom Homes Restoration LLC" at bounding box center [245, 224] width 224 height 11
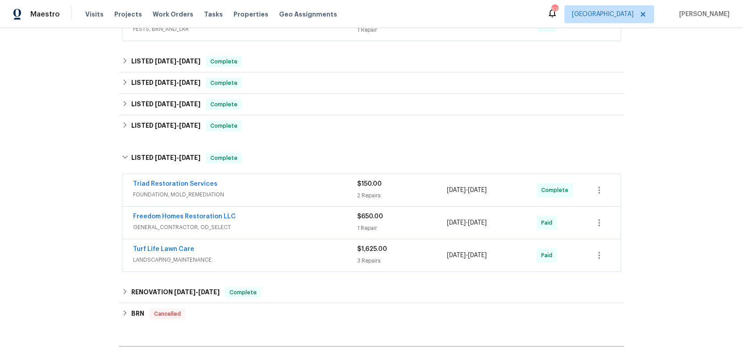
click at [305, 258] on span "LANDSCAPING_MAINTENANCE" at bounding box center [245, 259] width 224 height 9
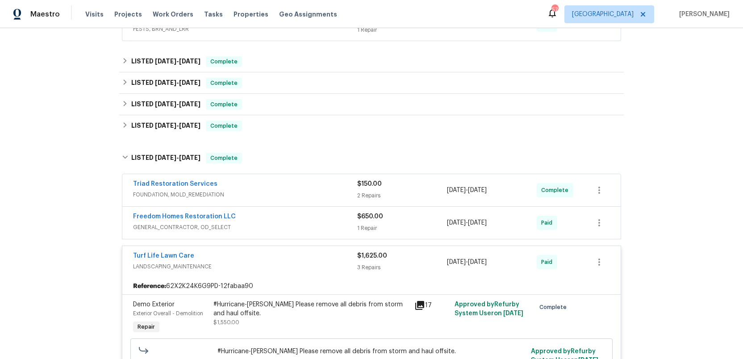
click at [305, 258] on div "Turf Life Lawn Care" at bounding box center [245, 256] width 224 height 11
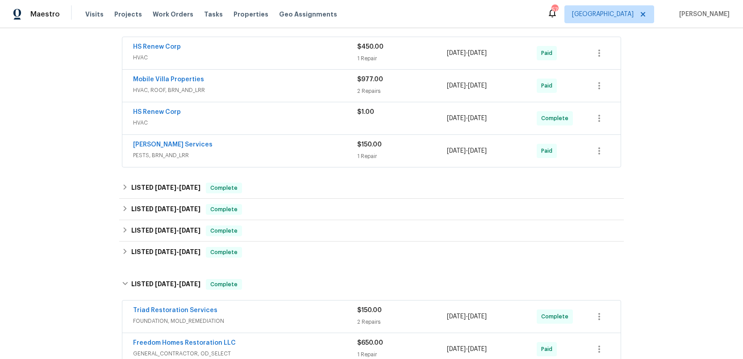
scroll to position [165, 0]
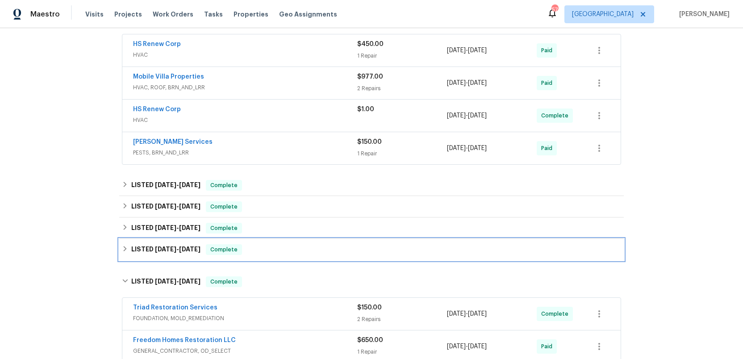
click at [150, 246] on h6 "LISTED [DATE] - [DATE]" at bounding box center [165, 249] width 69 height 11
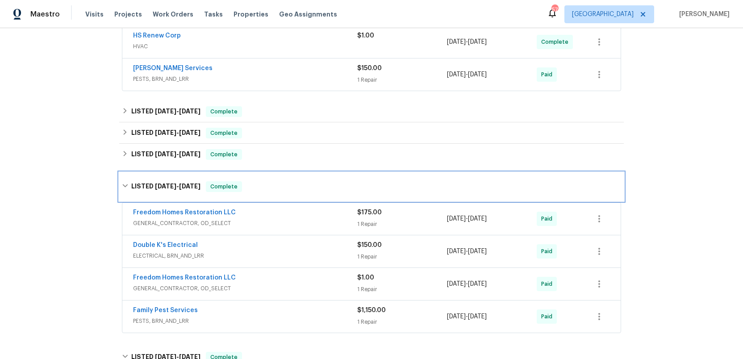
scroll to position [252, 0]
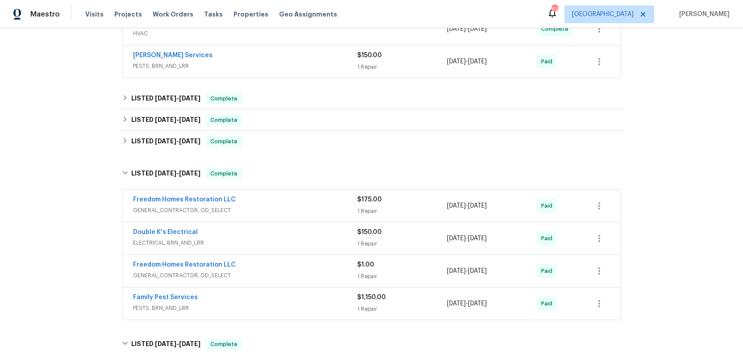
click at [290, 300] on div "Family Pest Services" at bounding box center [245, 298] width 224 height 11
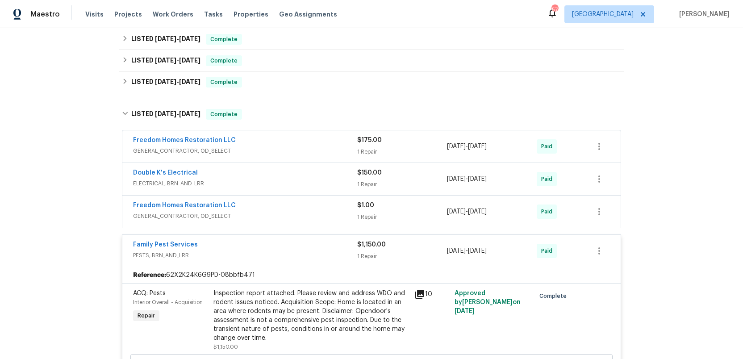
scroll to position [321, 0]
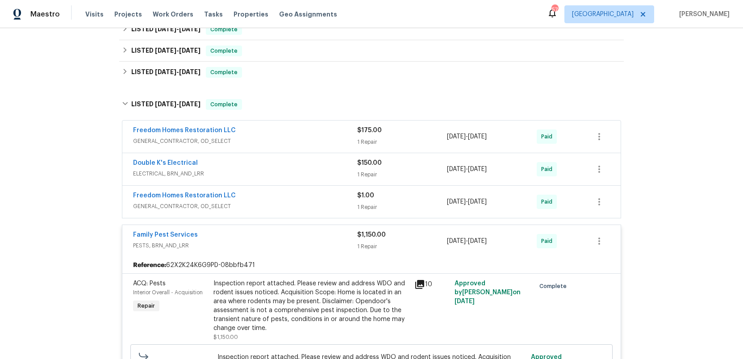
click at [284, 241] on span "PESTS, BRN_AND_LRR" at bounding box center [245, 245] width 224 height 9
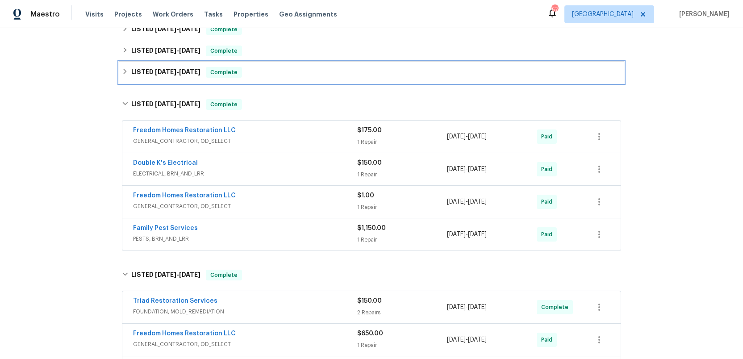
click at [173, 71] on span "[DATE]" at bounding box center [165, 72] width 21 height 6
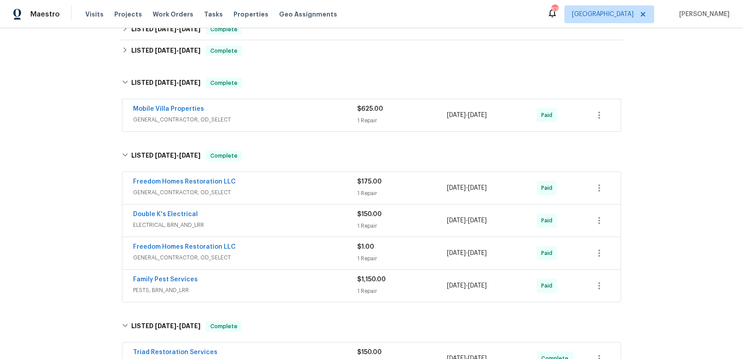
click at [290, 108] on div "Mobile Villa Properties" at bounding box center [245, 109] width 224 height 11
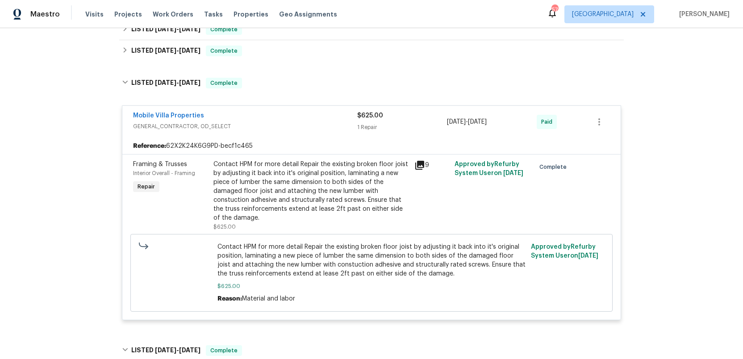
click at [291, 117] on div "Mobile Villa Properties" at bounding box center [245, 116] width 224 height 11
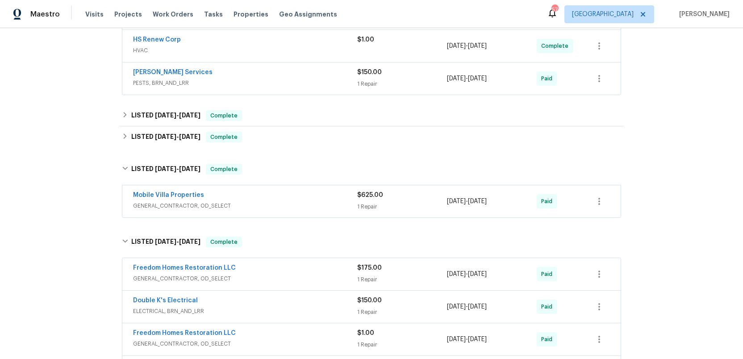
scroll to position [228, 0]
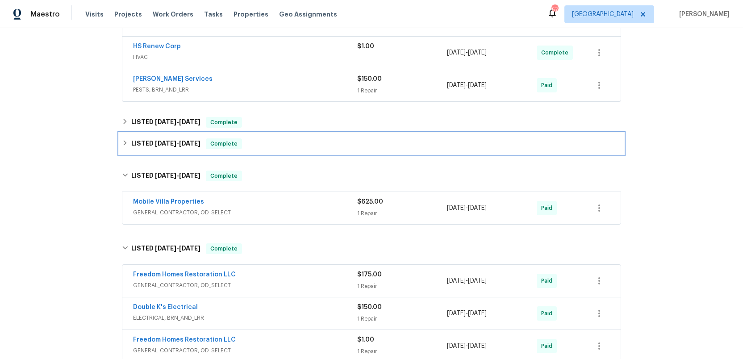
click at [166, 142] on span "[DATE]" at bounding box center [165, 143] width 21 height 6
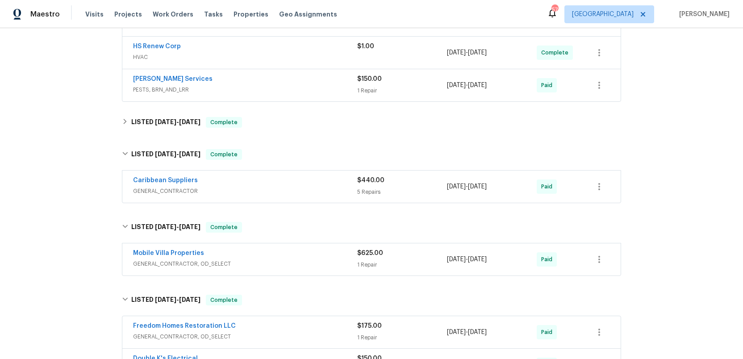
click at [325, 192] on span "GENERAL_CONTRACTOR" at bounding box center [245, 191] width 224 height 9
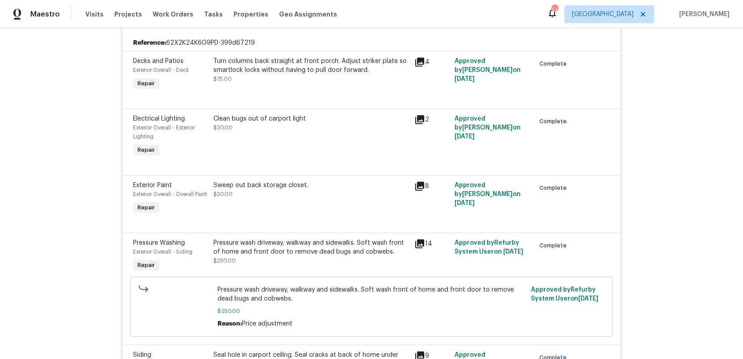
scroll to position [404, 0]
click at [420, 245] on icon at bounding box center [419, 242] width 11 height 11
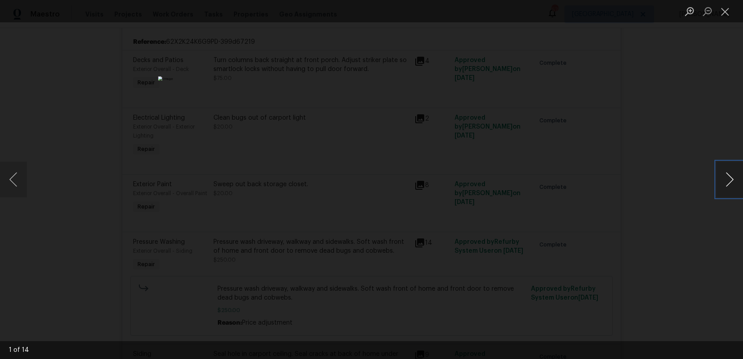
click at [729, 177] on button "Next image" at bounding box center [729, 180] width 27 height 36
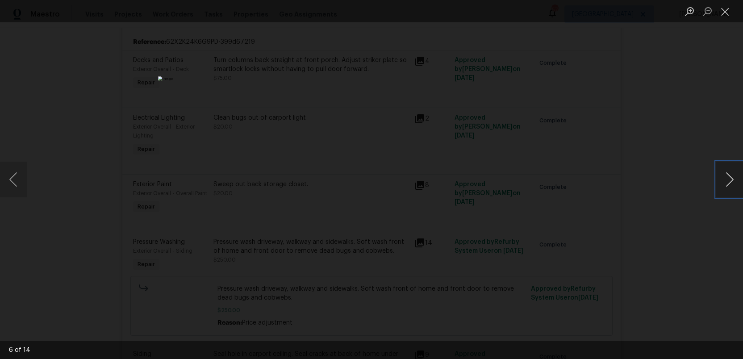
click at [729, 177] on button "Next image" at bounding box center [729, 180] width 27 height 36
click at [724, 17] on button "Close lightbox" at bounding box center [725, 12] width 18 height 16
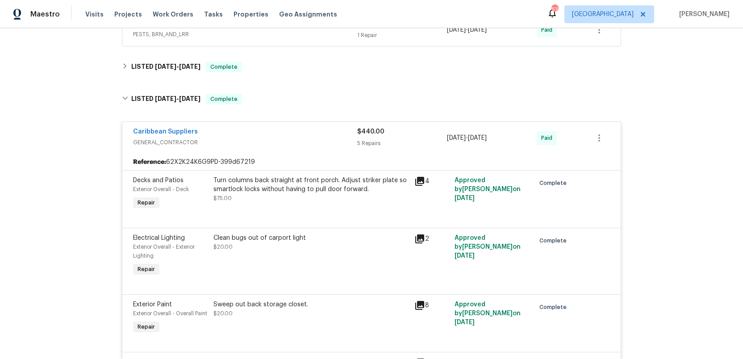
scroll to position [274, 0]
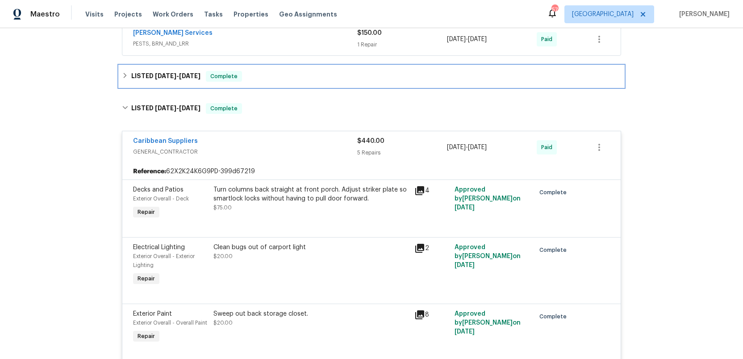
click at [150, 77] on h6 "LISTED [DATE] - [DATE]" at bounding box center [165, 76] width 69 height 11
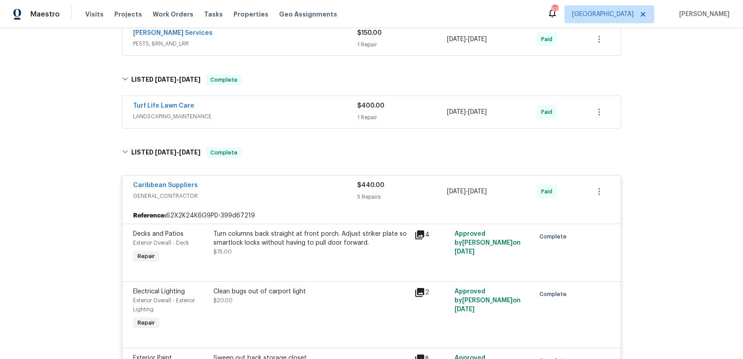
click at [285, 114] on span "LANDSCAPING_MAINTENANCE" at bounding box center [245, 116] width 224 height 9
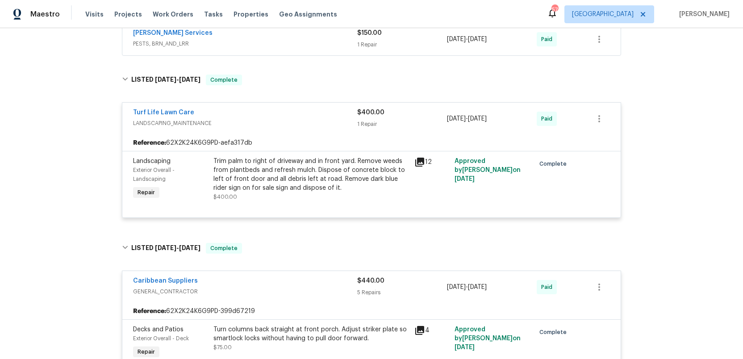
click at [418, 161] on icon at bounding box center [419, 162] width 9 height 9
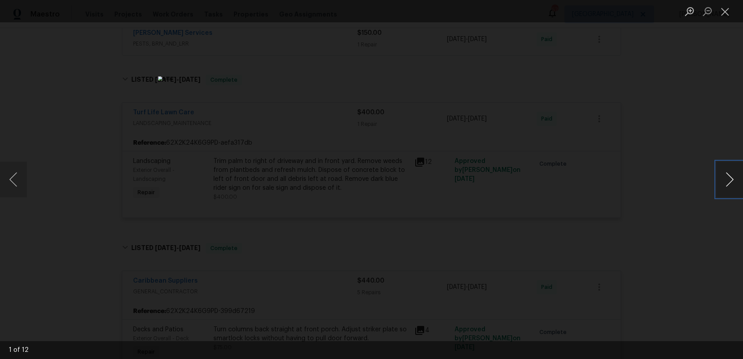
click at [726, 173] on button "Next image" at bounding box center [729, 180] width 27 height 36
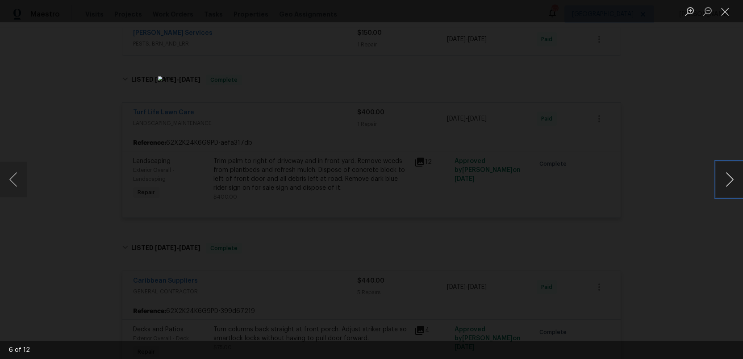
click at [726, 173] on button "Next image" at bounding box center [729, 180] width 27 height 36
click at [724, 9] on button "Close lightbox" at bounding box center [725, 12] width 18 height 16
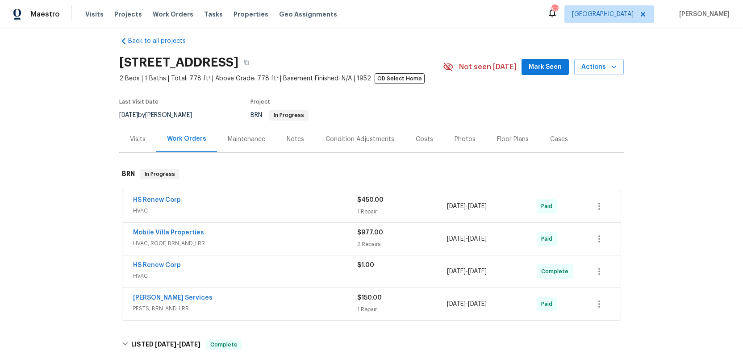
scroll to position [0, 0]
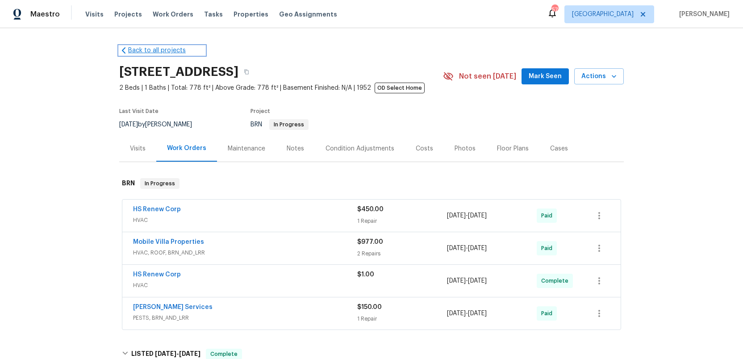
click at [137, 52] on link "Back to all projects" at bounding box center [162, 50] width 86 height 9
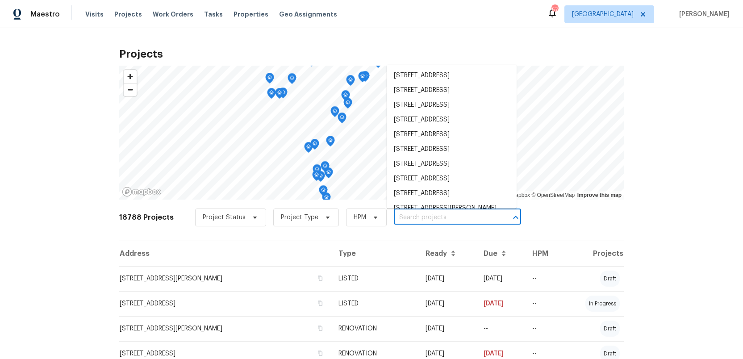
click at [399, 219] on input "text" at bounding box center [445, 218] width 102 height 14
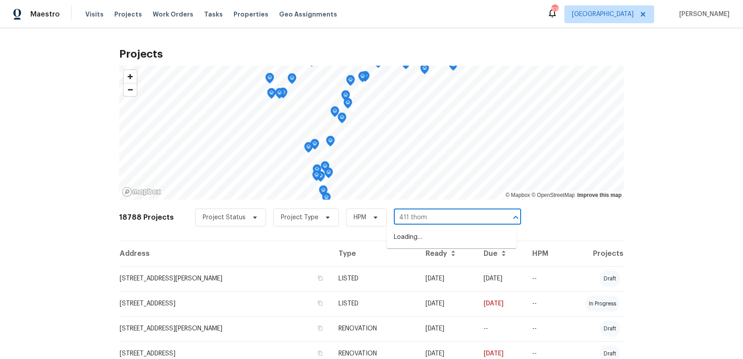
type input "411 [PERSON_NAME]"
click at [408, 235] on li "[STREET_ADDRESS][PERSON_NAME]" at bounding box center [452, 237] width 130 height 15
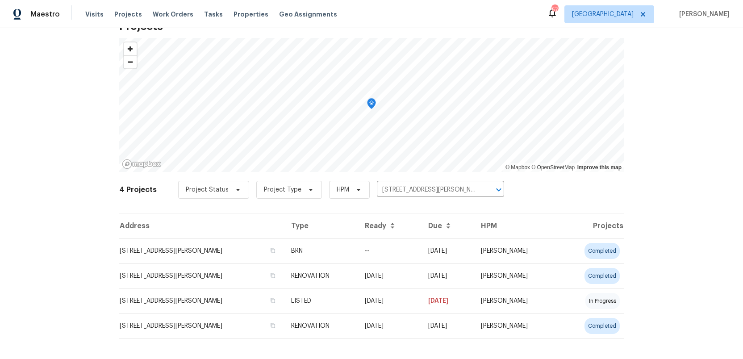
scroll to position [36, 0]
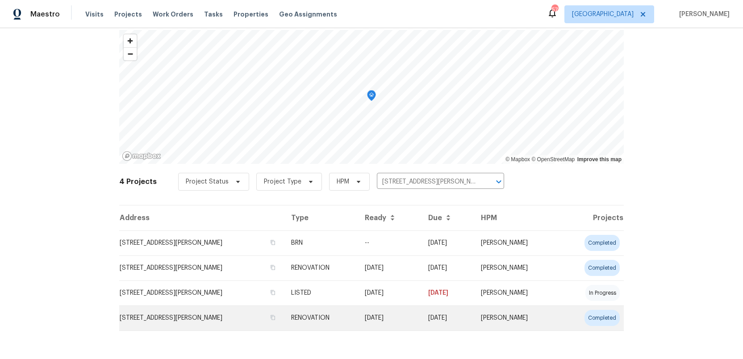
click at [220, 316] on td "[STREET_ADDRESS][PERSON_NAME]" at bounding box center [201, 317] width 165 height 25
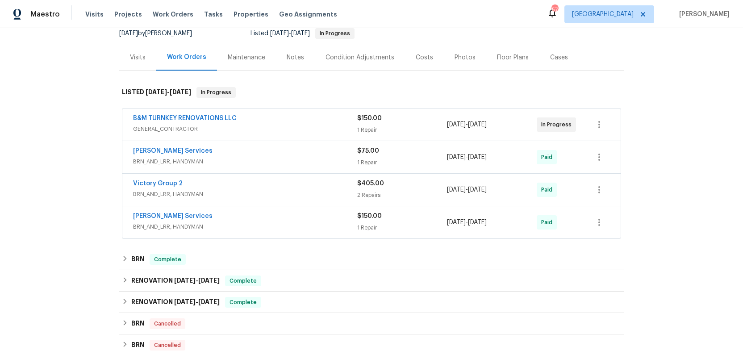
scroll to position [89, 0]
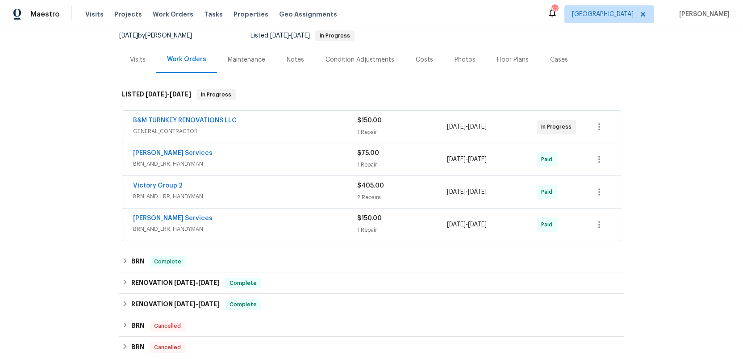
click at [321, 223] on div "[PERSON_NAME] Services" at bounding box center [245, 219] width 224 height 11
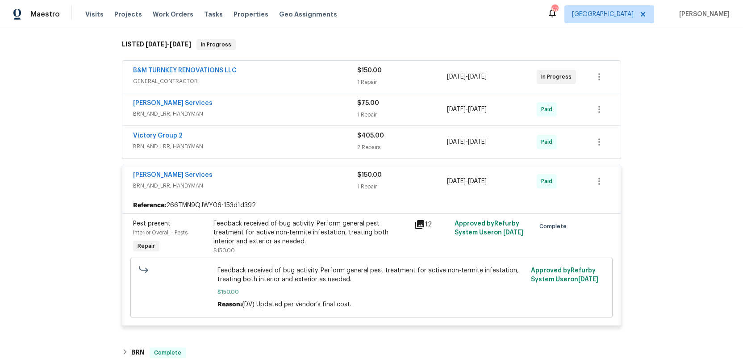
scroll to position [139, 0]
click at [302, 181] on span "BRN_AND_LRR, HANDYMAN" at bounding box center [245, 185] width 224 height 9
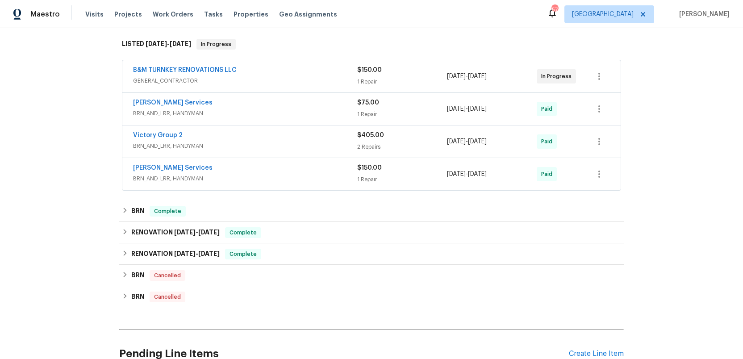
click at [307, 142] on span "BRN_AND_LRR, HANDYMAN" at bounding box center [245, 146] width 224 height 9
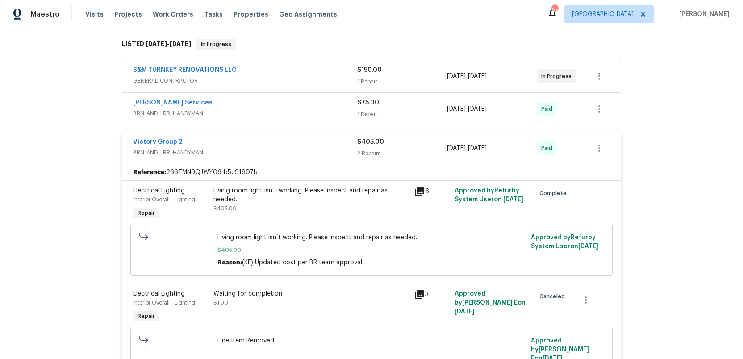
click at [307, 142] on div "Victory Group 2" at bounding box center [245, 142] width 224 height 11
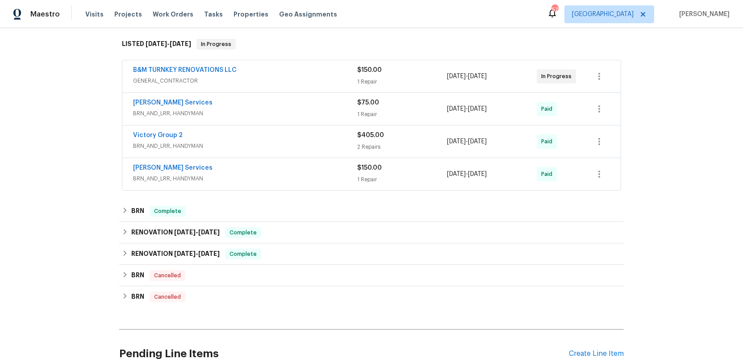
click at [315, 110] on span "BRN_AND_LRR, HANDYMAN" at bounding box center [245, 113] width 224 height 9
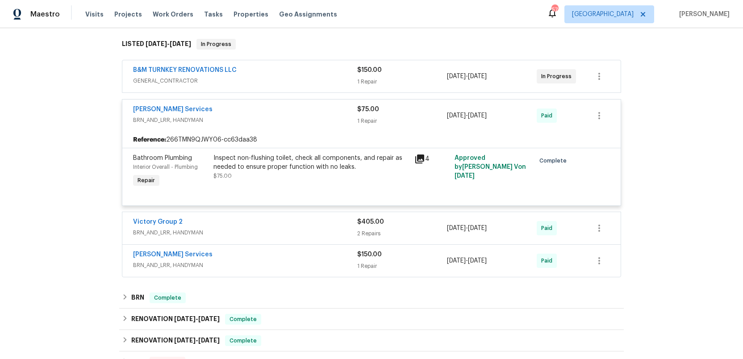
click at [315, 110] on div "[PERSON_NAME] Services" at bounding box center [245, 110] width 224 height 11
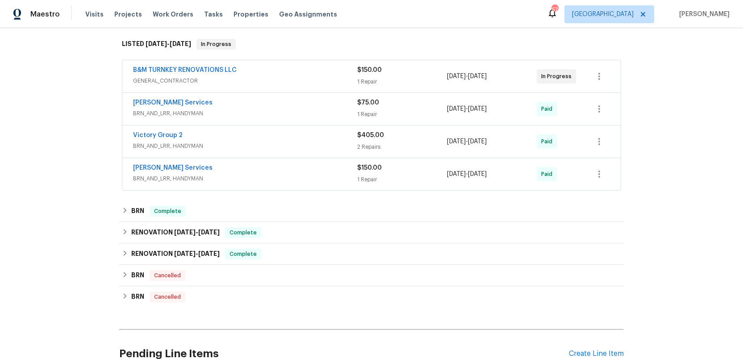
click at [326, 68] on div "B&M TURNKEY RENOVATIONS LLC" at bounding box center [245, 71] width 224 height 11
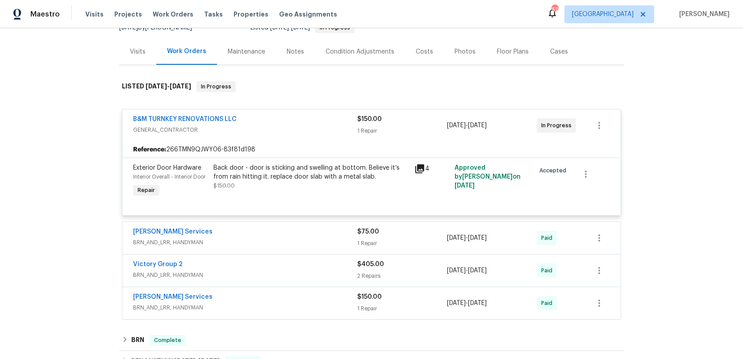
scroll to position [94, 0]
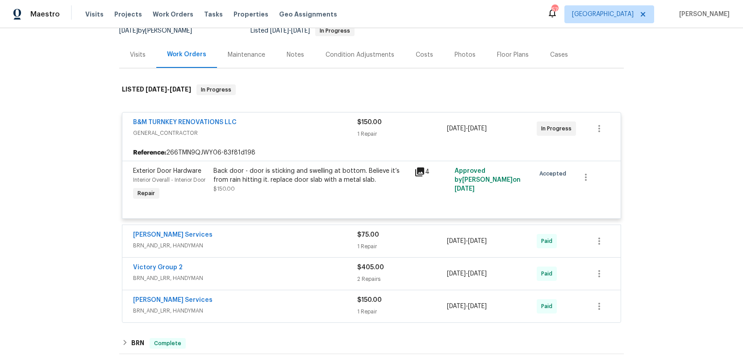
click at [319, 130] on span "GENERAL_CONTRACTOR" at bounding box center [245, 133] width 224 height 9
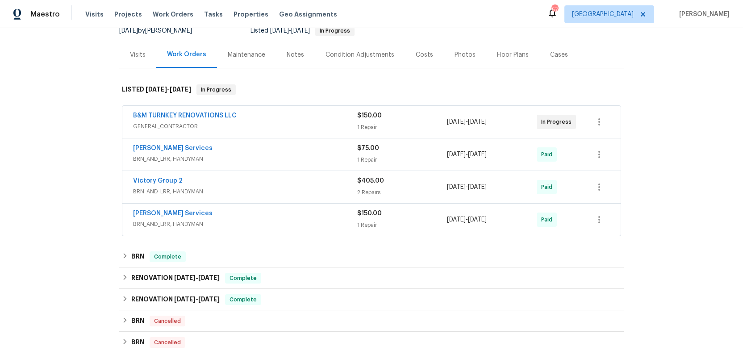
click at [320, 121] on div "B&M TURNKEY RENOVATIONS LLC" at bounding box center [245, 116] width 224 height 11
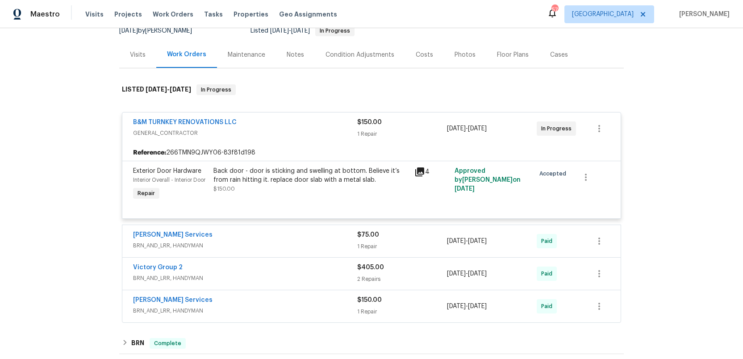
click at [320, 125] on div "B&M TURNKEY RENOVATIONS LLC" at bounding box center [245, 123] width 224 height 11
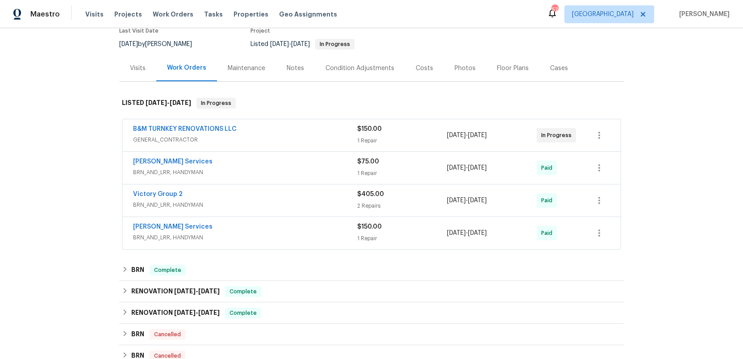
scroll to position [85, 0]
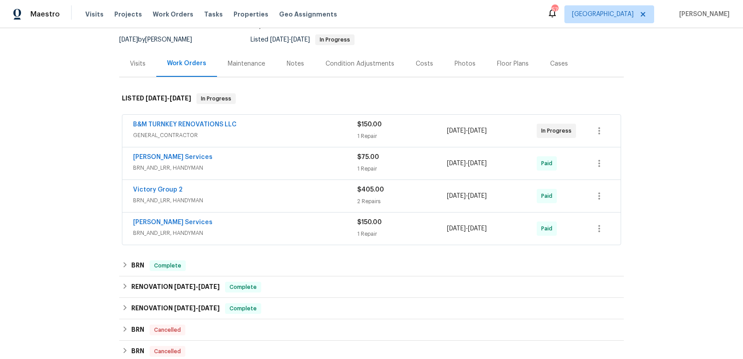
click at [326, 222] on div "[PERSON_NAME] Services" at bounding box center [245, 223] width 224 height 11
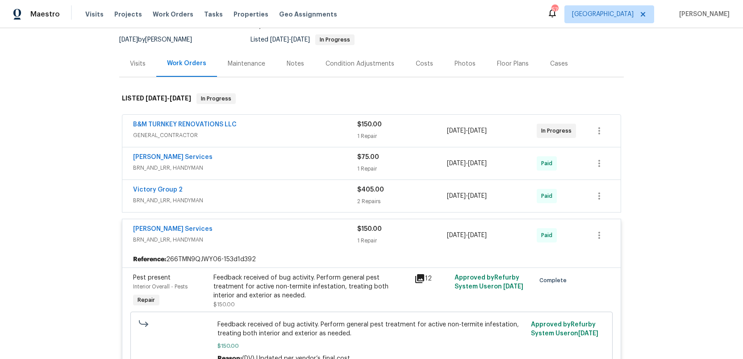
click at [325, 230] on div "[PERSON_NAME] Services" at bounding box center [245, 230] width 224 height 11
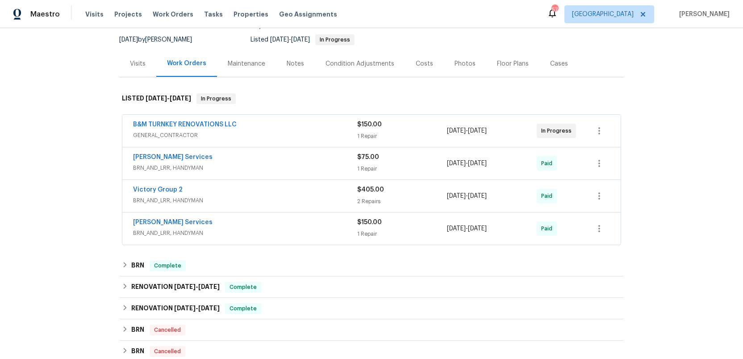
click at [329, 191] on div "Victory Group 2" at bounding box center [245, 190] width 224 height 11
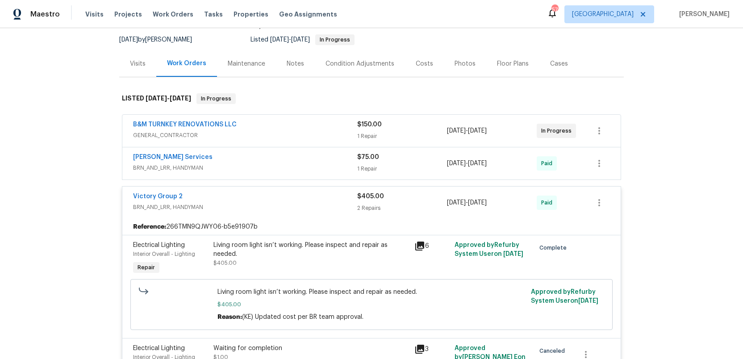
click at [329, 191] on div "Victory Group 2 BRN_AND_LRR, HANDYMAN $405.00 2 Repairs [DATE] - [DATE] Paid" at bounding box center [371, 203] width 498 height 32
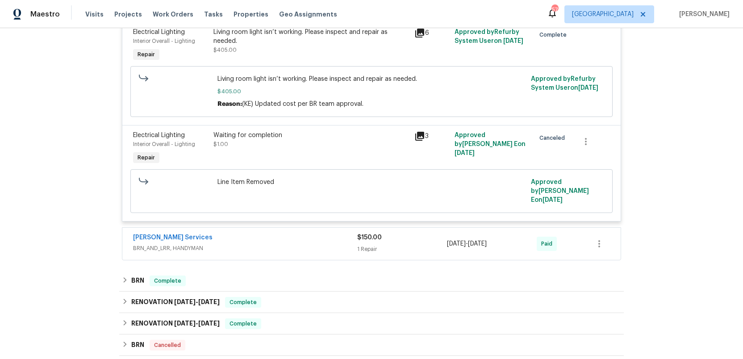
scroll to position [311, 0]
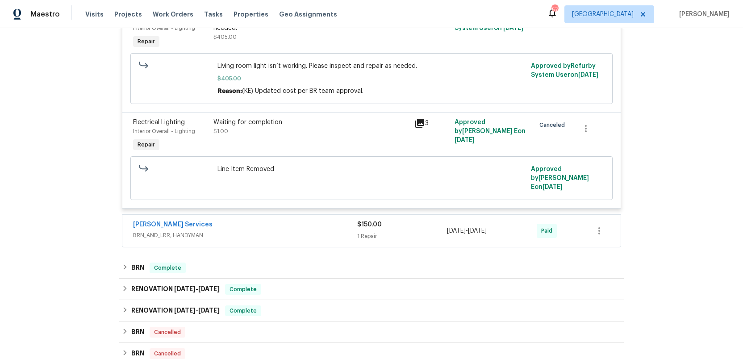
click at [315, 221] on div "[PERSON_NAME] Services" at bounding box center [245, 225] width 224 height 11
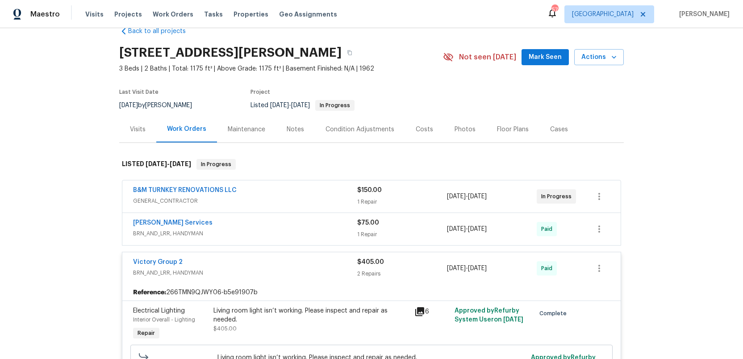
scroll to position [0, 0]
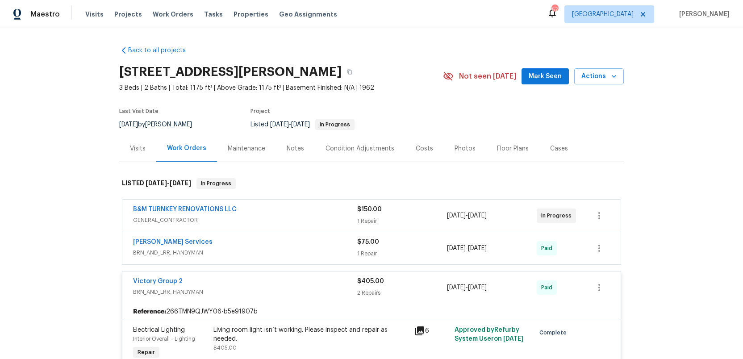
click at [153, 51] on link "Back to all projects" at bounding box center [162, 50] width 86 height 9
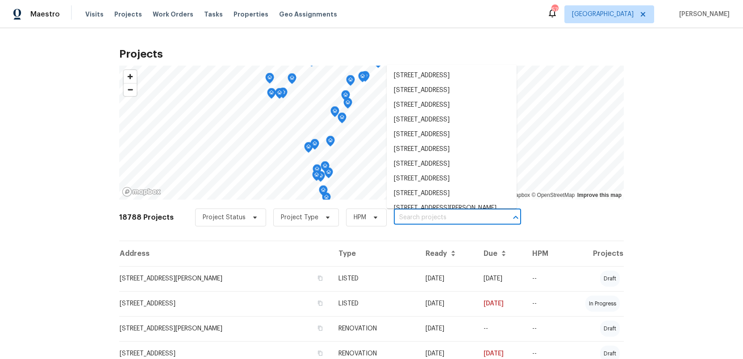
click at [400, 220] on input "text" at bounding box center [445, 218] width 102 height 14
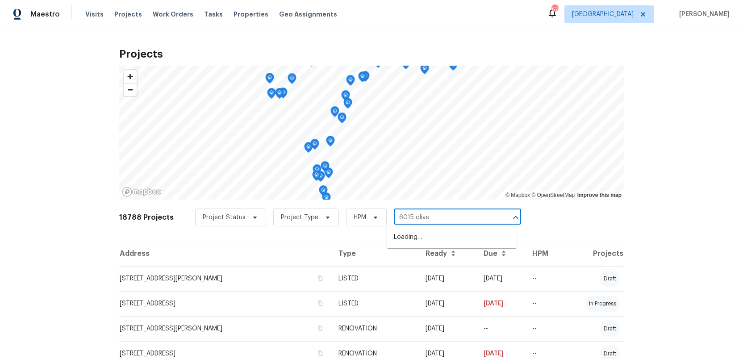
type input "6015 olive"
click at [415, 233] on li "[STREET_ADDRESS]" at bounding box center [452, 237] width 130 height 15
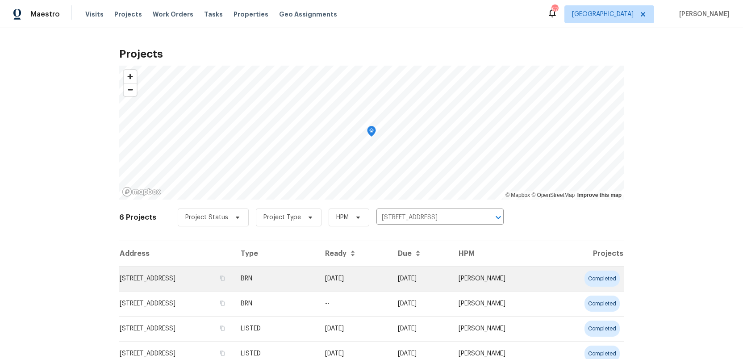
click at [169, 273] on td "[STREET_ADDRESS]" at bounding box center [176, 278] width 114 height 25
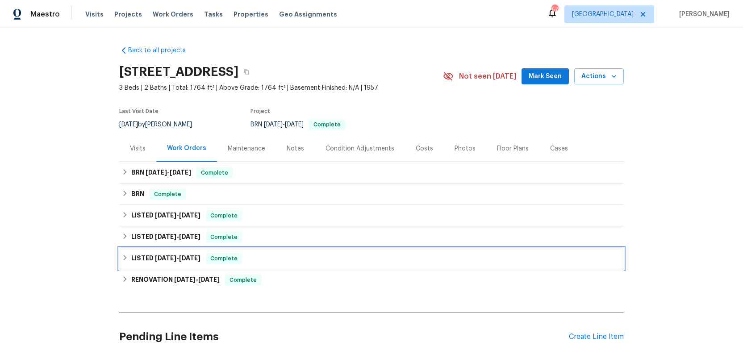
click at [161, 254] on h6 "LISTED [DATE] - [DATE]" at bounding box center [165, 258] width 69 height 11
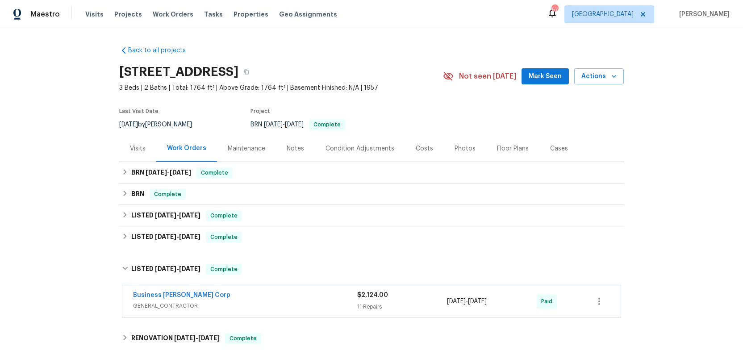
click at [215, 295] on div "Business [PERSON_NAME] Corp" at bounding box center [245, 296] width 224 height 11
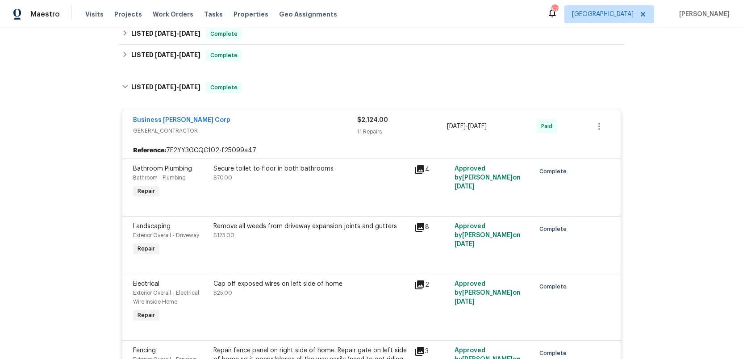
scroll to position [100, 0]
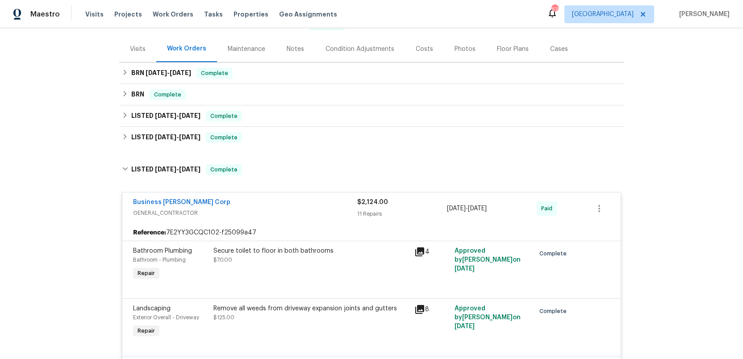
click at [223, 215] on span "GENERAL_CONTRACTOR" at bounding box center [245, 212] width 224 height 9
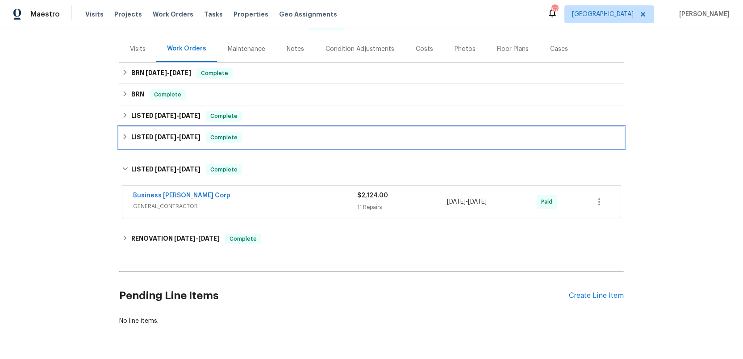
click at [152, 139] on h6 "LISTED [DATE] - [DATE]" at bounding box center [165, 137] width 69 height 11
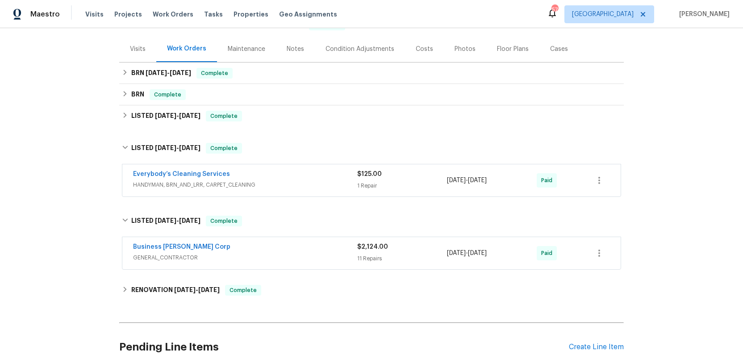
click at [268, 190] on div "Everybody’s Cleaning Services HANDYMAN, BRN_AND_LRR, CARPET_CLEANING" at bounding box center [245, 180] width 224 height 21
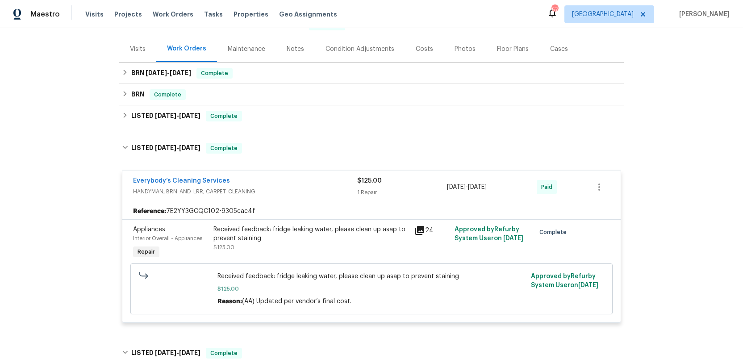
click at [268, 190] on span "HANDYMAN, BRN_AND_LRR, CARPET_CLEANING" at bounding box center [245, 191] width 224 height 9
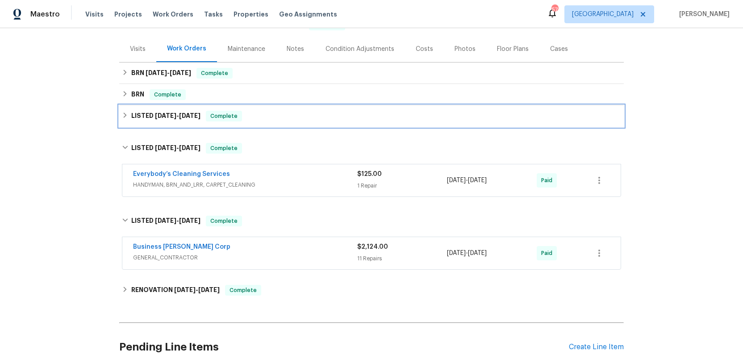
click at [163, 117] on span "[DATE]" at bounding box center [165, 115] width 21 height 6
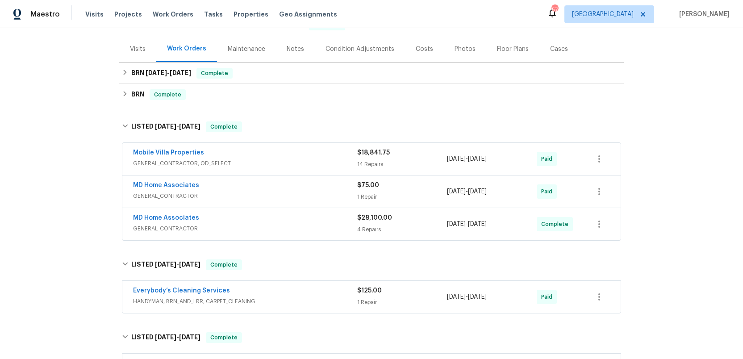
click at [262, 159] on span "GENERAL_CONTRACTOR, OD_SELECT" at bounding box center [245, 163] width 224 height 9
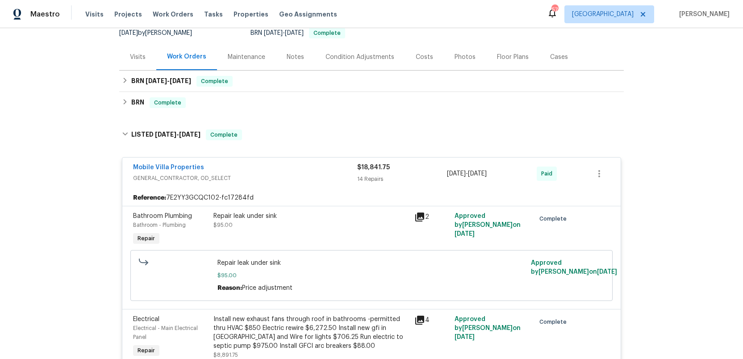
scroll to position [0, 0]
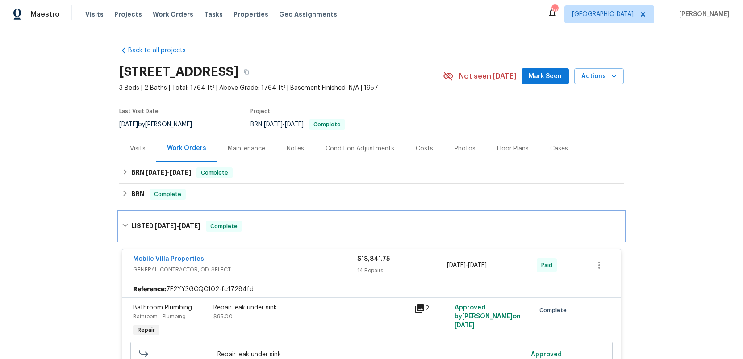
click at [133, 225] on h6 "LISTED [DATE] - [DATE]" at bounding box center [165, 226] width 69 height 11
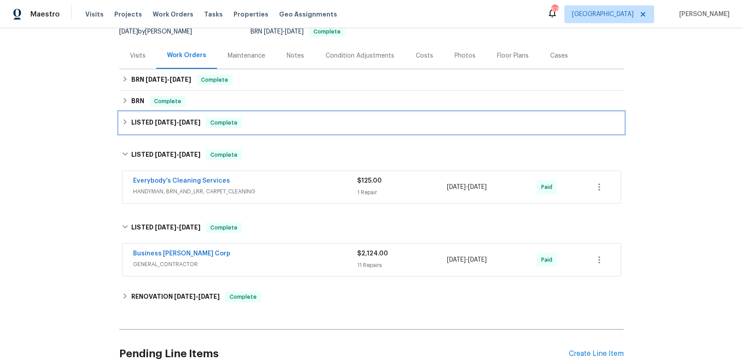
scroll to position [98, 0]
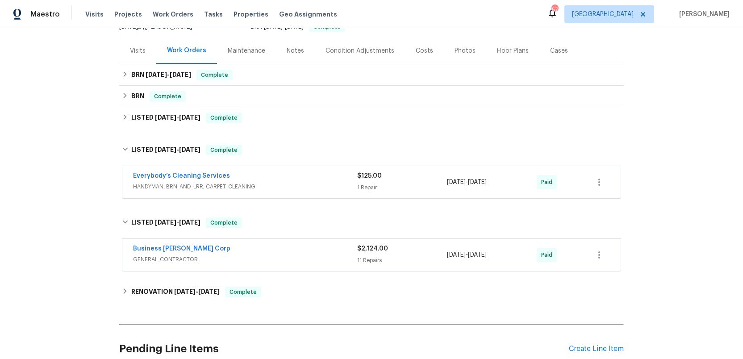
click at [293, 251] on div "Business [PERSON_NAME] Corp" at bounding box center [245, 249] width 224 height 11
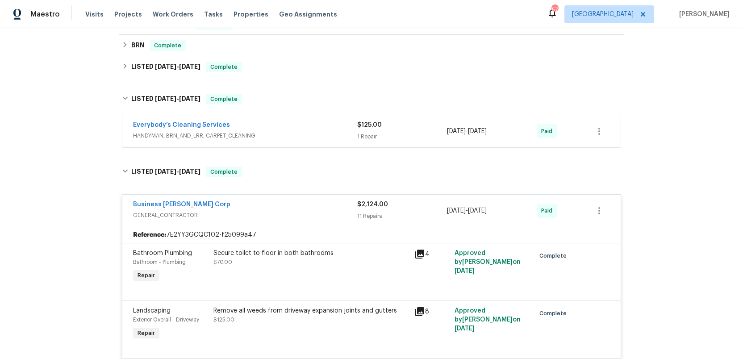
scroll to position [144, 0]
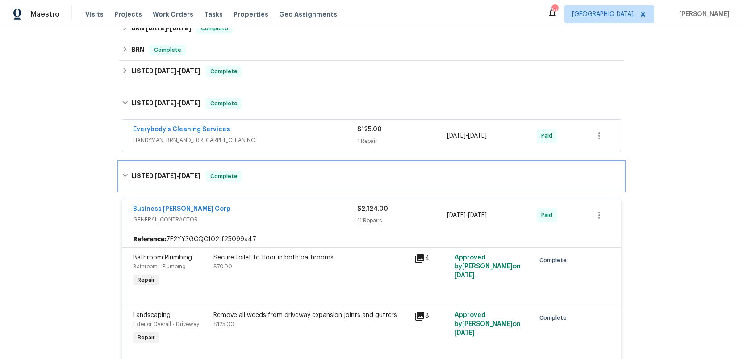
click at [160, 177] on span "[DATE]" at bounding box center [165, 176] width 21 height 6
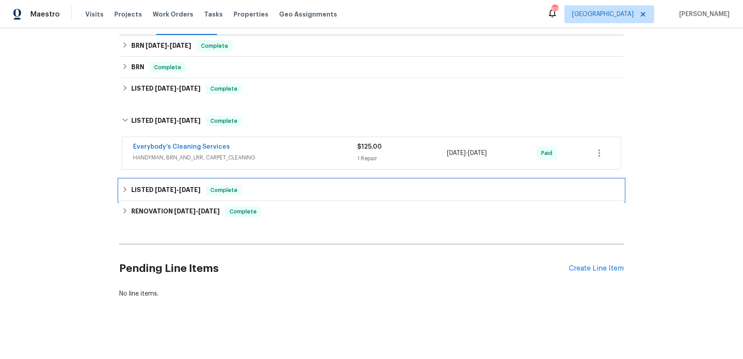
scroll to position [127, 0]
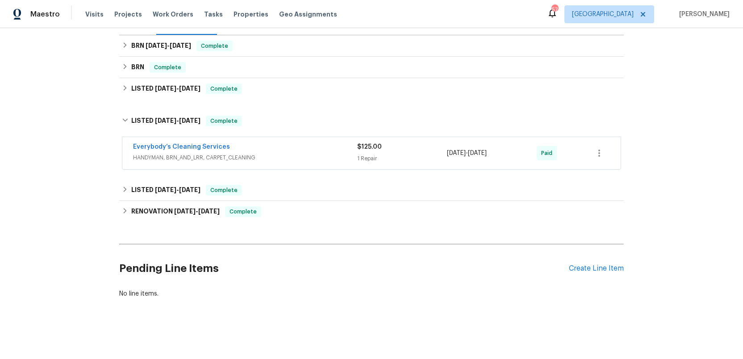
click at [160, 177] on div "Back to all projects [STREET_ADDRESS] 3 Beds | 2 Baths | Total: 1764 ft² | Abov…" at bounding box center [371, 108] width 504 height 393
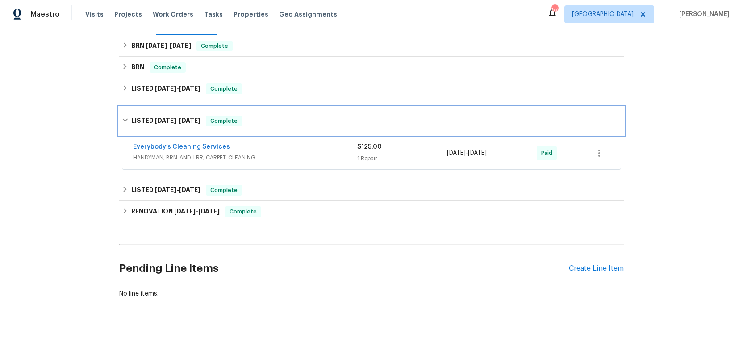
click at [144, 119] on h6 "LISTED [DATE] - [DATE]" at bounding box center [165, 121] width 69 height 11
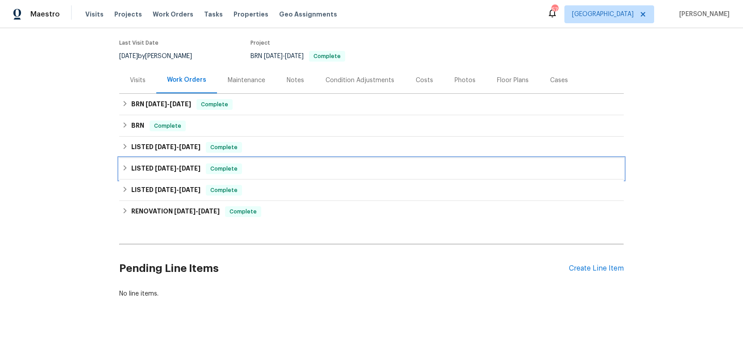
scroll to position [68, 0]
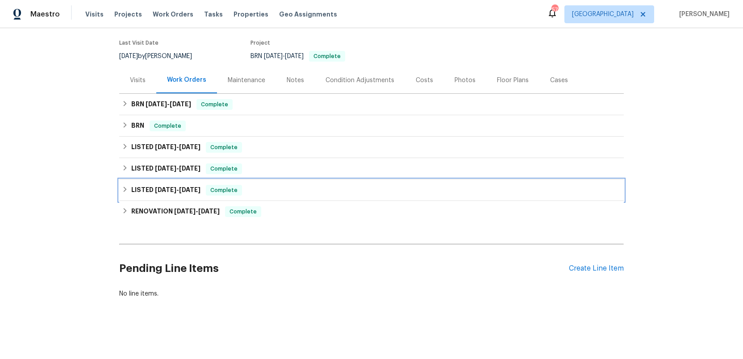
click at [146, 193] on h6 "LISTED [DATE] - [DATE]" at bounding box center [165, 190] width 69 height 11
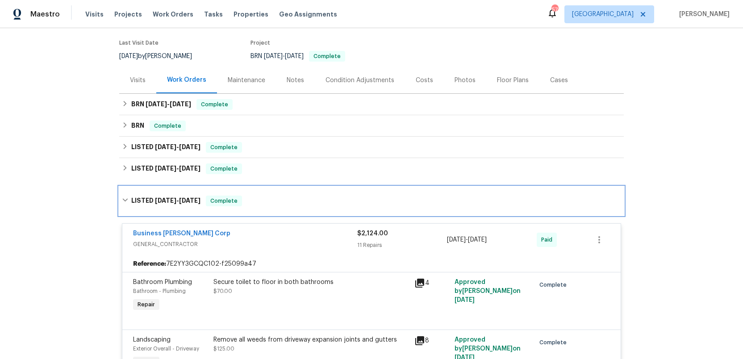
click at [147, 196] on h6 "LISTED [DATE] - [DATE]" at bounding box center [165, 201] width 69 height 11
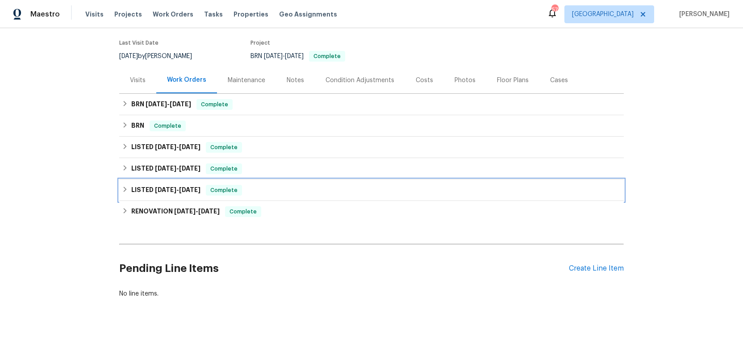
scroll to position [0, 0]
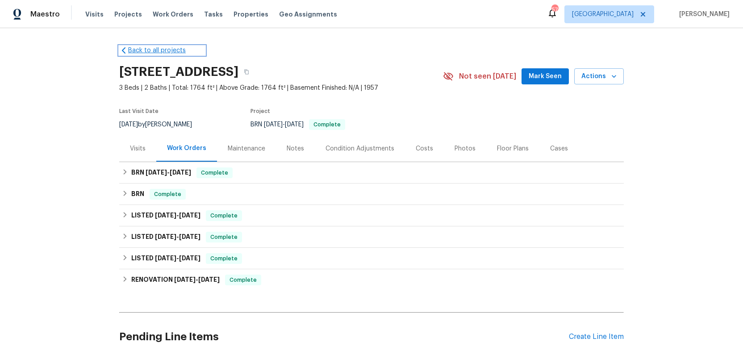
click at [129, 48] on link "Back to all projects" at bounding box center [162, 50] width 86 height 9
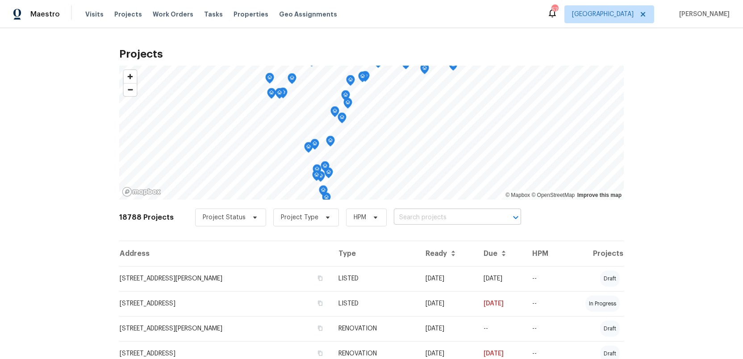
click at [408, 220] on input "text" at bounding box center [445, 218] width 102 height 14
type input "8928 red"
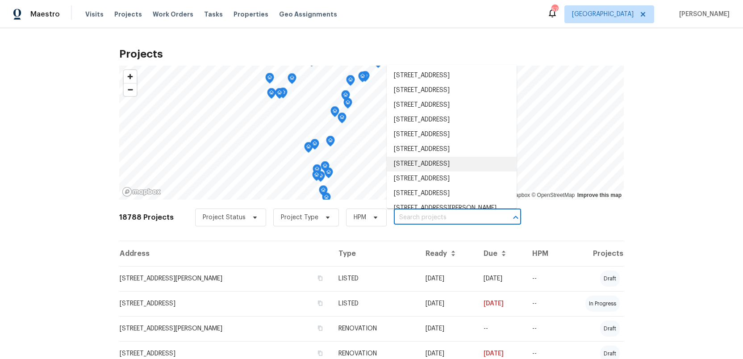
click at [406, 214] on input "text" at bounding box center [445, 218] width 102 height 14
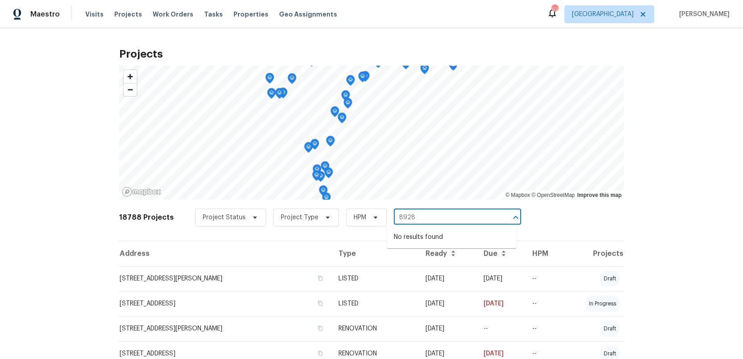
type input "8928"
click at [399, 214] on input "text" at bounding box center [445, 218] width 102 height 14
type input "red"
click at [404, 220] on input "text" at bounding box center [445, 218] width 102 height 14
type input "r"
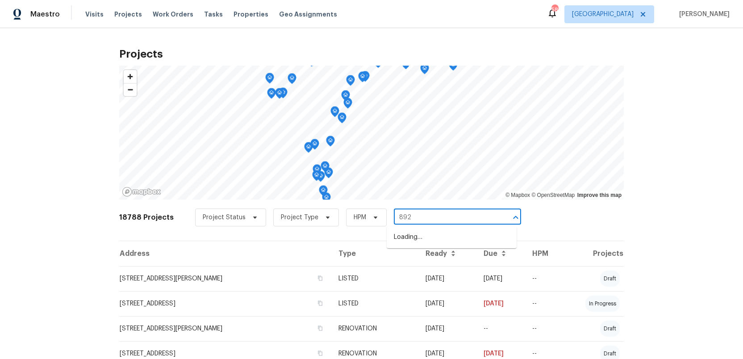
type input "8928"
click at [409, 235] on li "8928 Red Beechwood Ct, Riverview, FL 33578" at bounding box center [452, 237] width 130 height 15
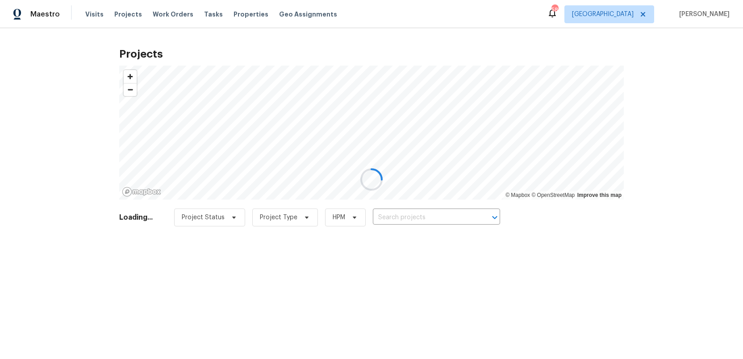
type input "8928 Red Beechwood Ct, Riverview, FL 33578"
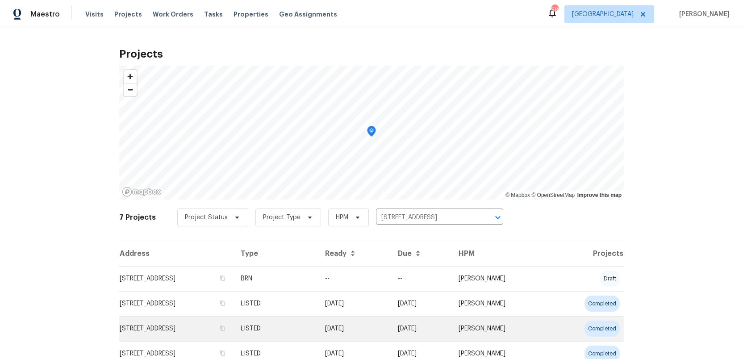
click at [171, 329] on td "8928 Red Beechwood Ct, Riverview, FL 33578" at bounding box center [176, 328] width 114 height 25
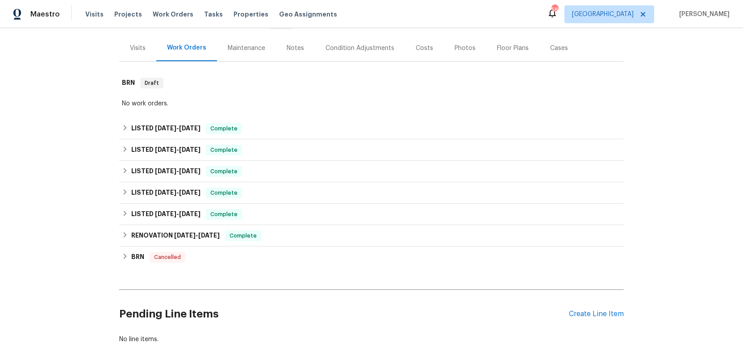
scroll to position [107, 0]
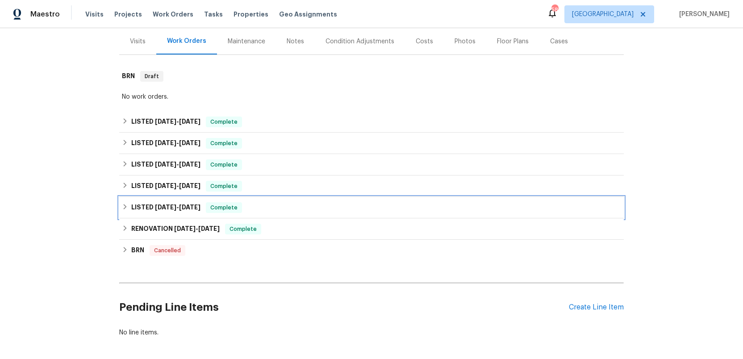
click at [152, 211] on h6 "LISTED 3/7/24 - 3/8/24" at bounding box center [165, 207] width 69 height 11
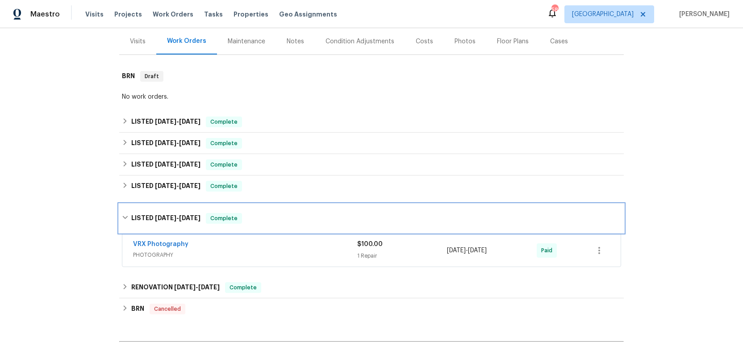
click at [152, 212] on div "LISTED 3/7/24 - 3/8/24 Complete" at bounding box center [371, 218] width 504 height 29
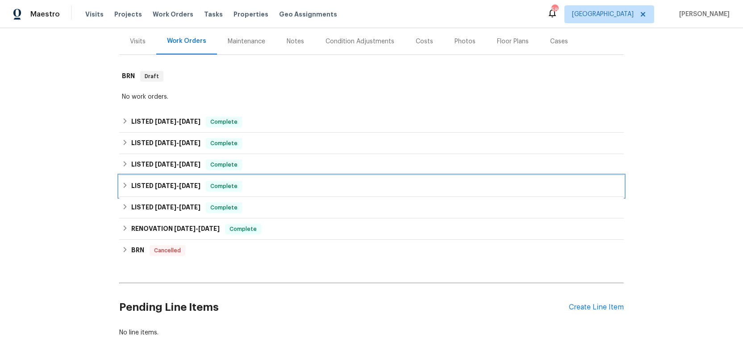
click at [150, 186] on h6 "LISTED 5/1/24 - 5/8/24" at bounding box center [165, 186] width 69 height 11
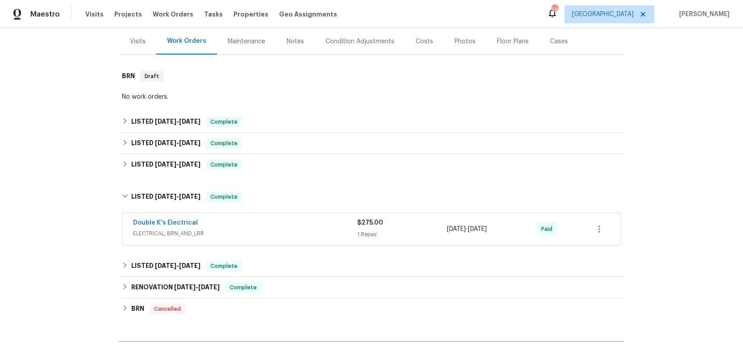
click at [254, 226] on div "Double K's Electrical" at bounding box center [245, 223] width 224 height 11
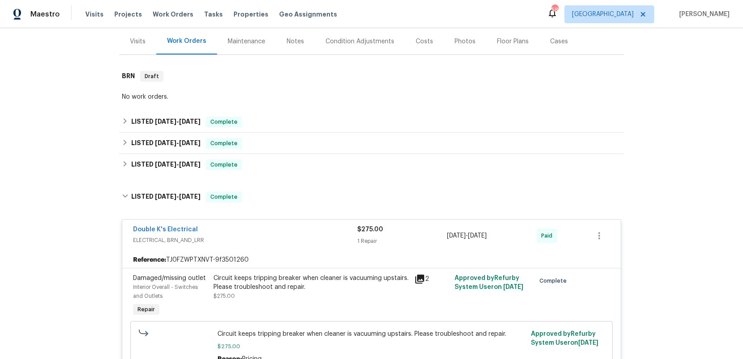
click at [254, 226] on div "Double K's Electrical" at bounding box center [245, 230] width 224 height 11
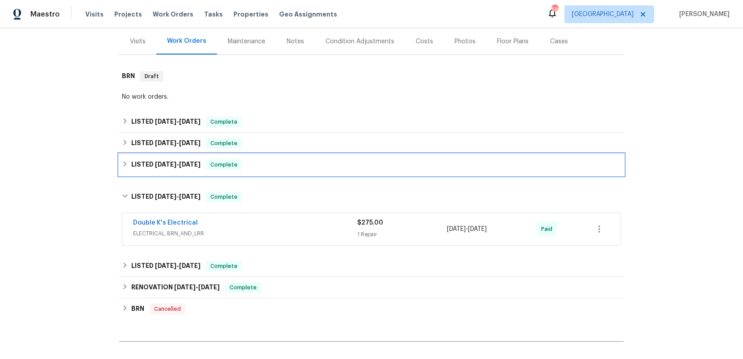
click at [147, 166] on h6 "LISTED 10/15/24 - 10/21/24" at bounding box center [165, 164] width 69 height 11
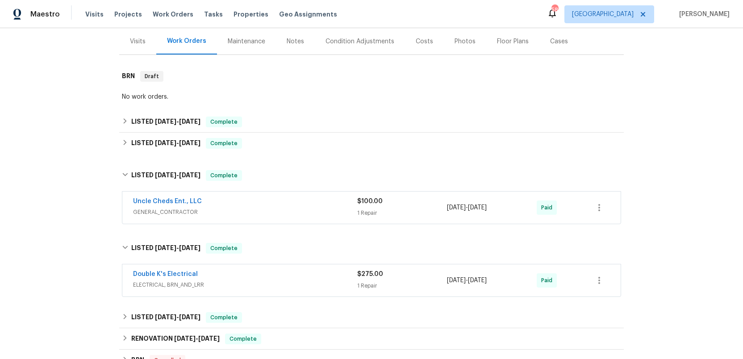
click at [280, 209] on span "GENERAL_CONTRACTOR" at bounding box center [245, 212] width 224 height 9
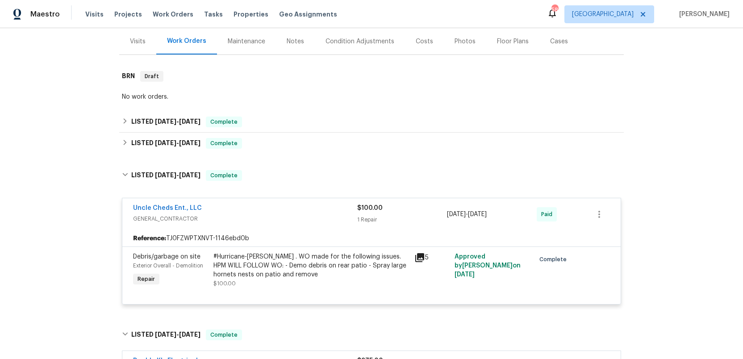
click at [280, 209] on div "Uncle Cheds Ent., LLC" at bounding box center [245, 209] width 224 height 11
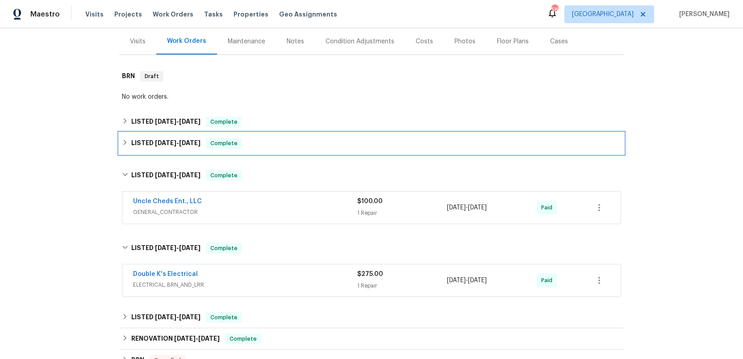
click at [147, 140] on h6 "LISTED 7/24/25 - 7/24/25" at bounding box center [165, 143] width 69 height 11
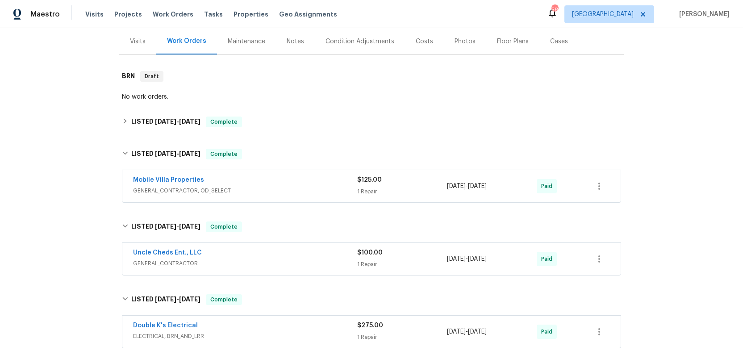
click at [272, 180] on div "Mobile Villa Properties" at bounding box center [245, 180] width 224 height 11
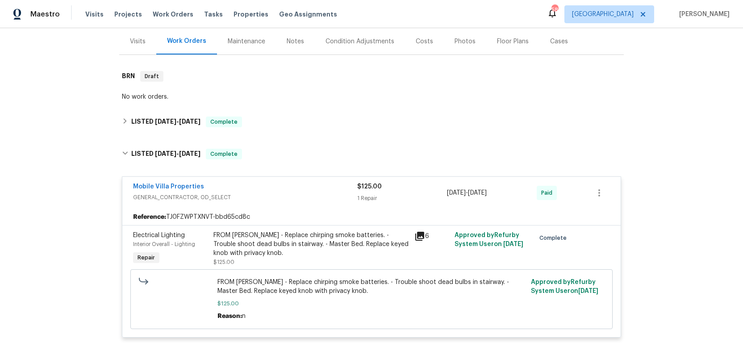
click at [279, 190] on div "Mobile Villa Properties" at bounding box center [245, 187] width 224 height 11
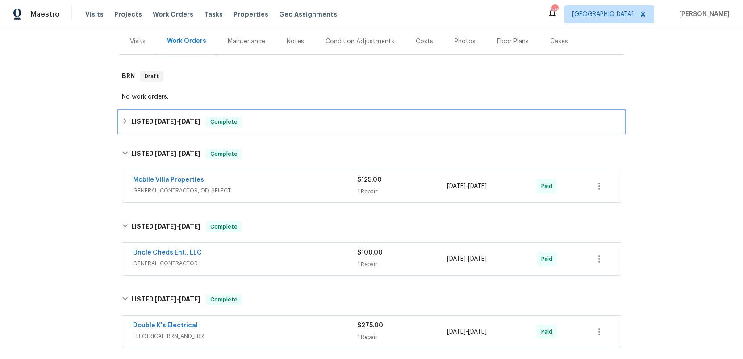
click at [142, 117] on h6 "LISTED 7/31/25 - 7/31/25" at bounding box center [165, 122] width 69 height 11
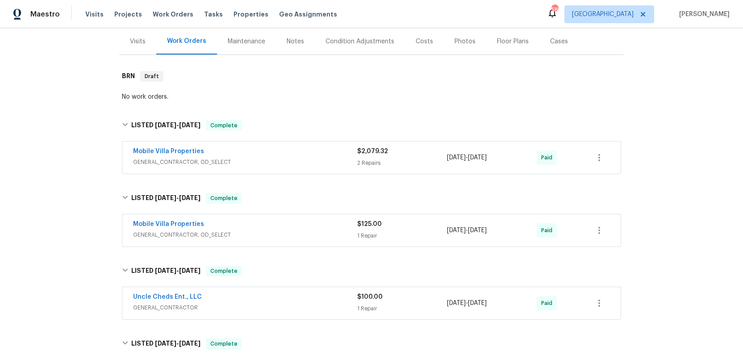
click at [282, 153] on div "Mobile Villa Properties" at bounding box center [245, 152] width 224 height 11
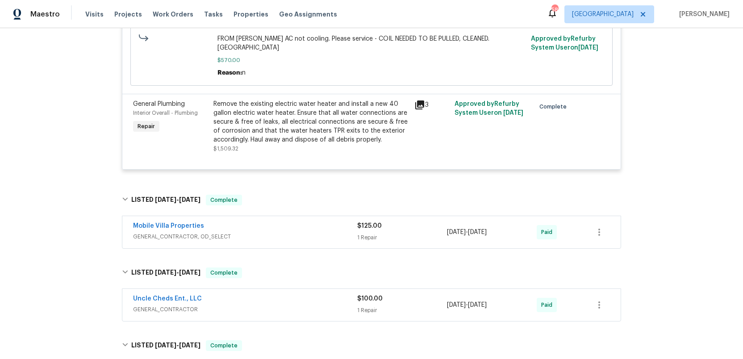
scroll to position [350, 0]
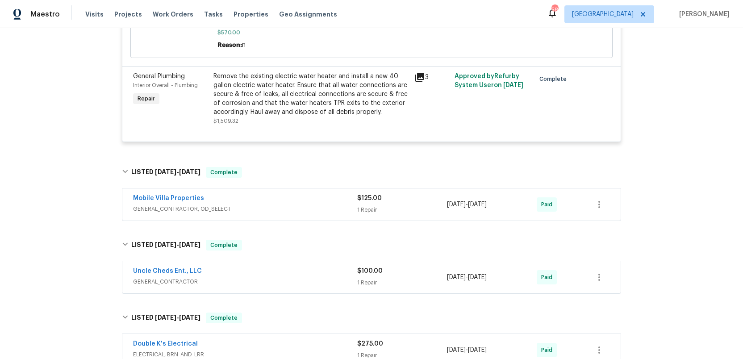
click at [288, 194] on div "Mobile Villa Properties" at bounding box center [245, 199] width 224 height 11
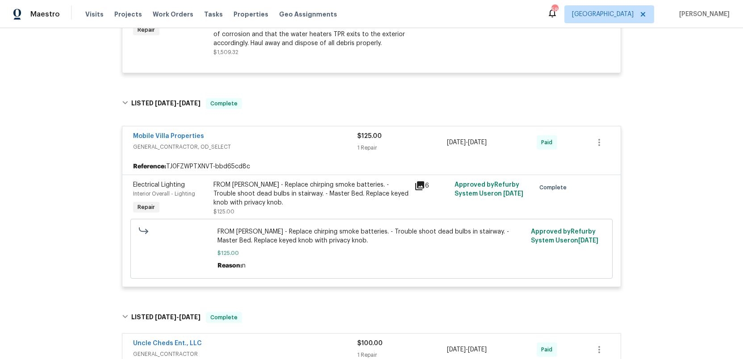
scroll to position [449, 0]
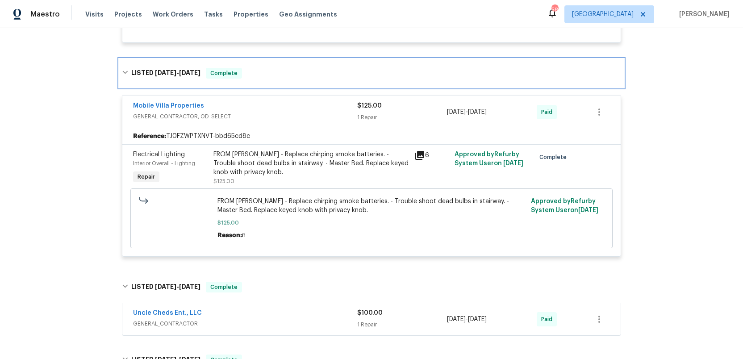
click at [134, 68] on h6 "LISTED 7/24/25 - 7/24/25" at bounding box center [165, 73] width 69 height 11
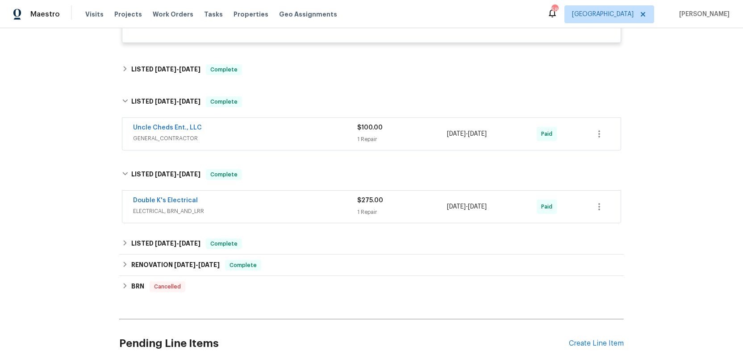
click at [299, 134] on span "GENERAL_CONTRACTOR" at bounding box center [245, 138] width 224 height 9
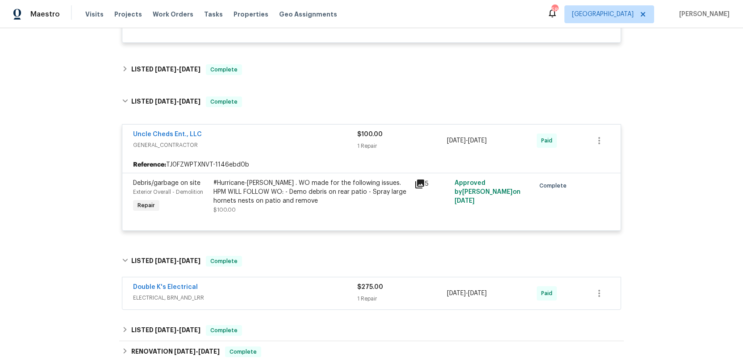
click at [283, 130] on div "Uncle Cheds Ent., LLC" at bounding box center [245, 135] width 224 height 11
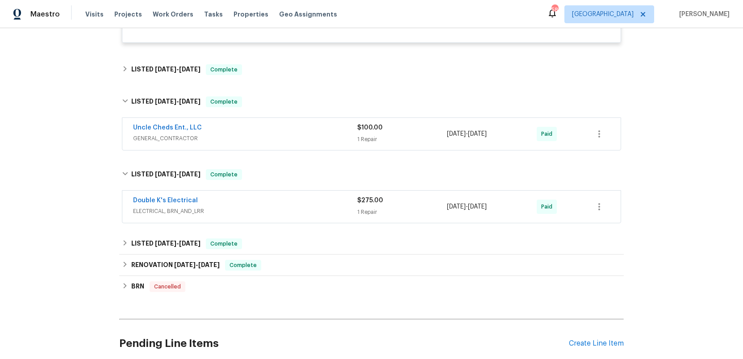
click at [283, 207] on span "ELECTRICAL, BRN_AND_LRR" at bounding box center [245, 211] width 224 height 9
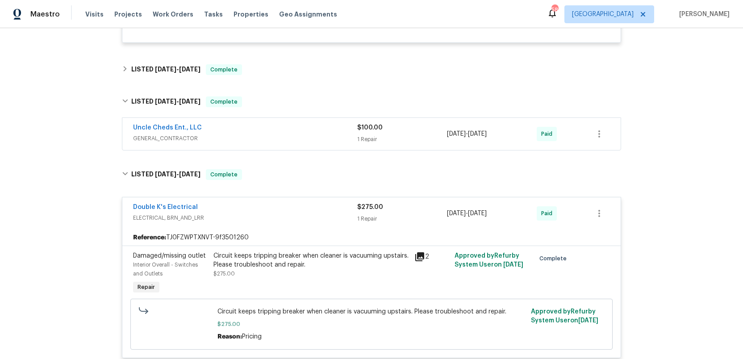
click at [283, 203] on div "Double K's Electrical" at bounding box center [245, 208] width 224 height 11
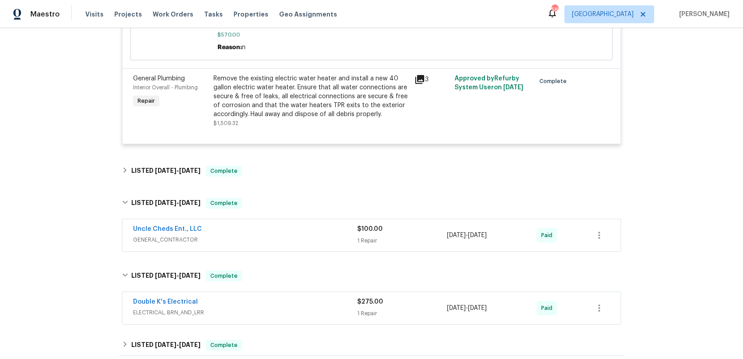
scroll to position [330, 0]
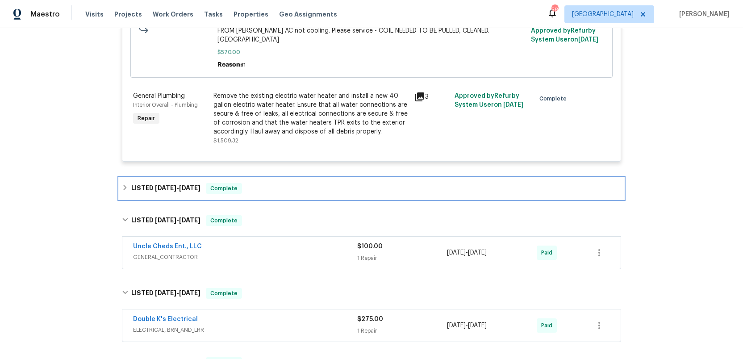
click at [162, 185] on span "7/24/25" at bounding box center [165, 188] width 21 height 6
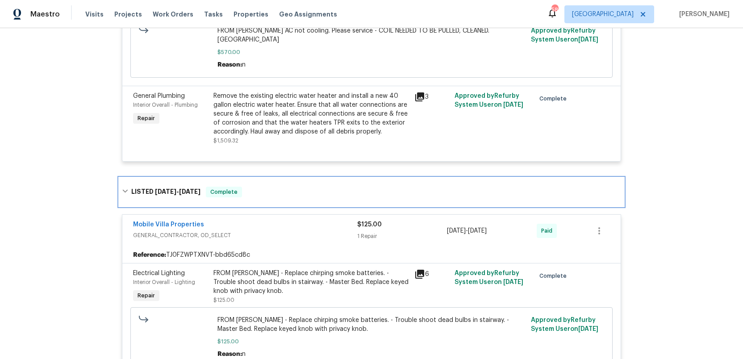
click at [163, 187] on h6 "LISTED 7/24/25 - 7/24/25" at bounding box center [165, 192] width 69 height 11
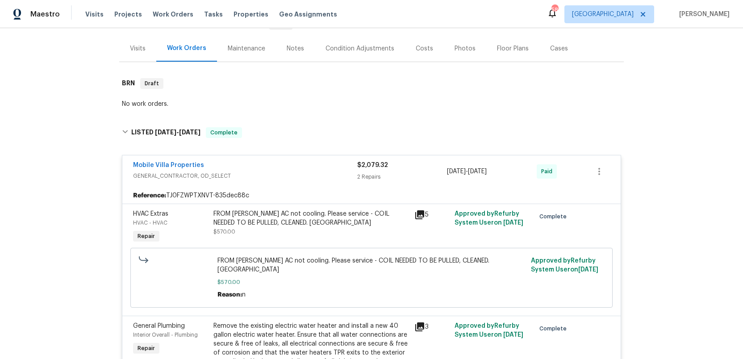
scroll to position [92, 0]
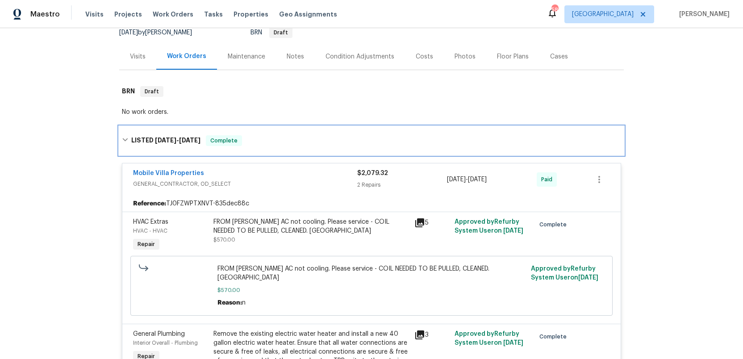
click at [161, 139] on span "[DATE]" at bounding box center [165, 140] width 21 height 6
